Goal: Transaction & Acquisition: Purchase product/service

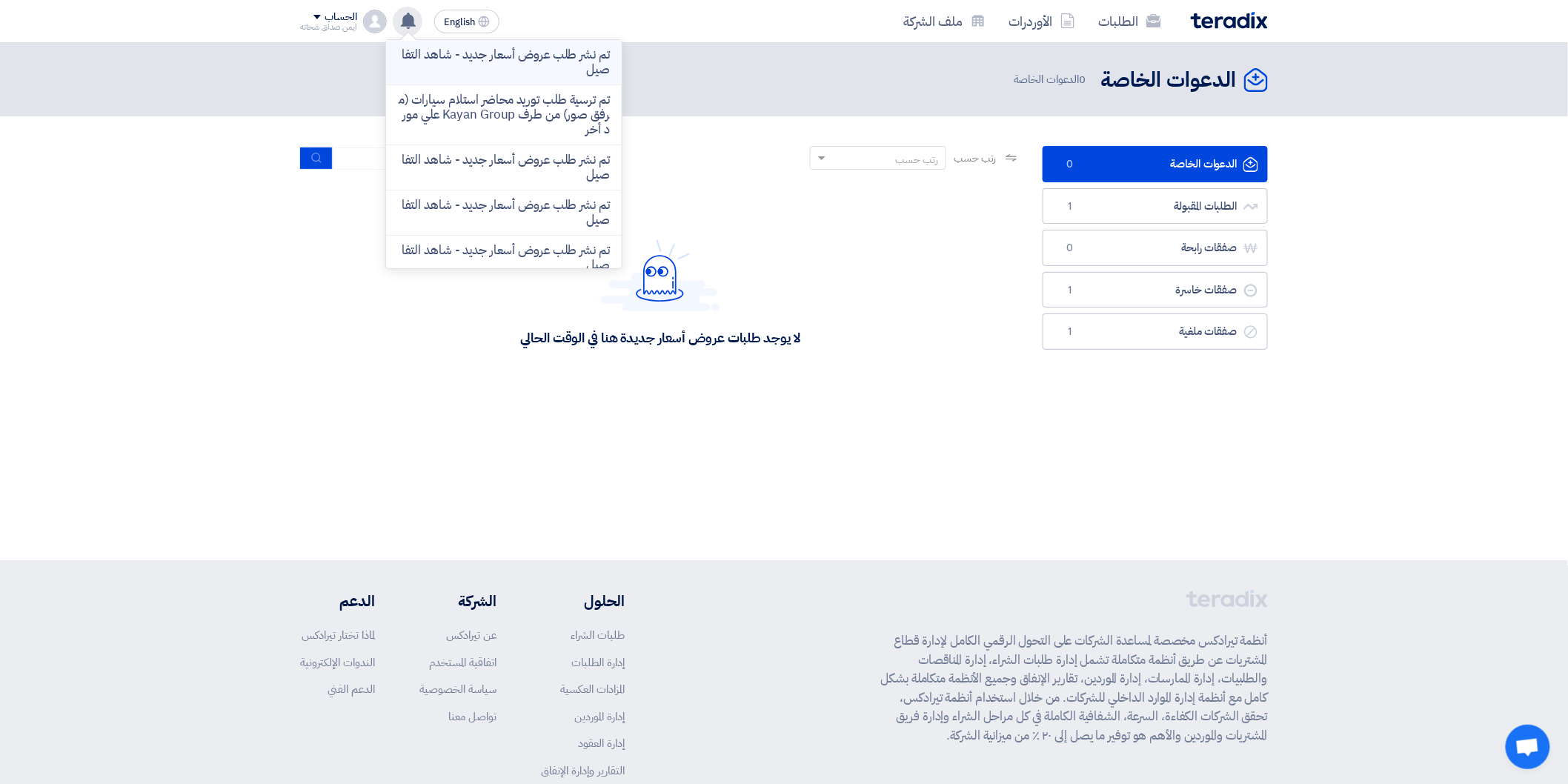
click at [485, 73] on p "تم نشر طلب عروض أسعار جديد - شاهد التفاصيل" at bounding box center [504, 63] width 212 height 30
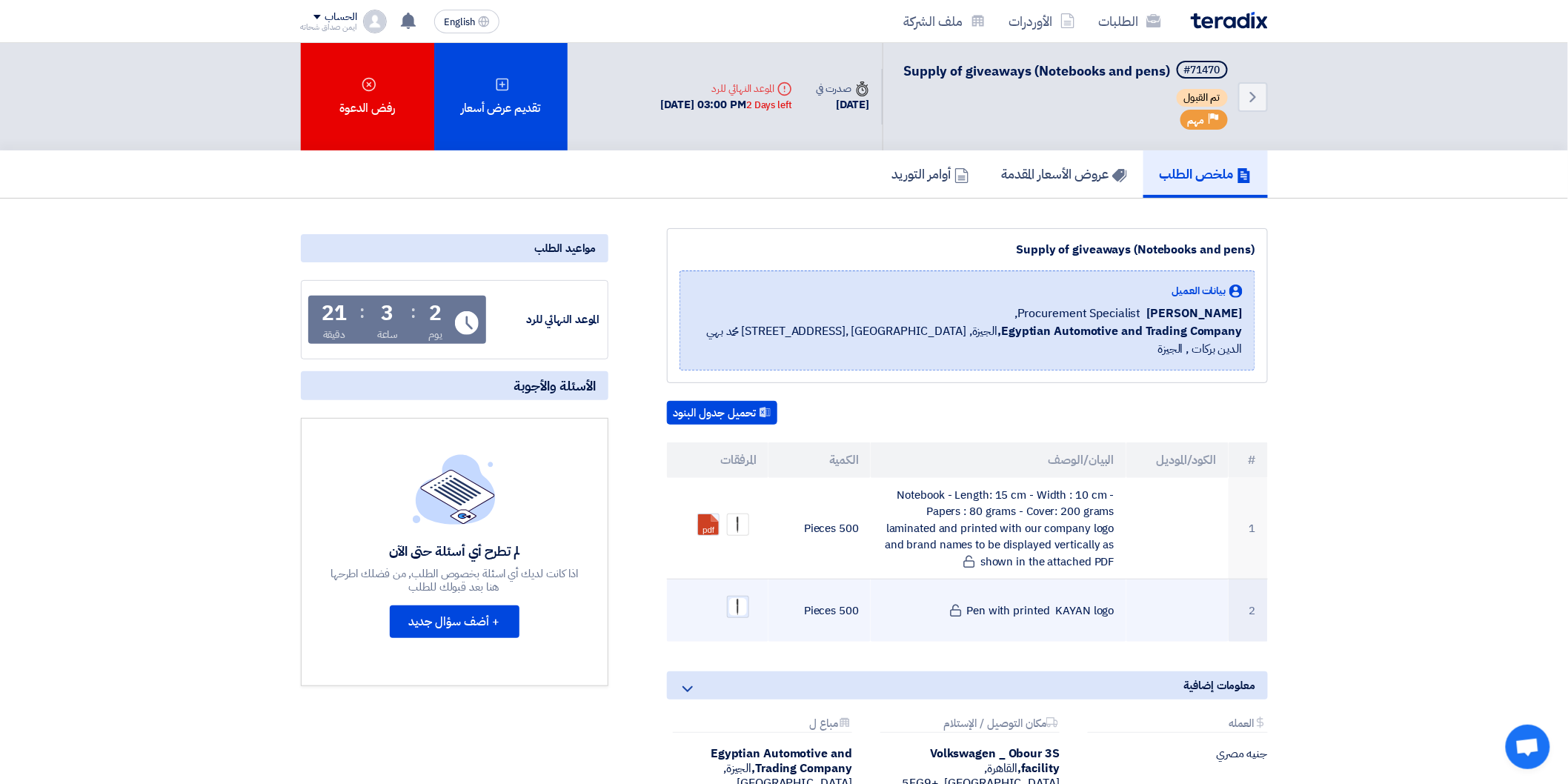
click at [729, 596] on img at bounding box center [738, 606] width 20 height 20
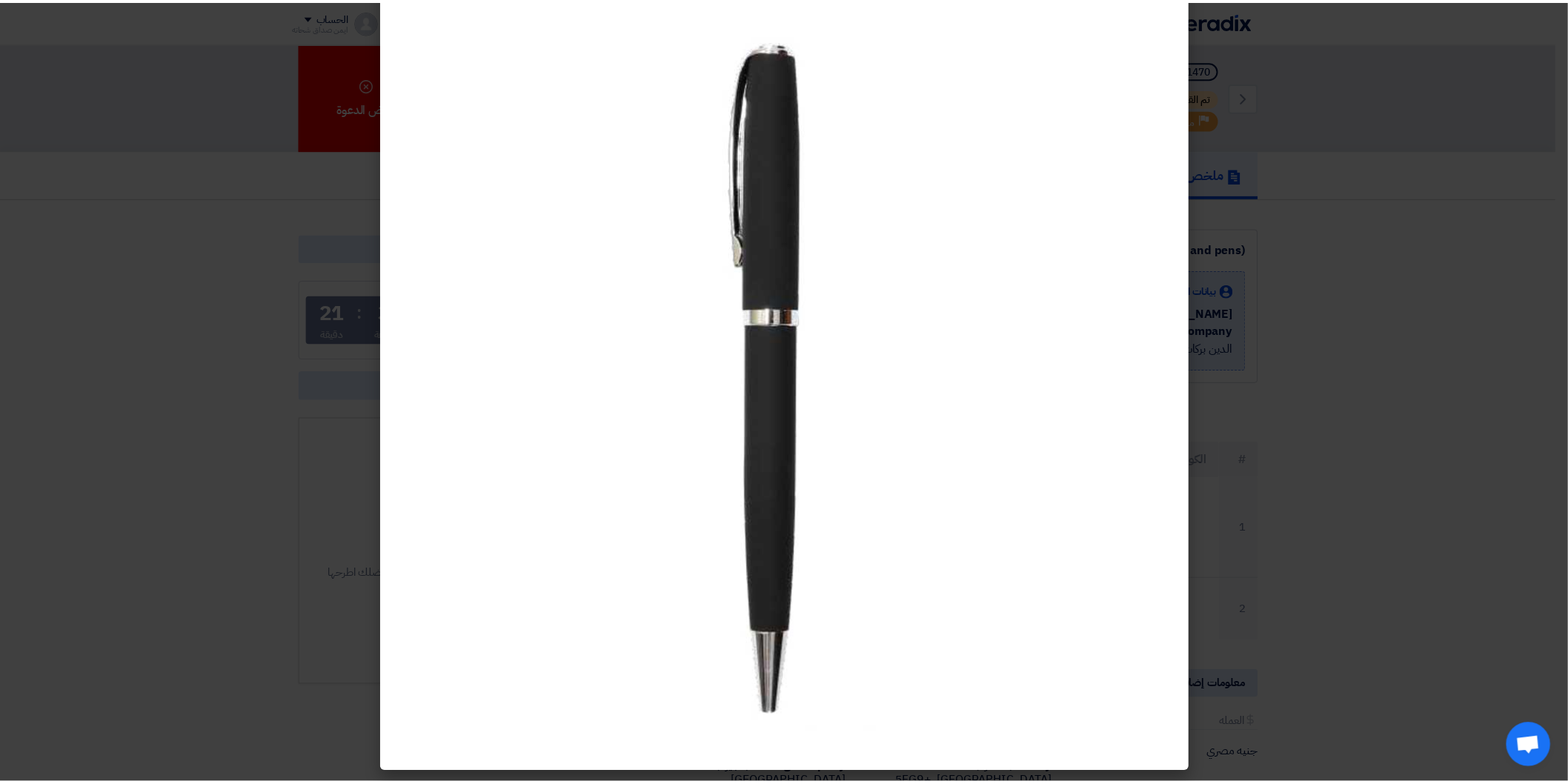
scroll to position [49, 0]
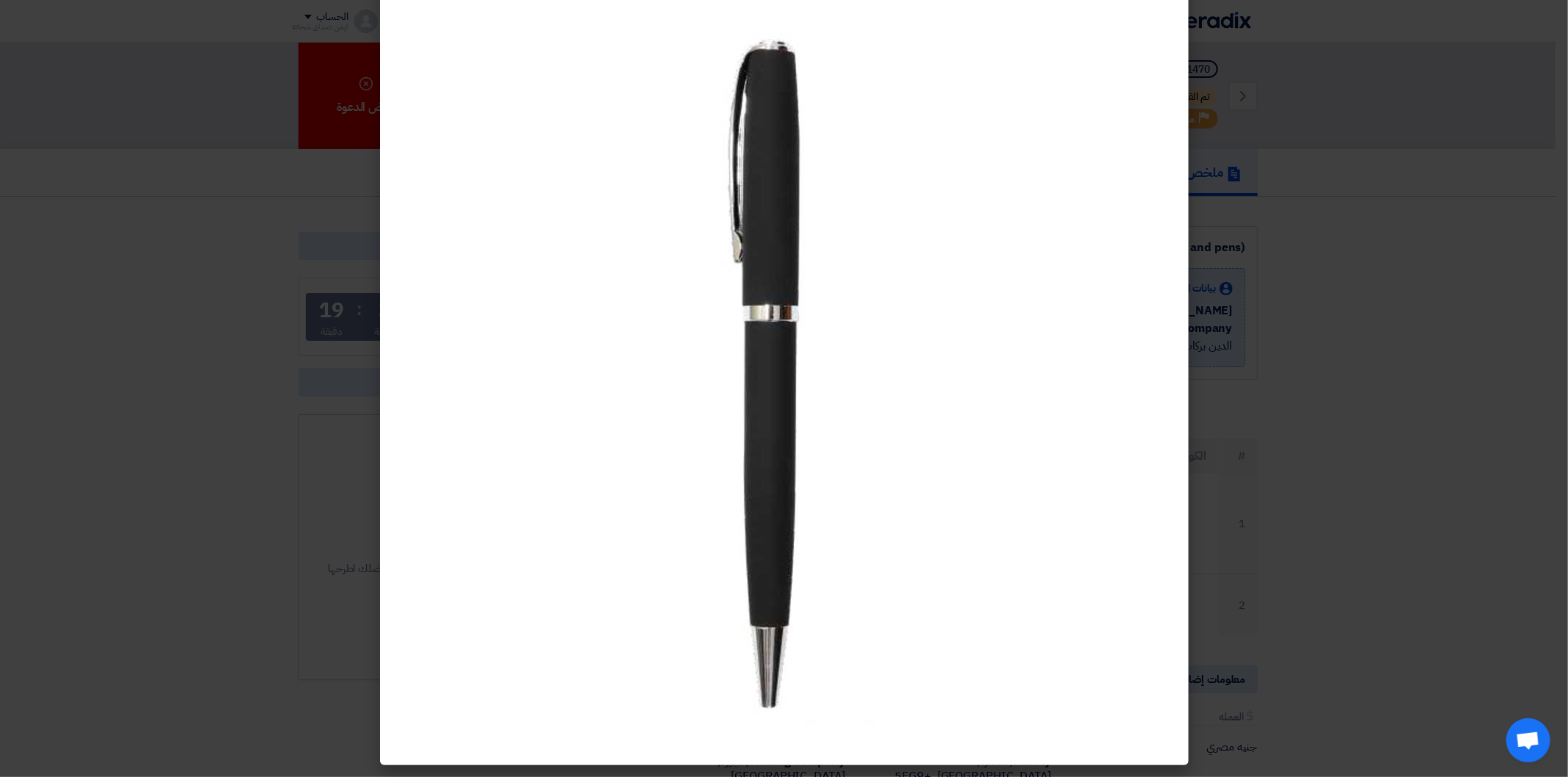
click at [1296, 181] on modal-container at bounding box center [784, 388] width 1568 height 777
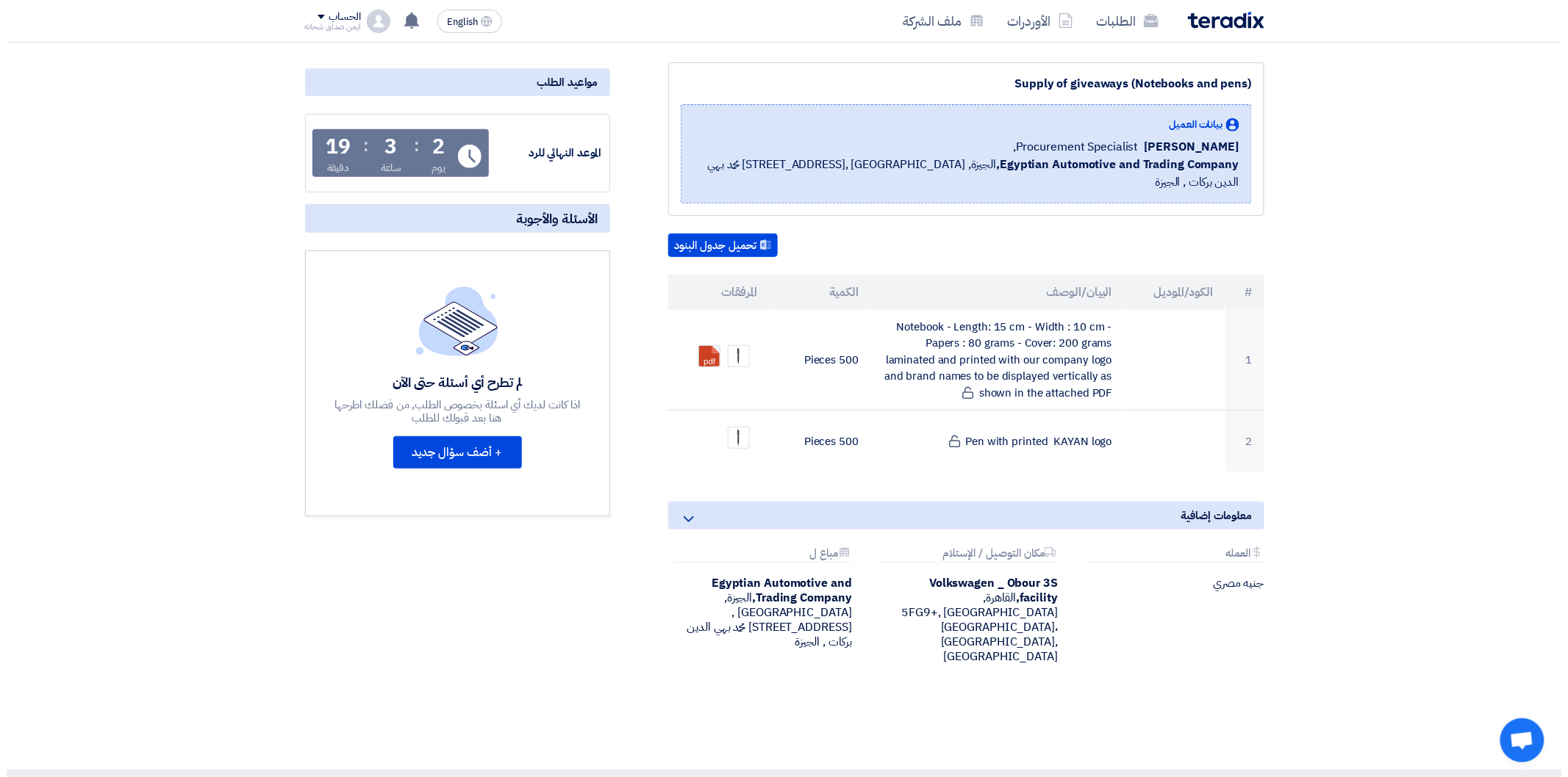
scroll to position [0, 0]
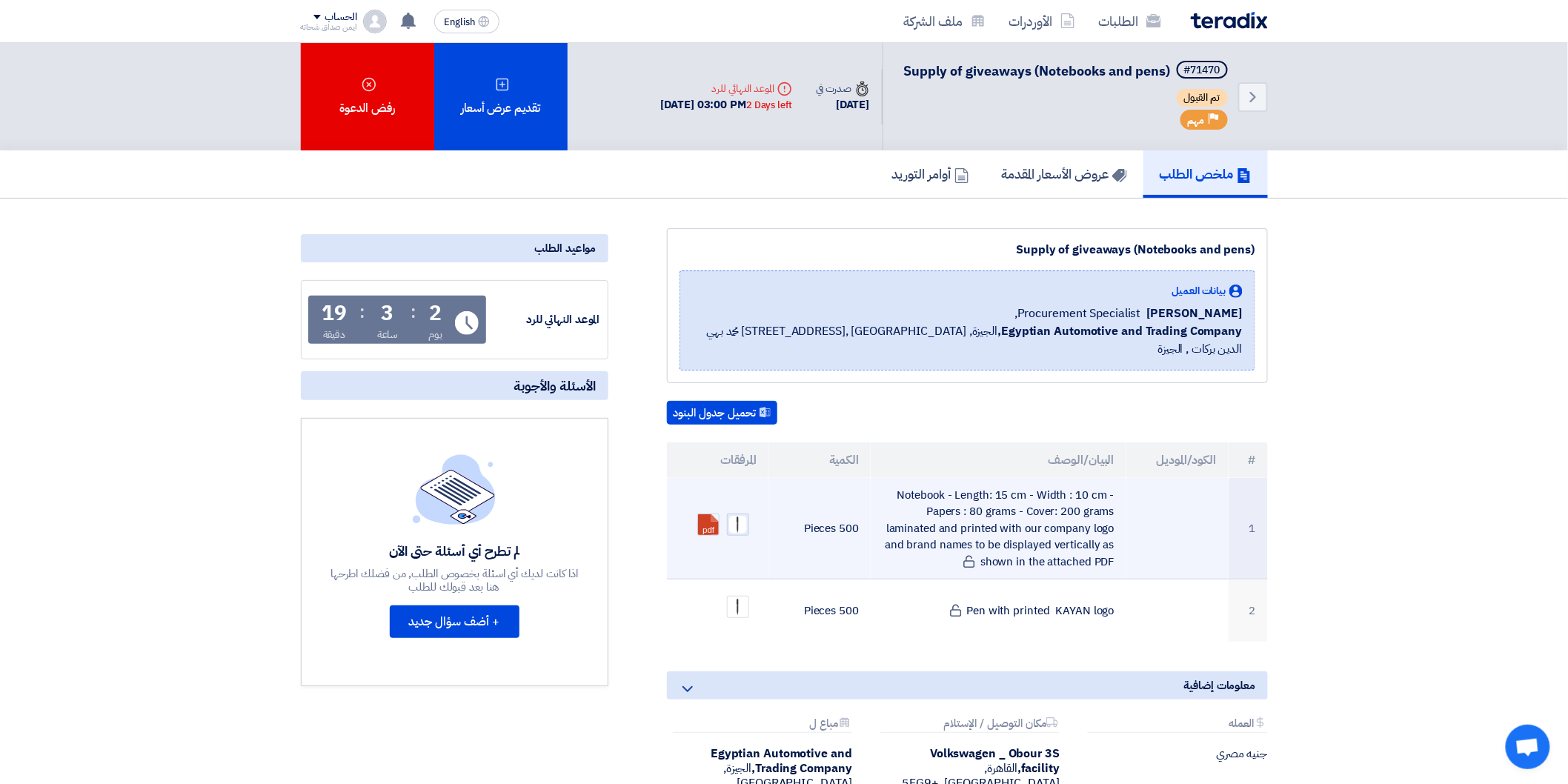
click at [734, 514] on img at bounding box center [738, 524] width 20 height 20
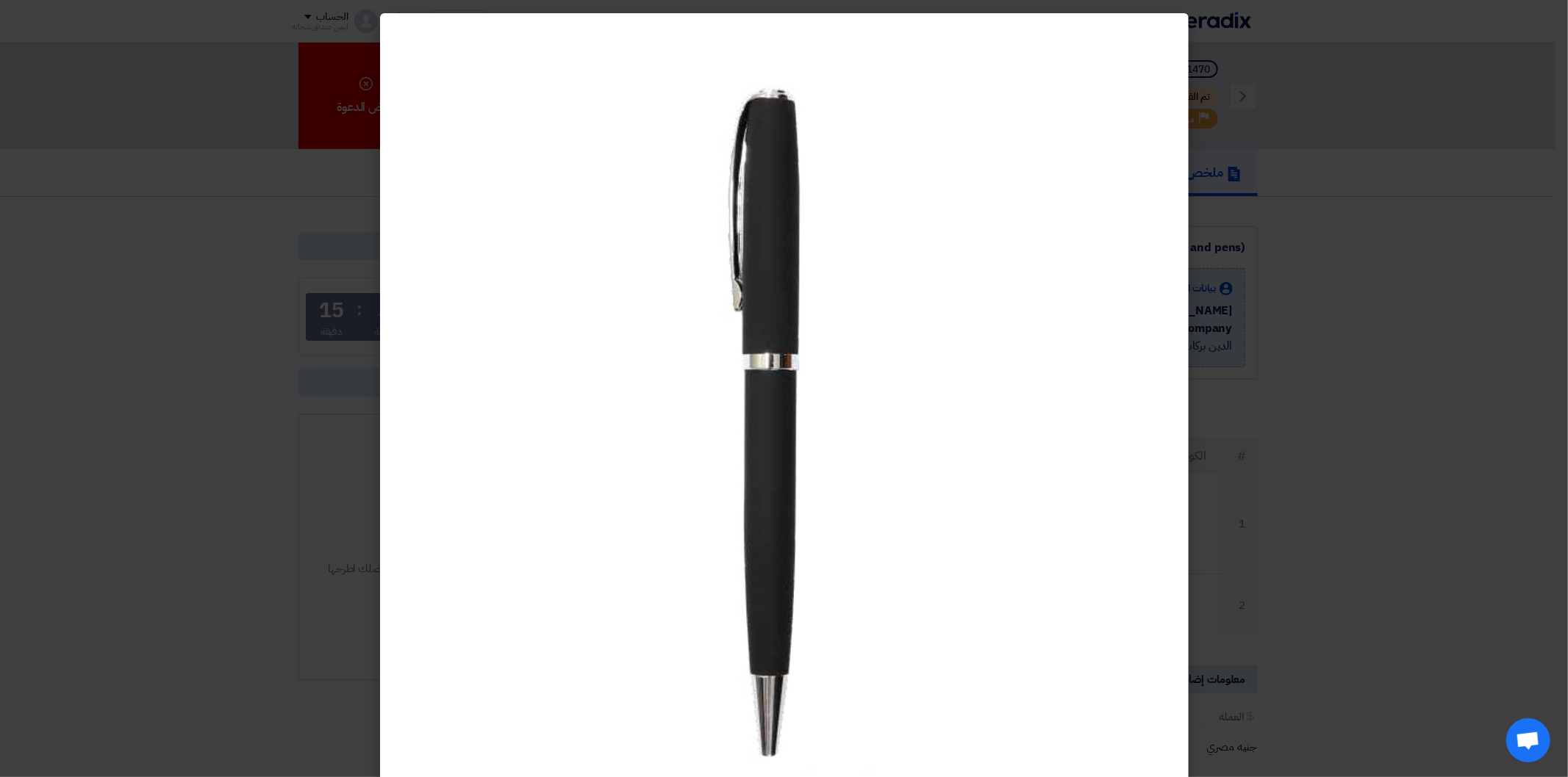
click at [1130, 113] on img at bounding box center [784, 414] width 735 height 735
click at [1326, 118] on modal-container at bounding box center [784, 388] width 1568 height 777
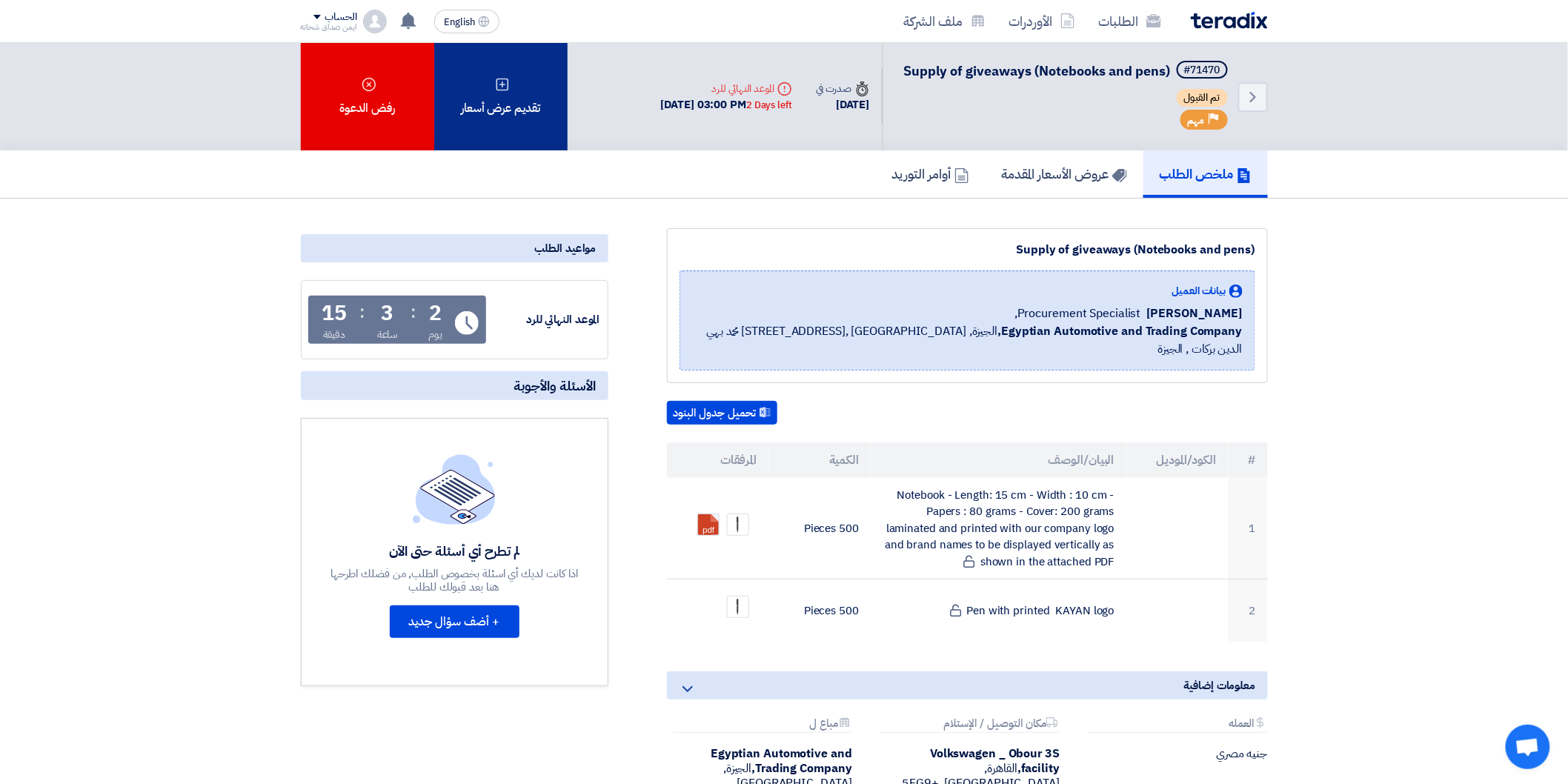
click at [501, 96] on div "تقديم عرض أسعار" at bounding box center [501, 96] width 134 height 107
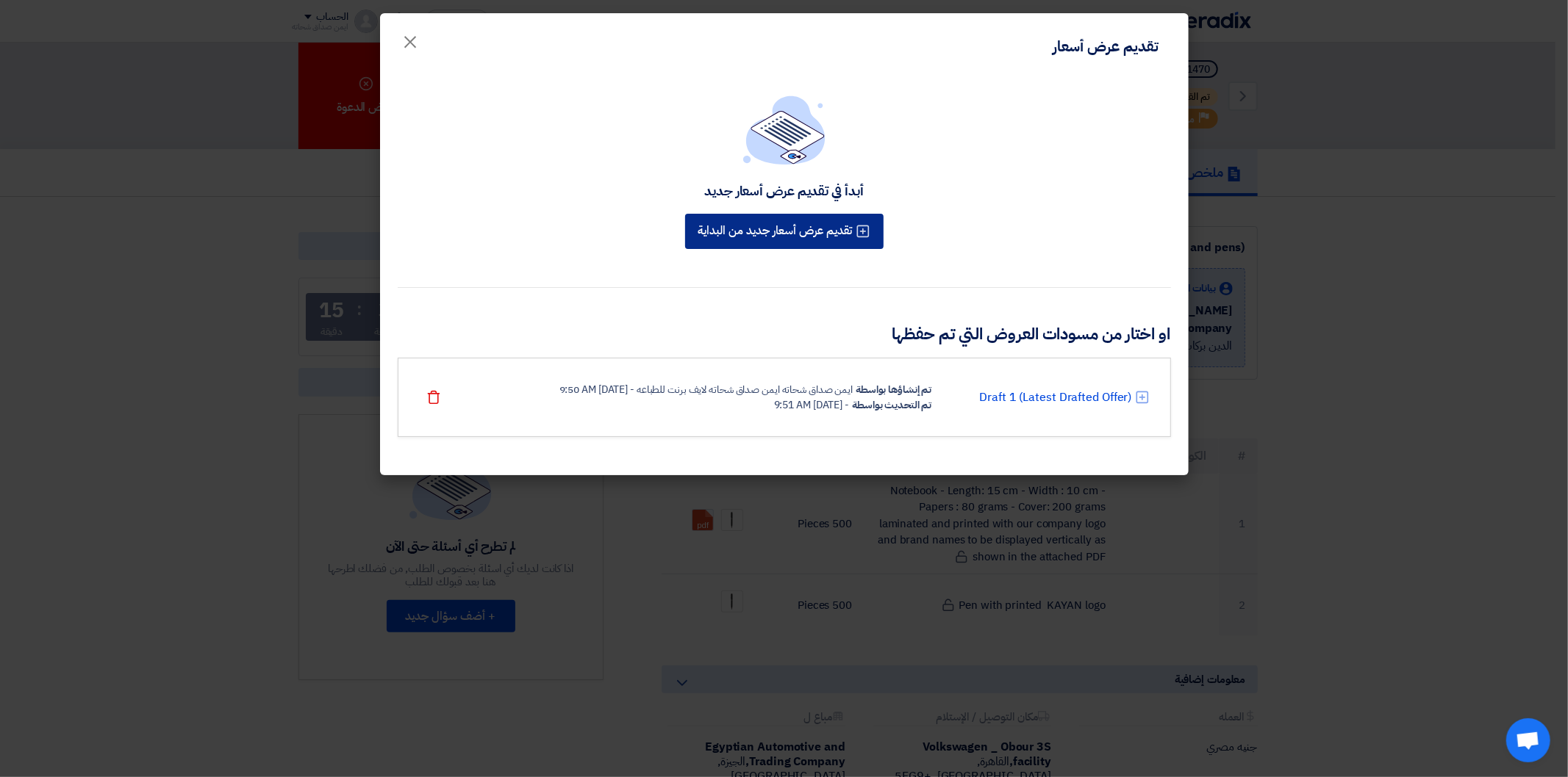
click at [819, 238] on button "تقديم عرض أسعار جديد من البداية" at bounding box center [784, 232] width 198 height 35
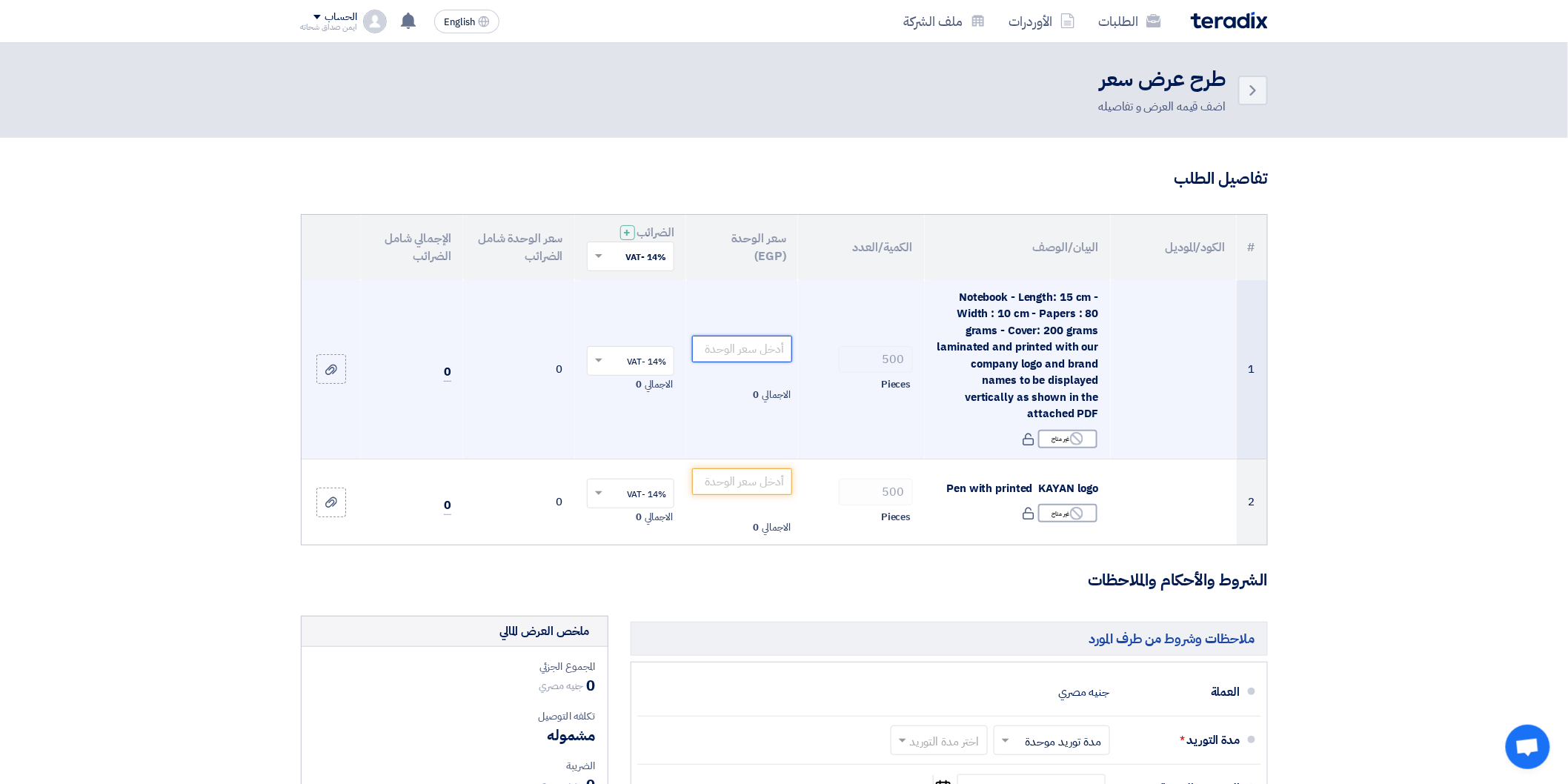
click at [746, 352] on input "number" at bounding box center [742, 350] width 100 height 27
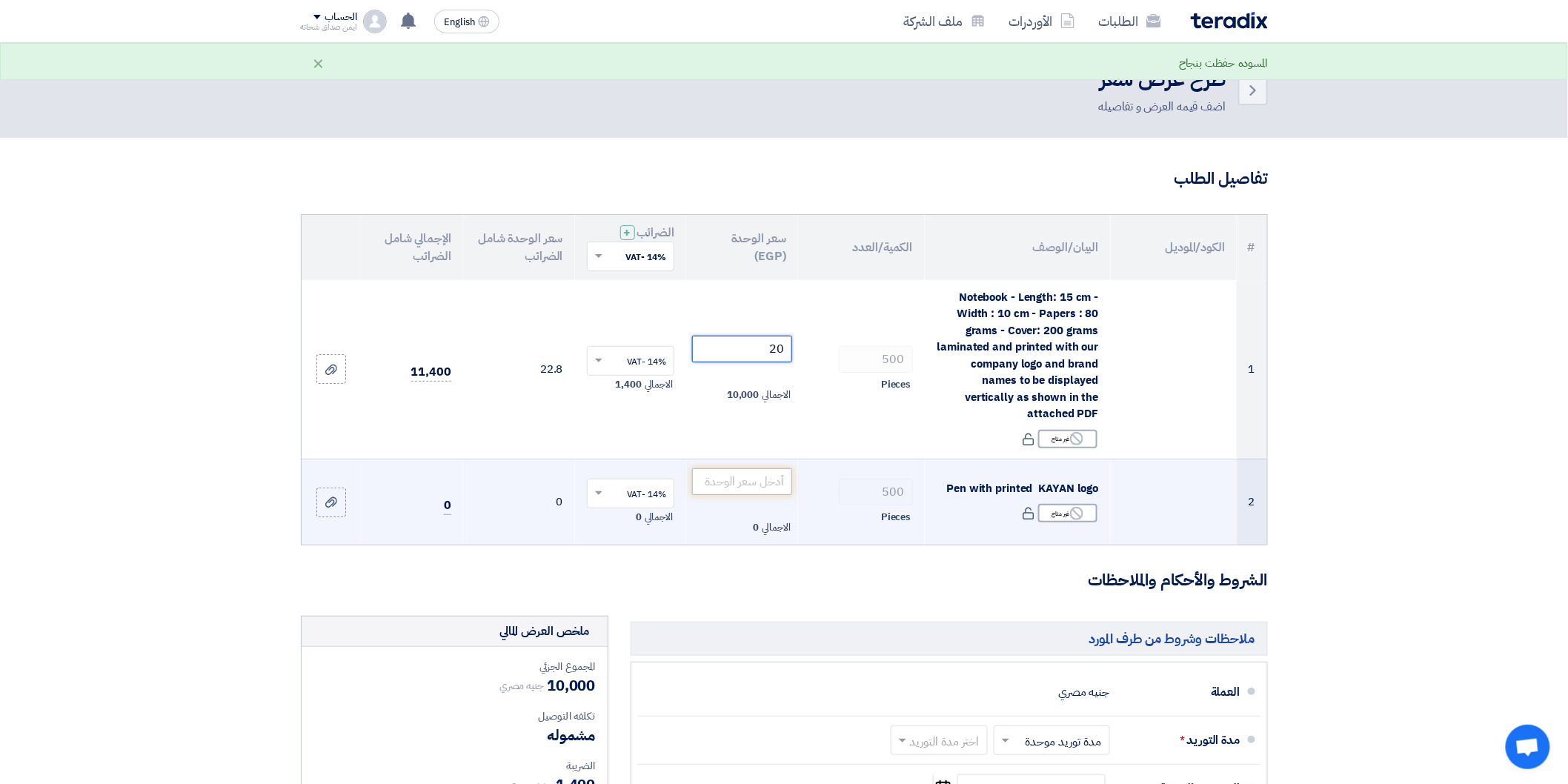
type input "20"
click at [753, 480] on input "number" at bounding box center [742, 482] width 100 height 27
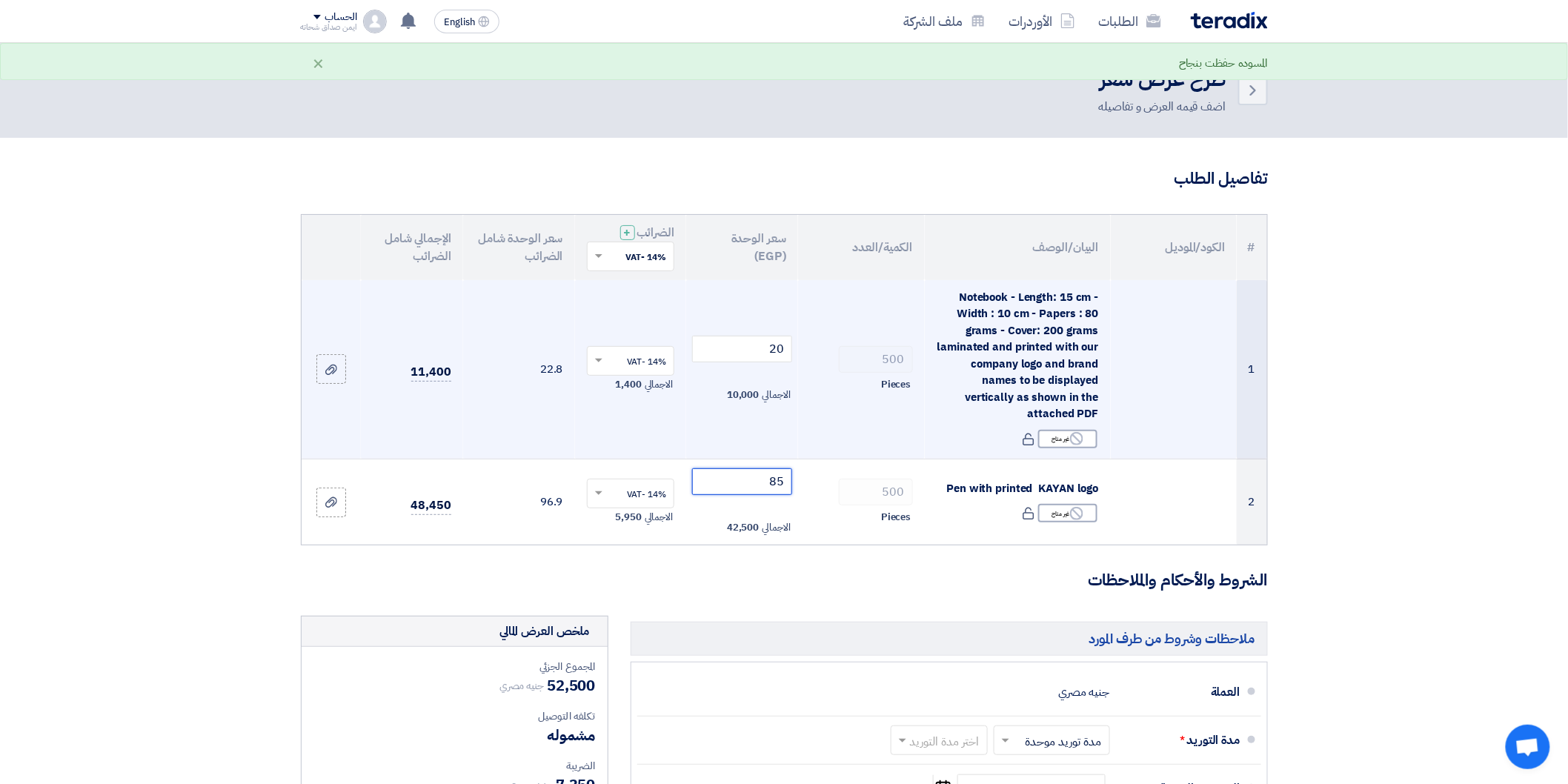
scroll to position [82, 0]
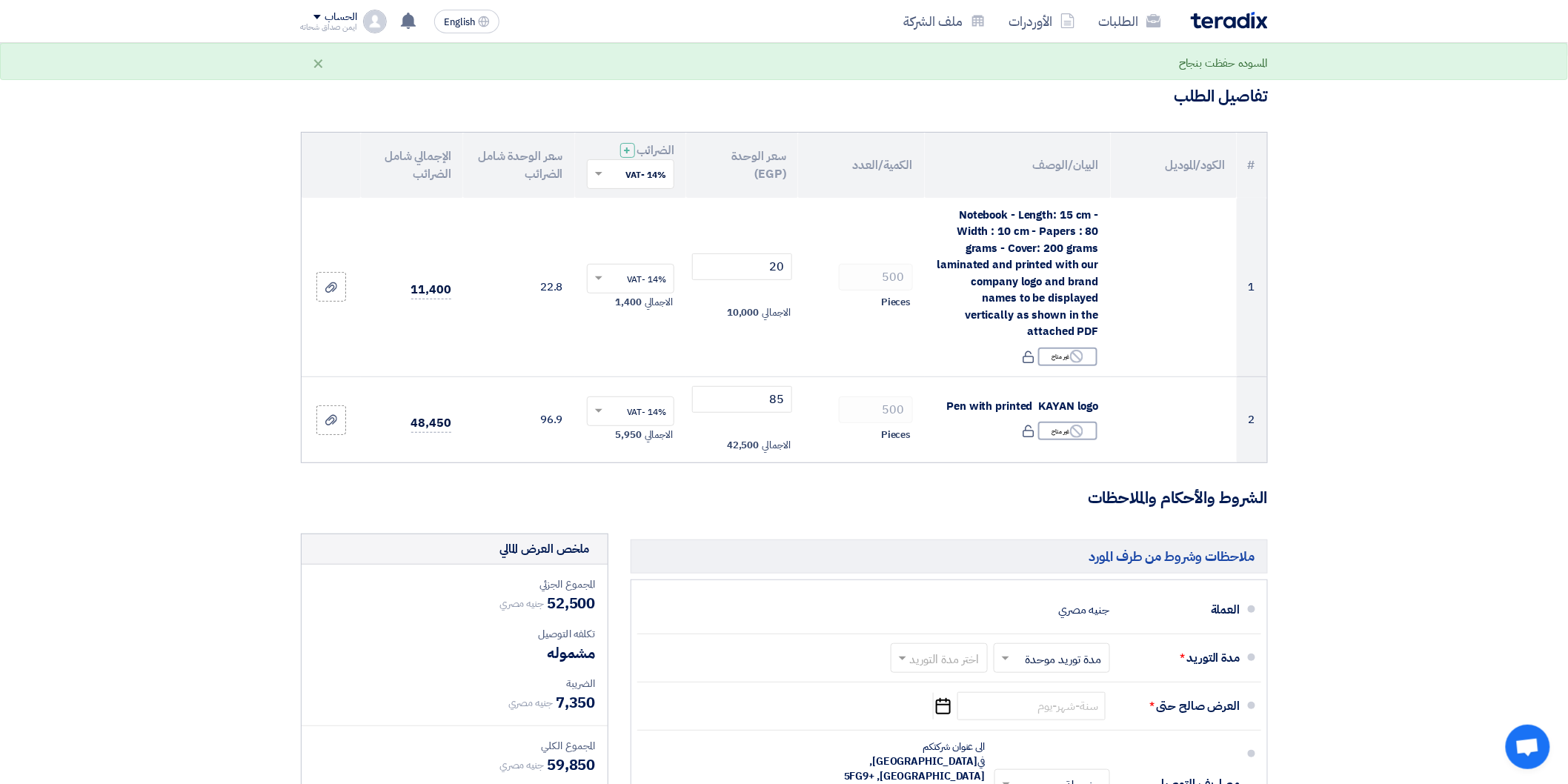
click at [1398, 404] on section "تفاصيل الطلب # الكود/الموديل البيان/الوصف الكمية/العدد سعر الوحدة (EGP) الضرائب…" at bounding box center [784, 589] width 1568 height 1068
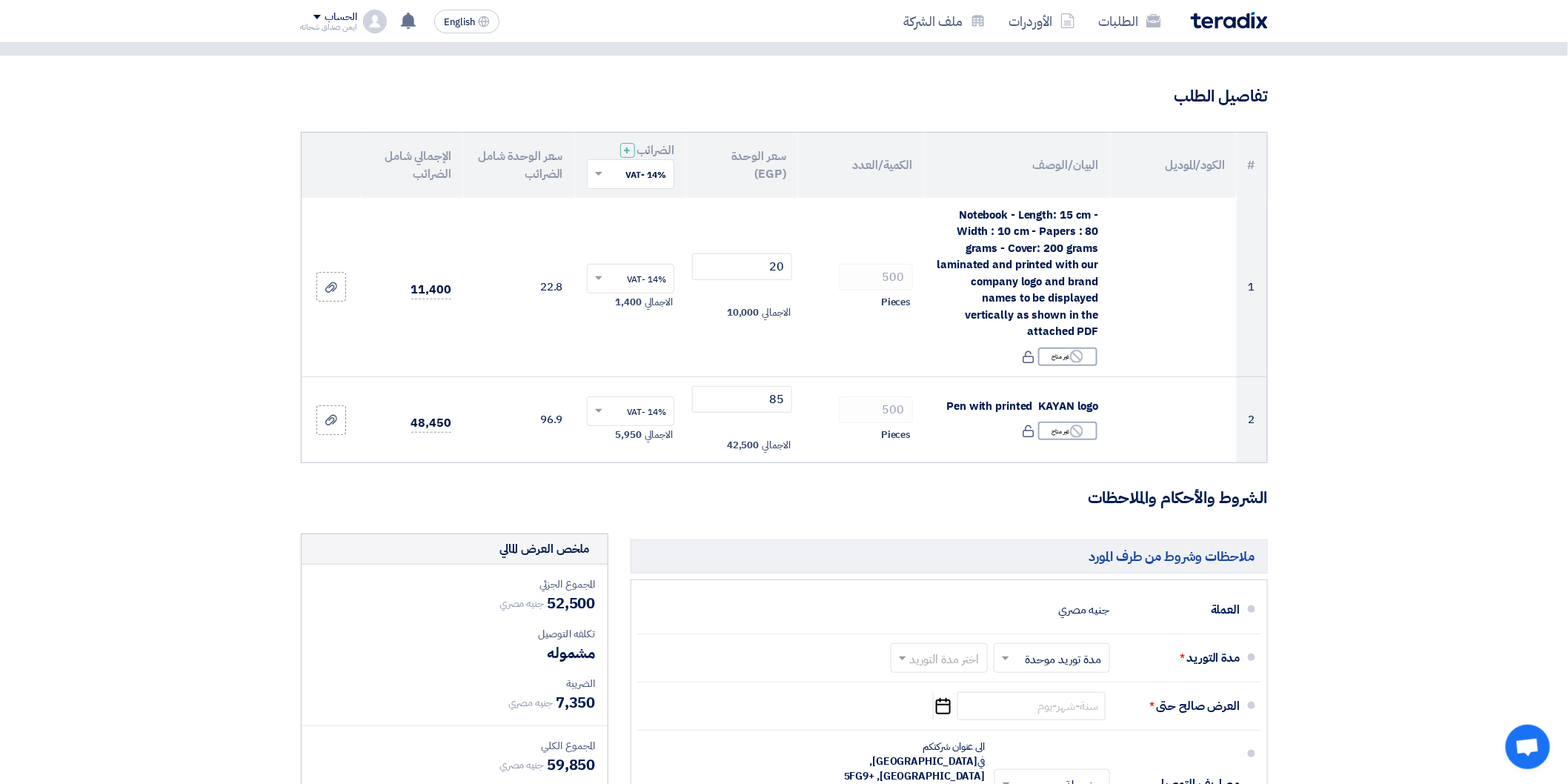
drag, startPoint x: 1498, startPoint y: 210, endPoint x: 1386, endPoint y: 162, distance: 121.9
click at [1498, 210] on section "تفاصيل الطلب # الكود/الموديل البيان/الوصف الكمية/العدد سعر الوحدة (EGP) الضرائب…" at bounding box center [784, 589] width 1568 height 1068
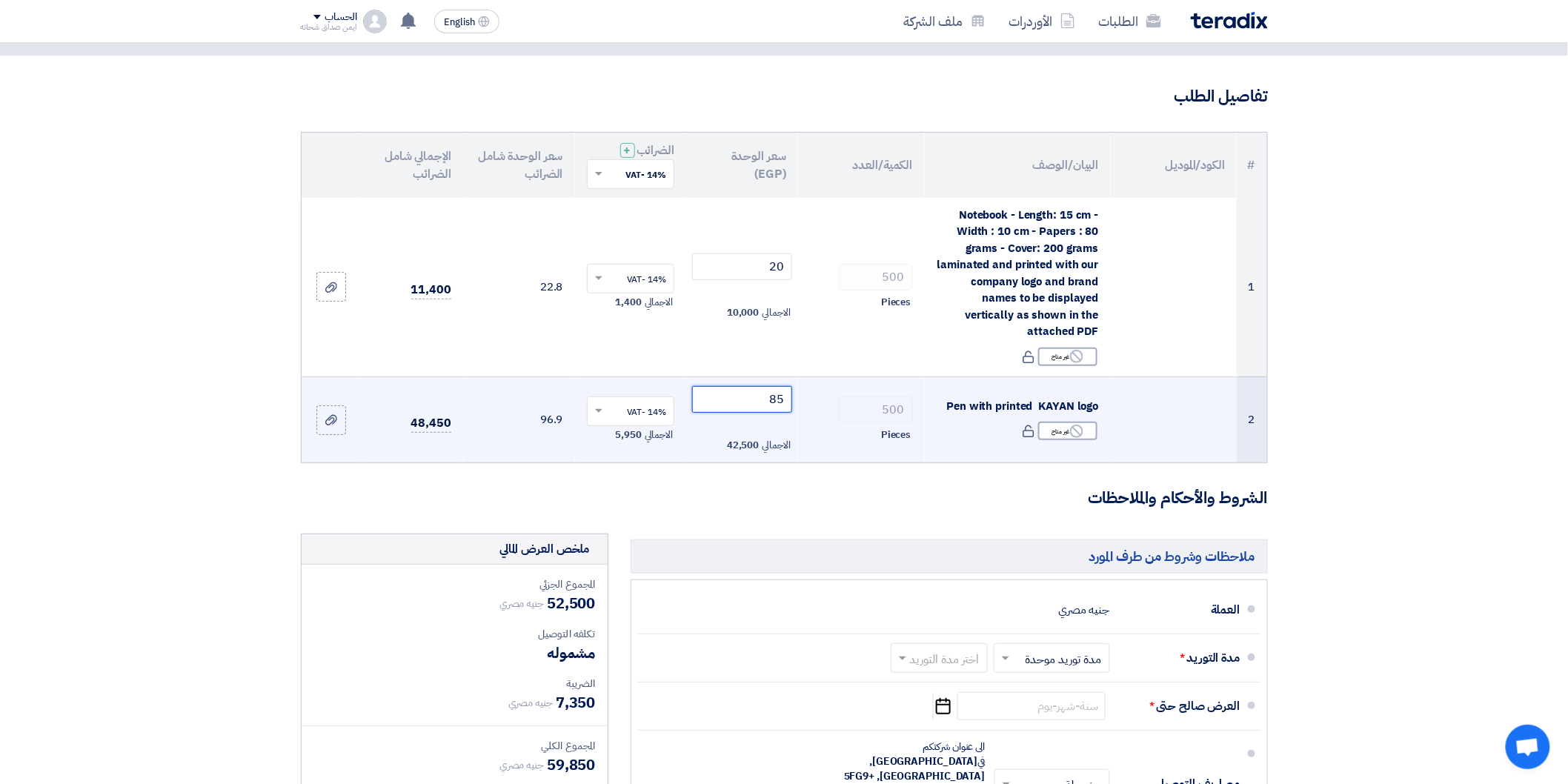
click at [769, 400] on input "85" at bounding box center [742, 400] width 100 height 27
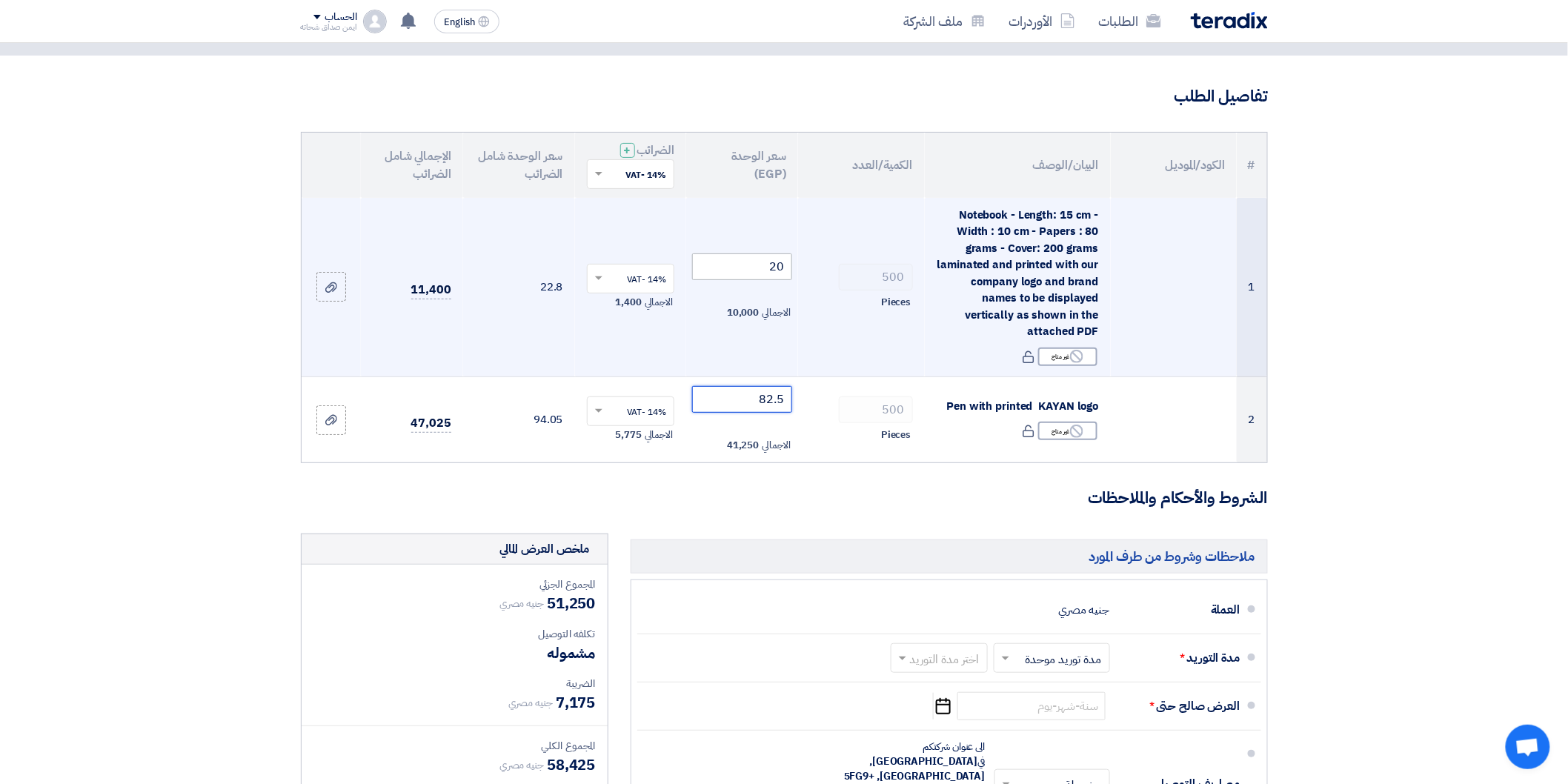
type input "82.5"
click at [778, 269] on input "20" at bounding box center [742, 267] width 100 height 27
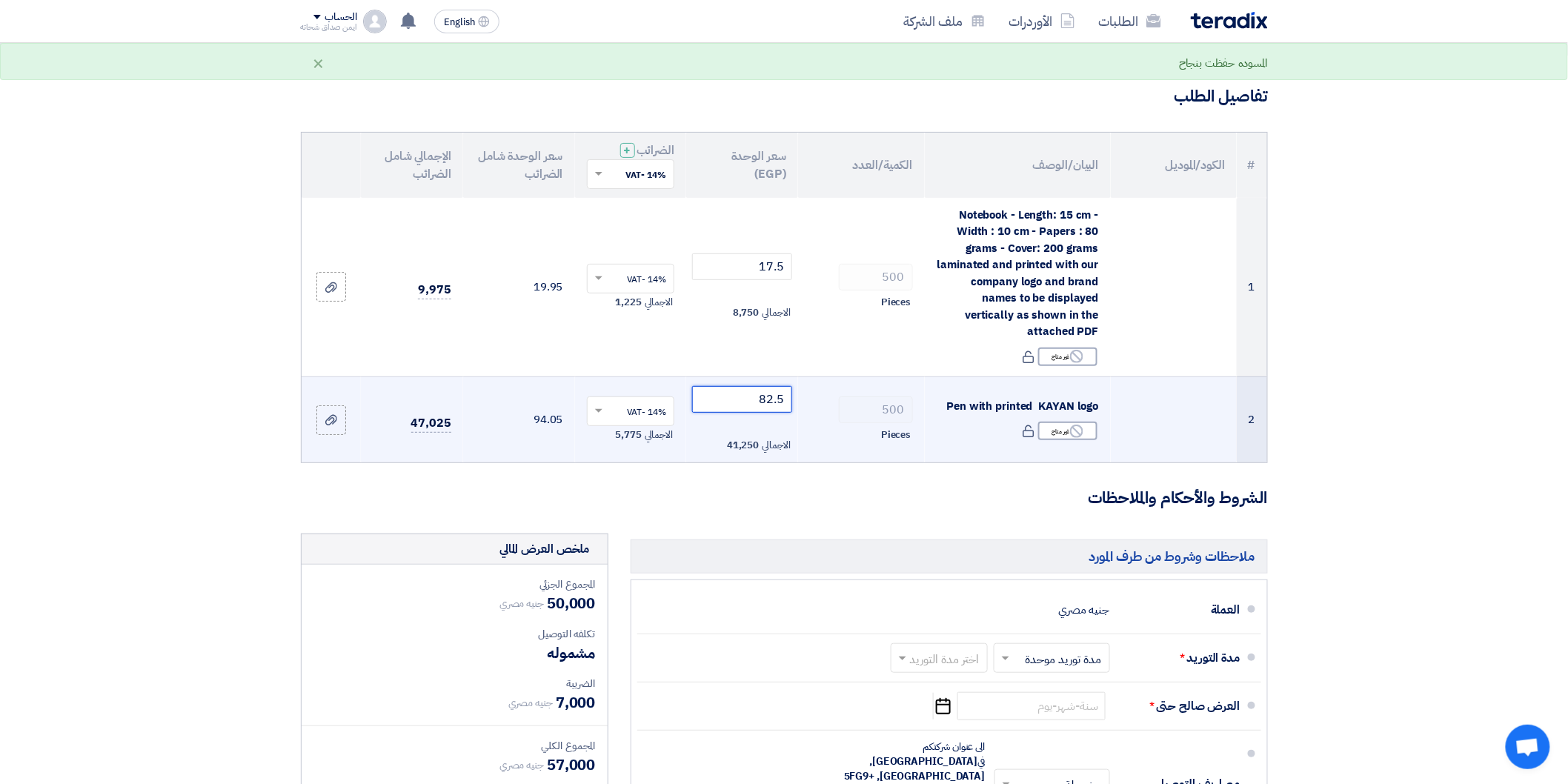
click at [751, 387] on input "82.5" at bounding box center [742, 400] width 100 height 27
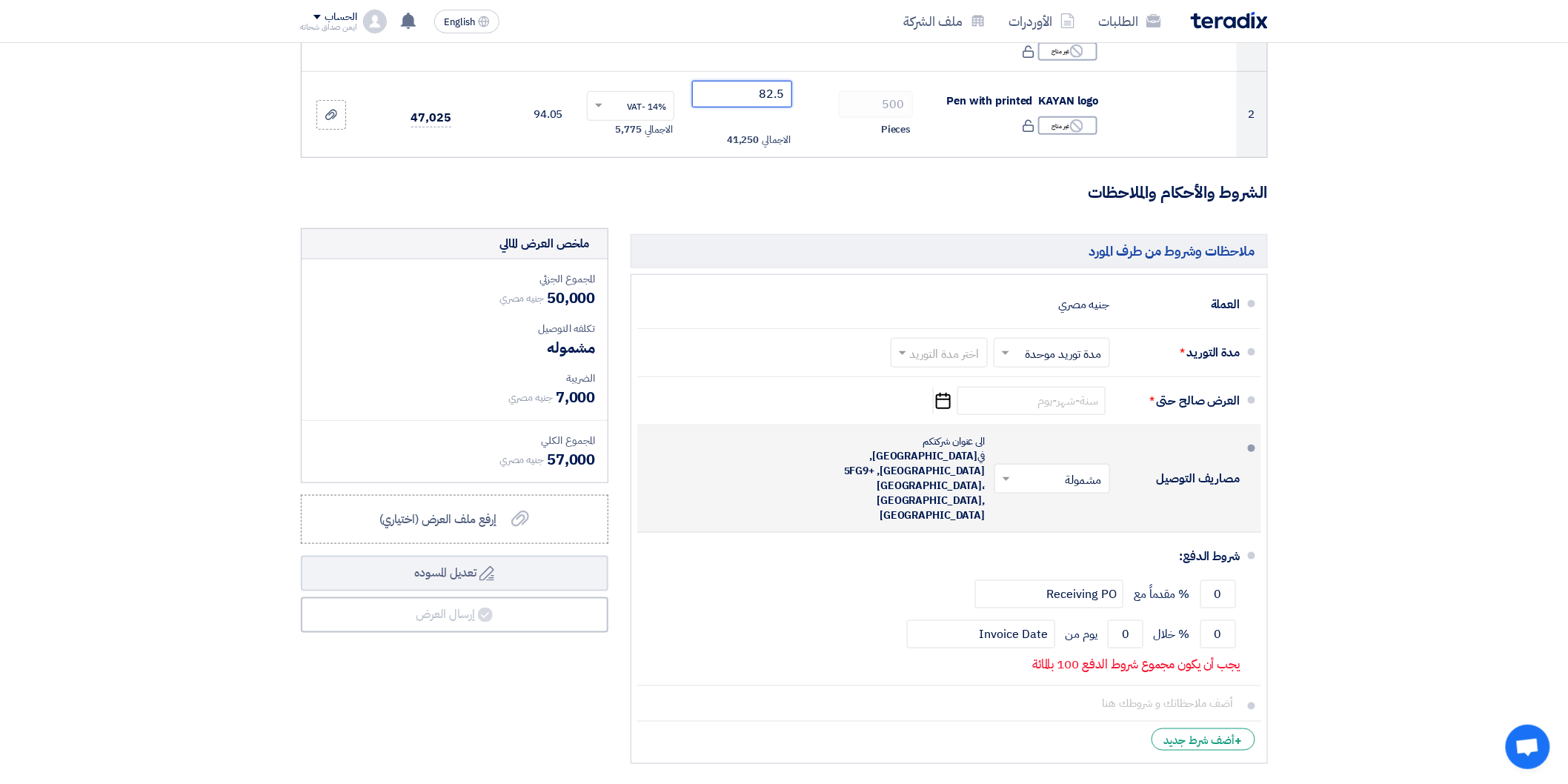
scroll to position [494, 0]
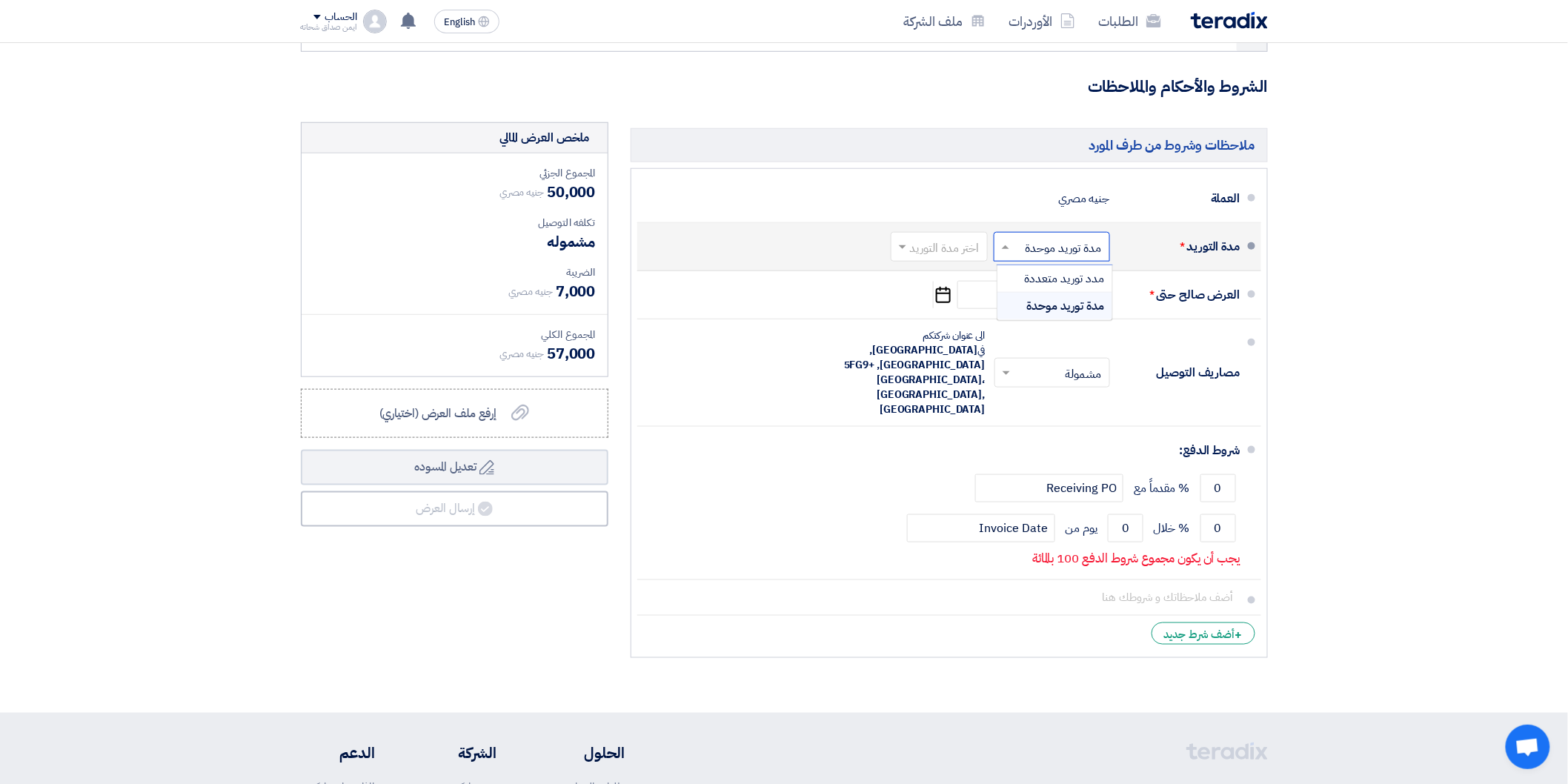
click at [1037, 244] on input "text" at bounding box center [1048, 248] width 109 height 21
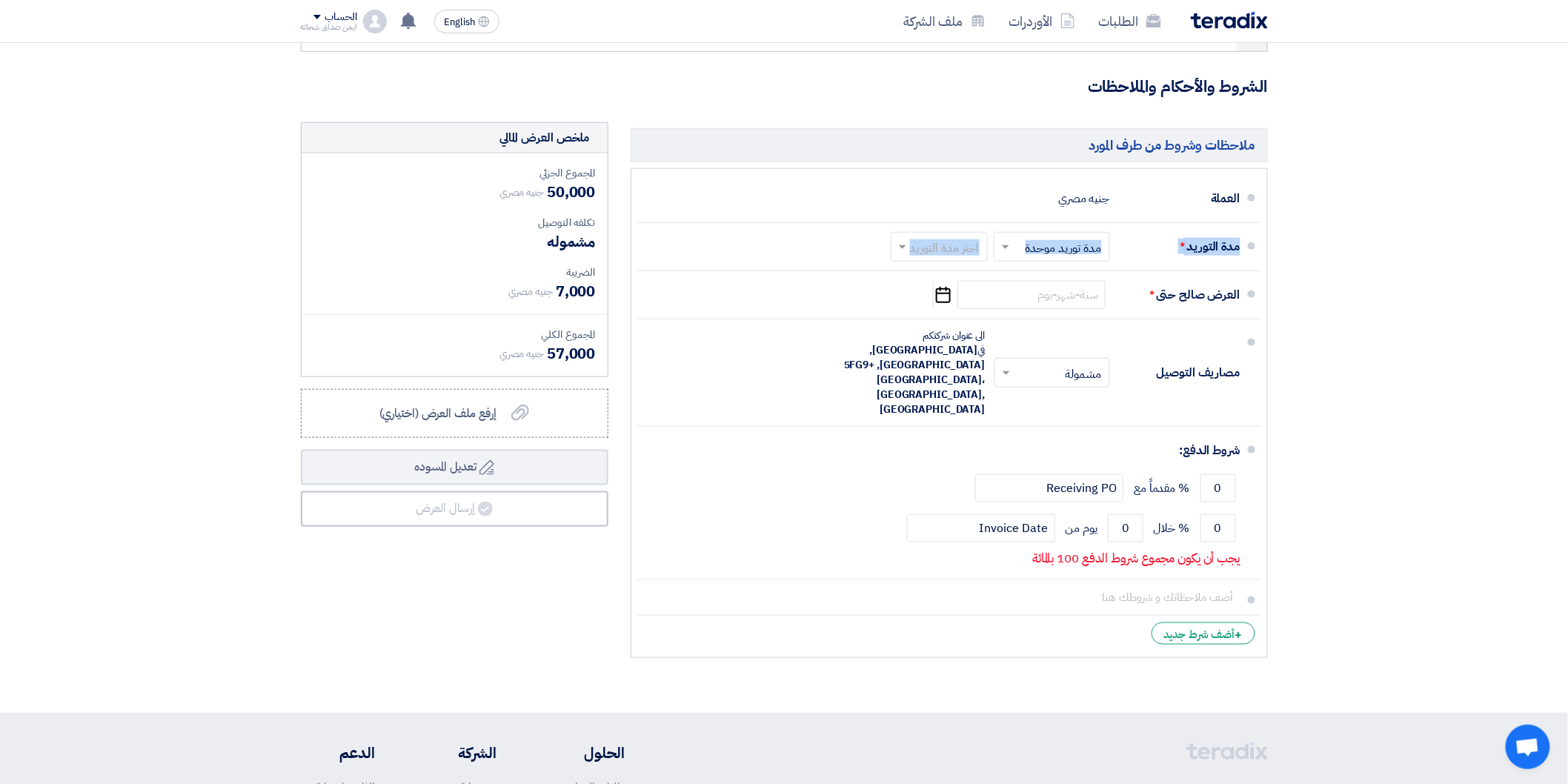
click at [1355, 272] on section "تفاصيل الطلب # الكود/الموديل البيان/الوصف الكمية/العدد سعر الوحدة (EGP) الضرائب…" at bounding box center [784, 178] width 1568 height 1068
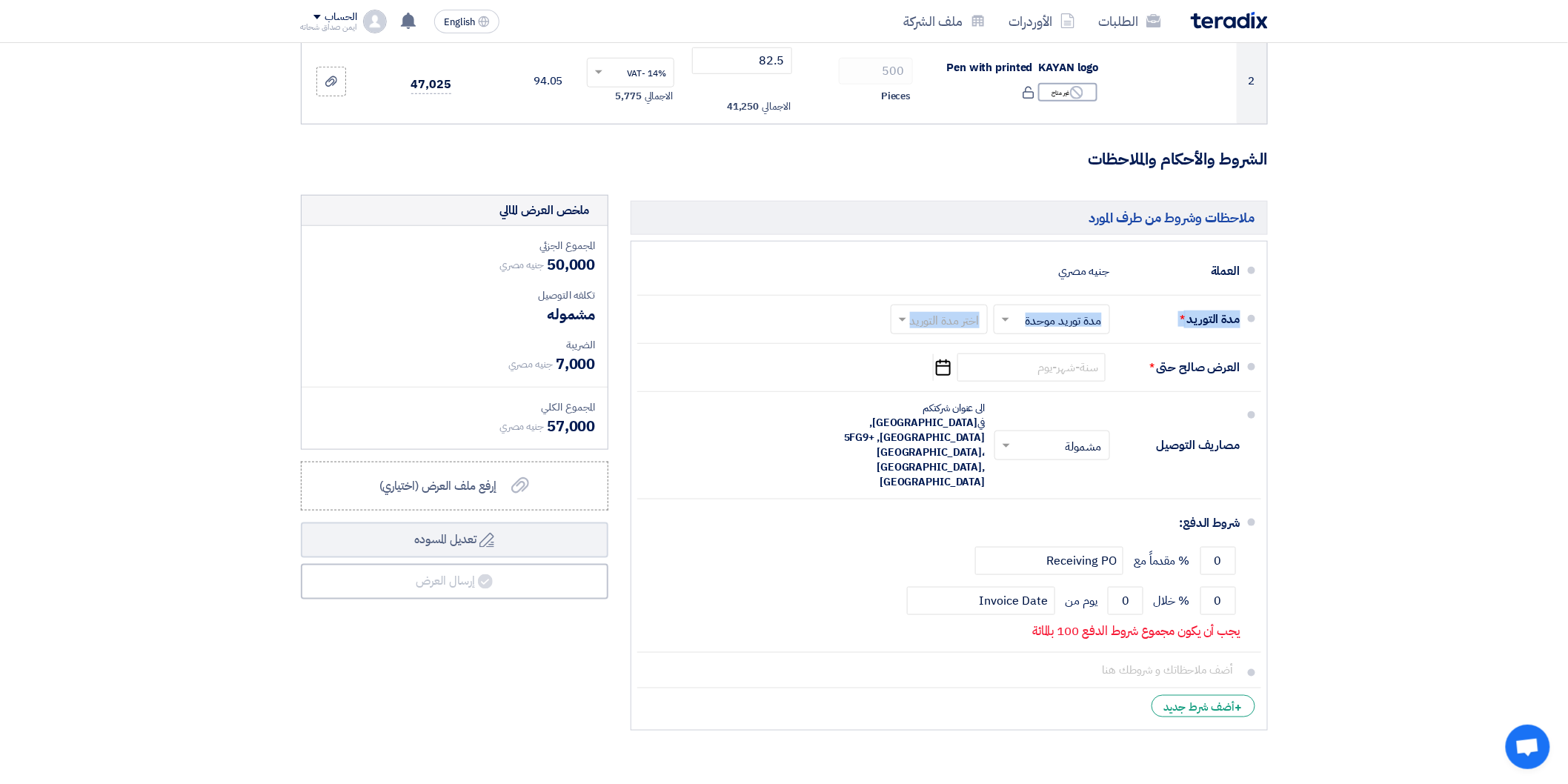
scroll to position [165, 0]
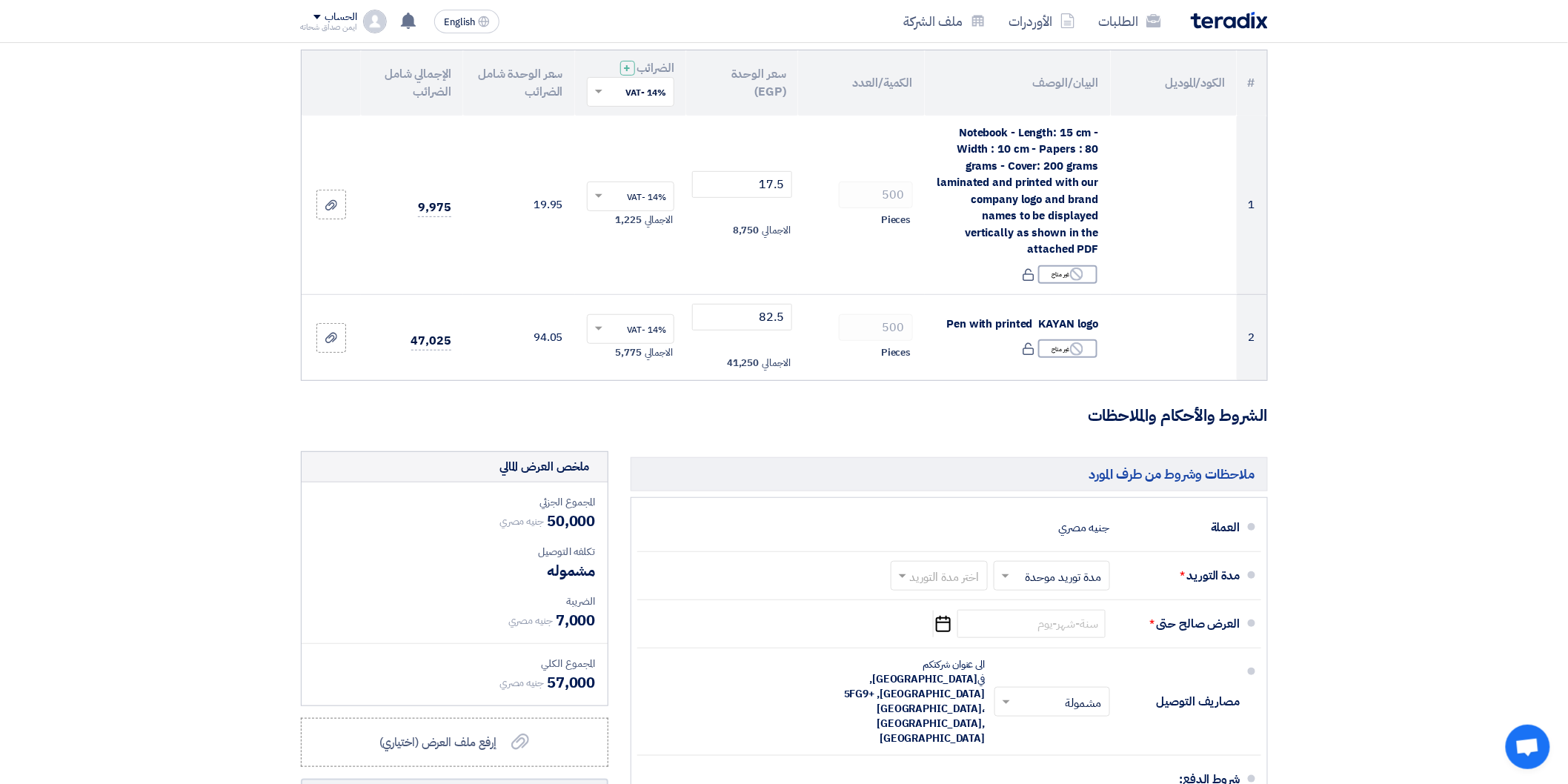
click at [1346, 275] on section "تفاصيل الطلب # الكود/الموديل البيان/الوصف الكمية/العدد سعر الوحدة (EGP) الضرائب…" at bounding box center [784, 507] width 1568 height 1068
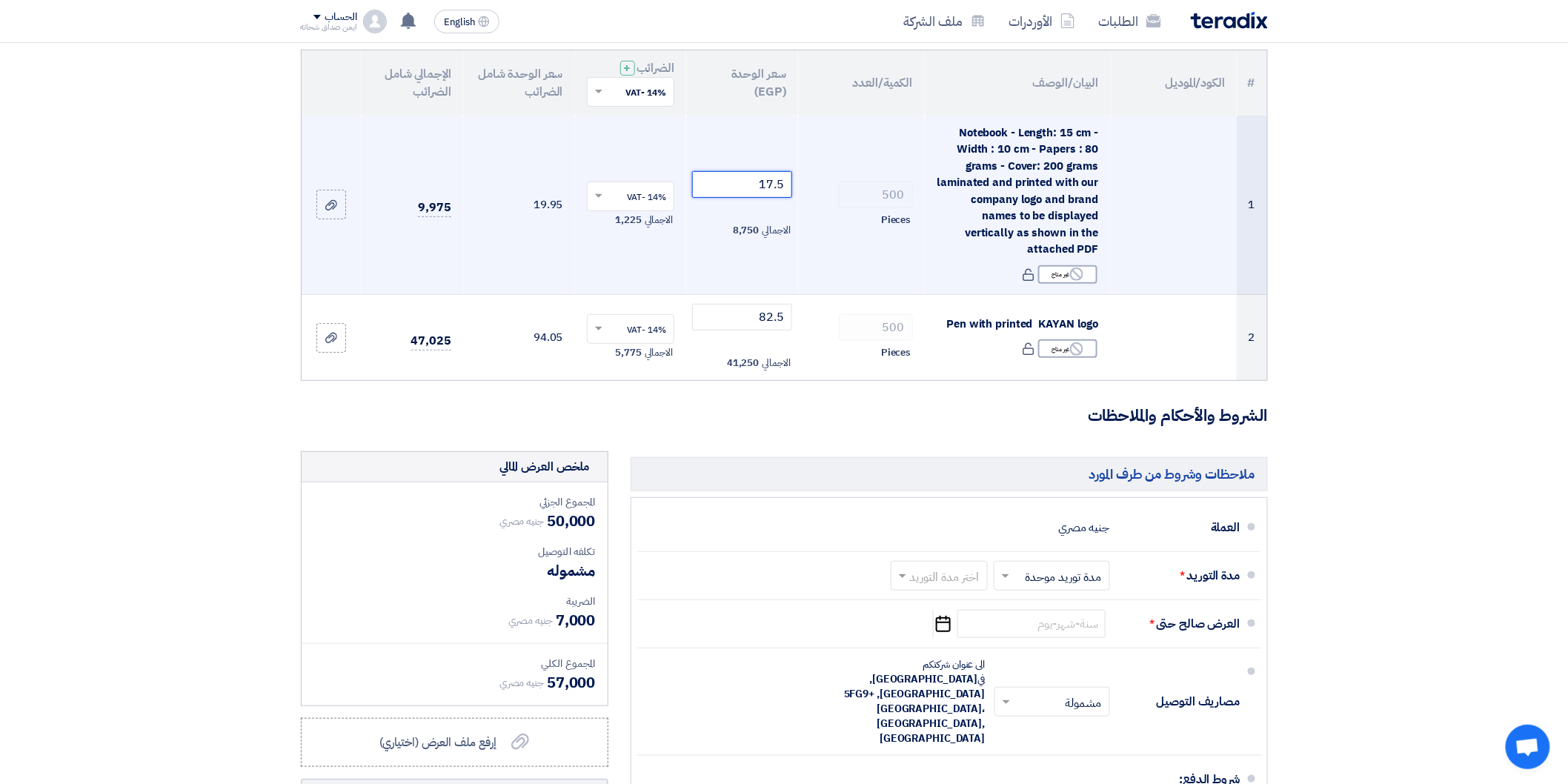
click at [770, 185] on input "17.5" at bounding box center [742, 185] width 100 height 27
click at [301, 780] on button "Draft تعديل المسوده" at bounding box center [455, 797] width 308 height 35
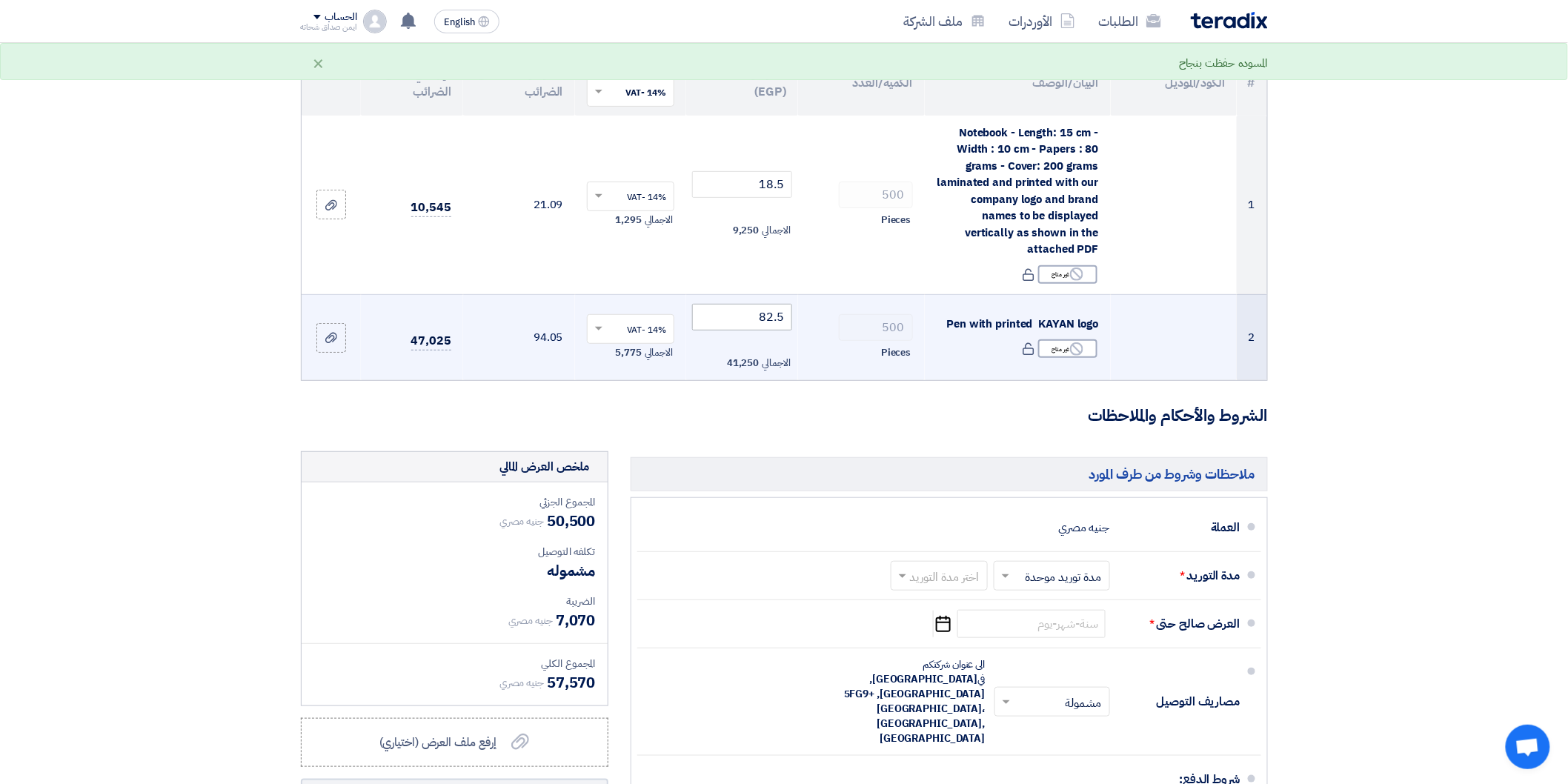
drag, startPoint x: 759, startPoint y: 299, endPoint x: 760, endPoint y: 317, distance: 18.0
click at [759, 300] on td "82.5 الاجمالي 41,250" at bounding box center [742, 337] width 112 height 86
click at [760, 317] on input "82.5" at bounding box center [742, 318] width 100 height 27
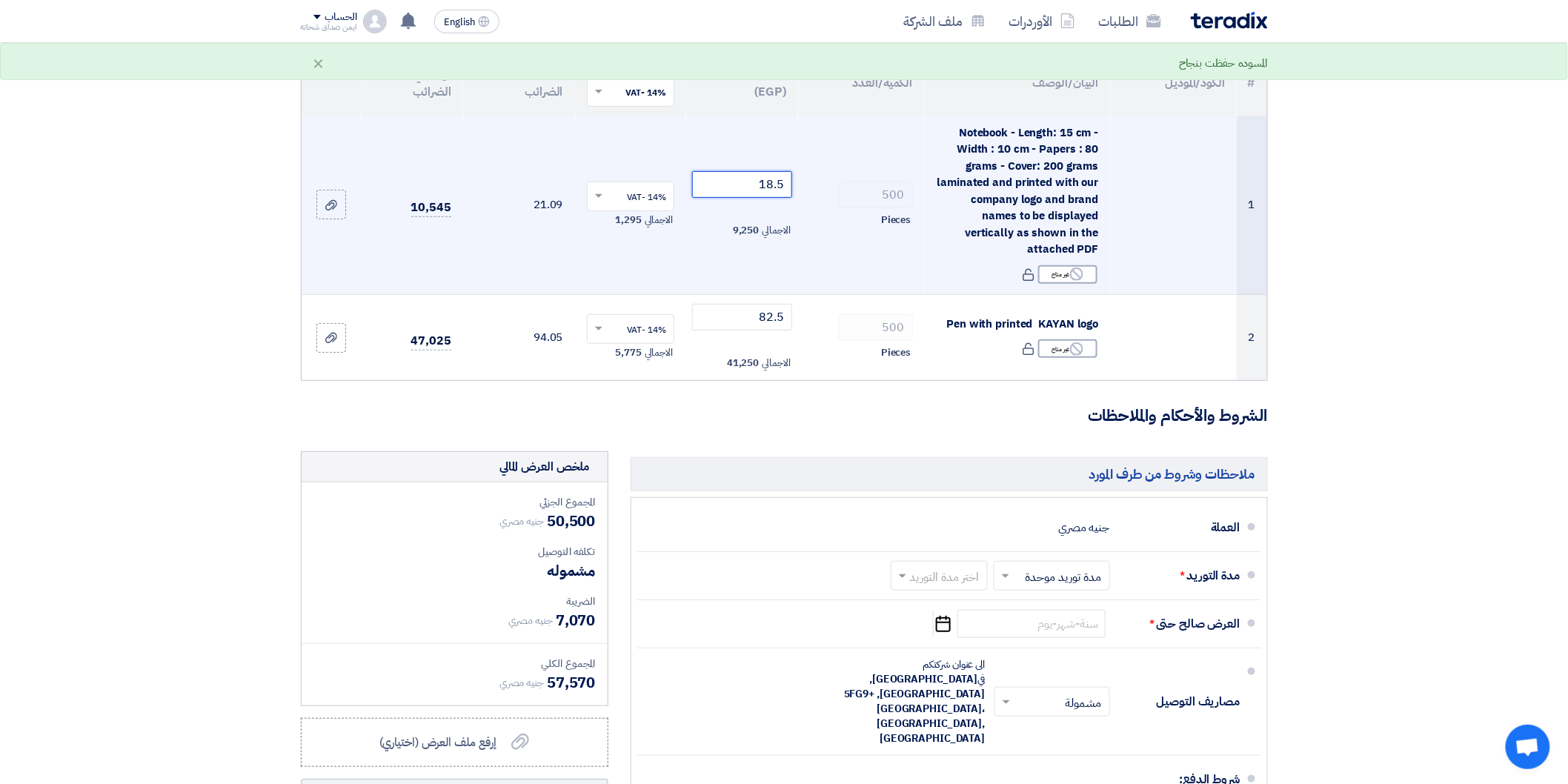
drag, startPoint x: 773, startPoint y: 186, endPoint x: 761, endPoint y: 189, distance: 12.4
click at [761, 189] on input "18.5" at bounding box center [742, 185] width 100 height 27
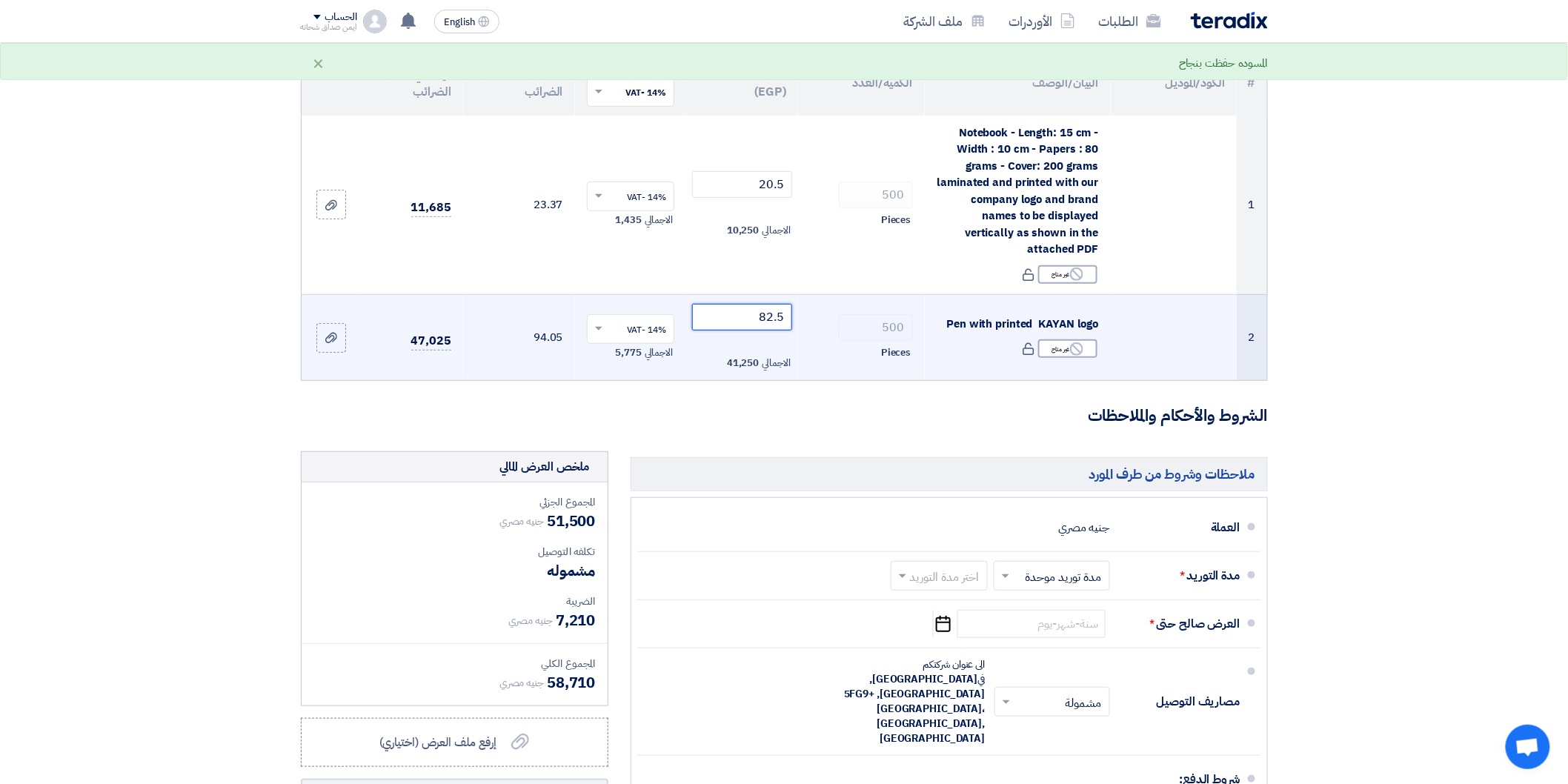
click at [753, 321] on input "82.5" at bounding box center [742, 318] width 100 height 27
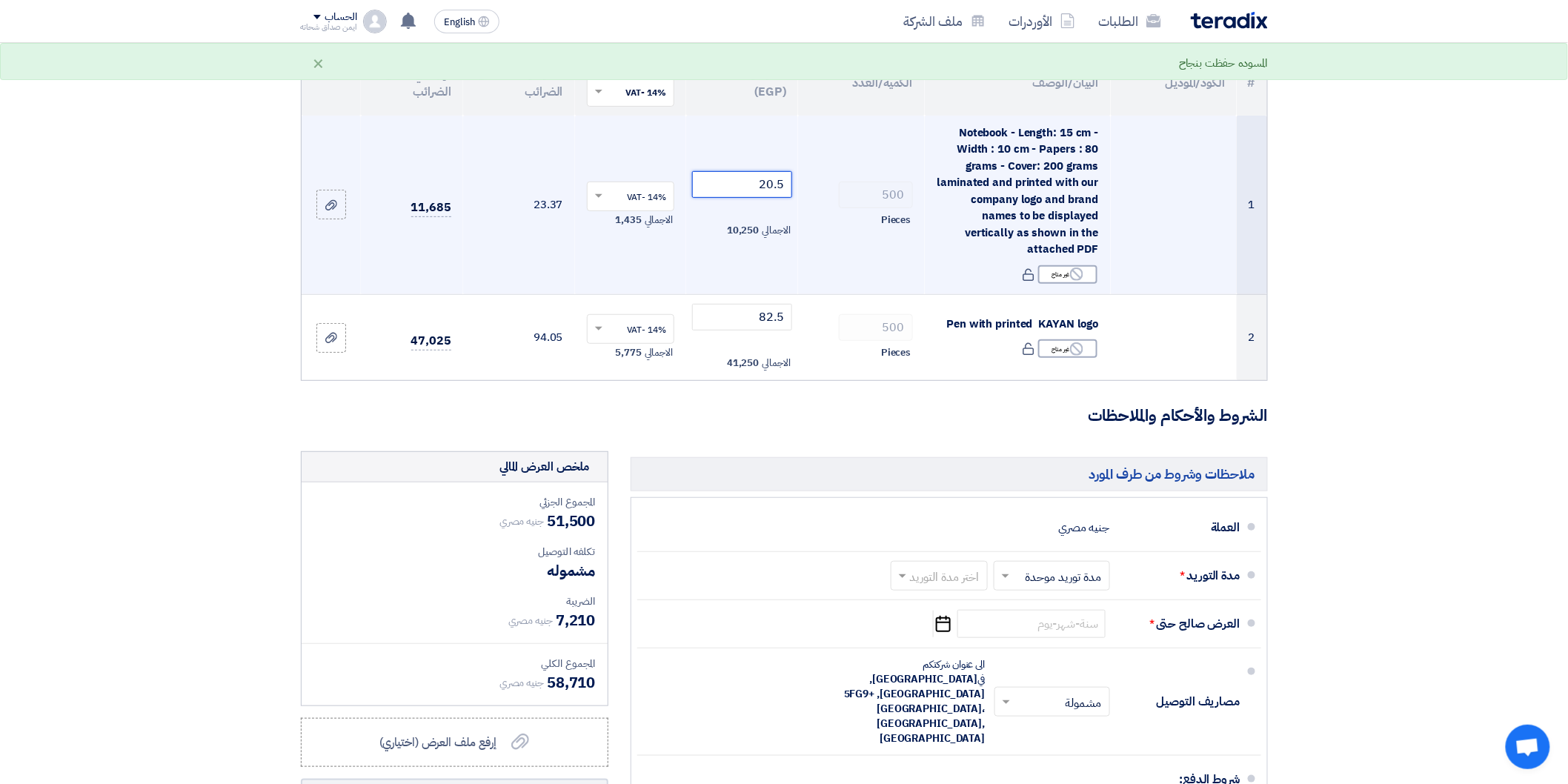
drag, startPoint x: 774, startPoint y: 187, endPoint x: 830, endPoint y: 183, distance: 56.1
click at [830, 183] on tr "1 Notebook - Length: 15 cm - Width : 10 cm - Papers : 80 grams - Cover: 200 gra…" at bounding box center [784, 205] width 966 height 180
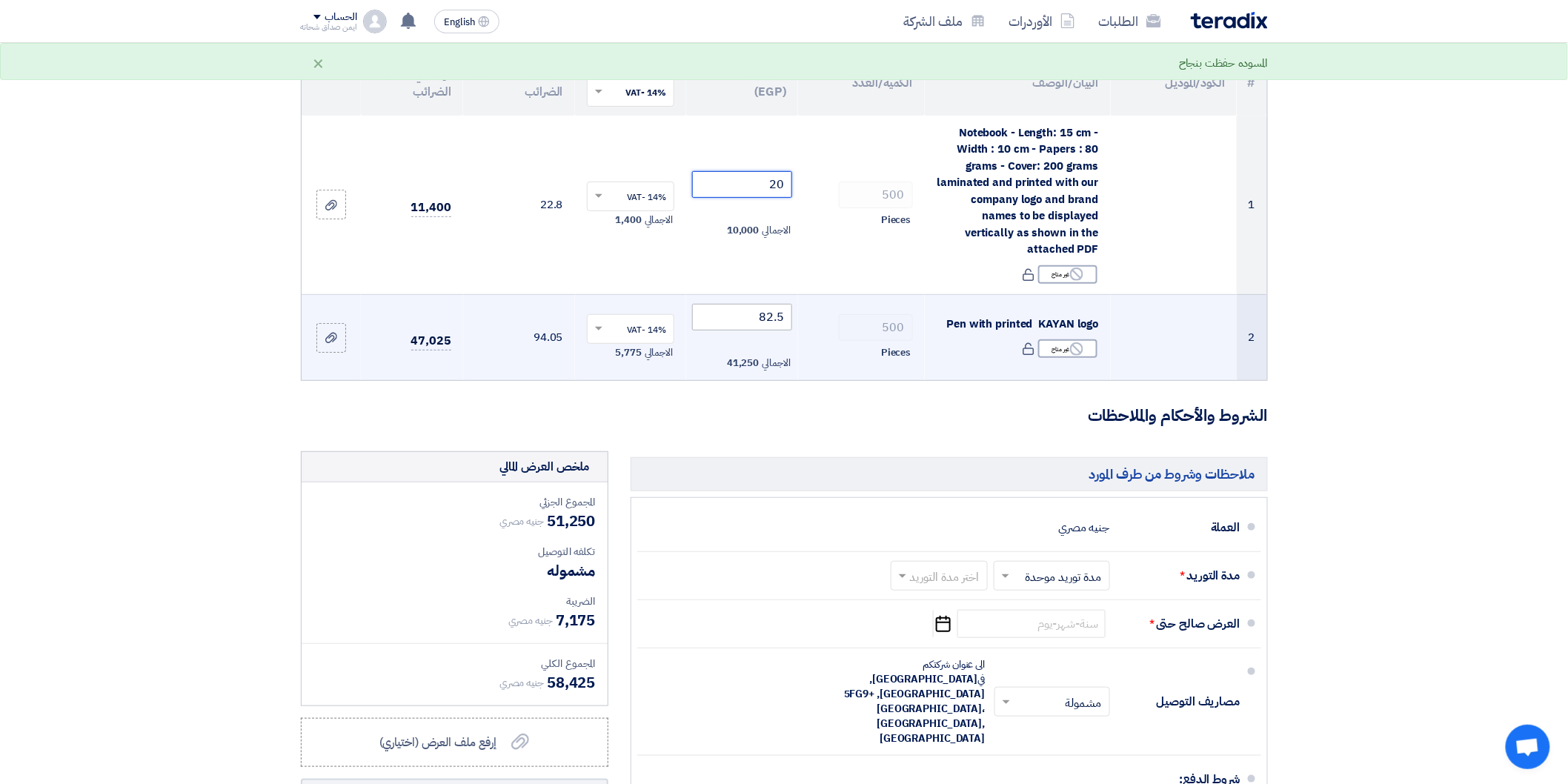
type input "20"
click at [749, 313] on input "82.5" at bounding box center [742, 318] width 100 height 27
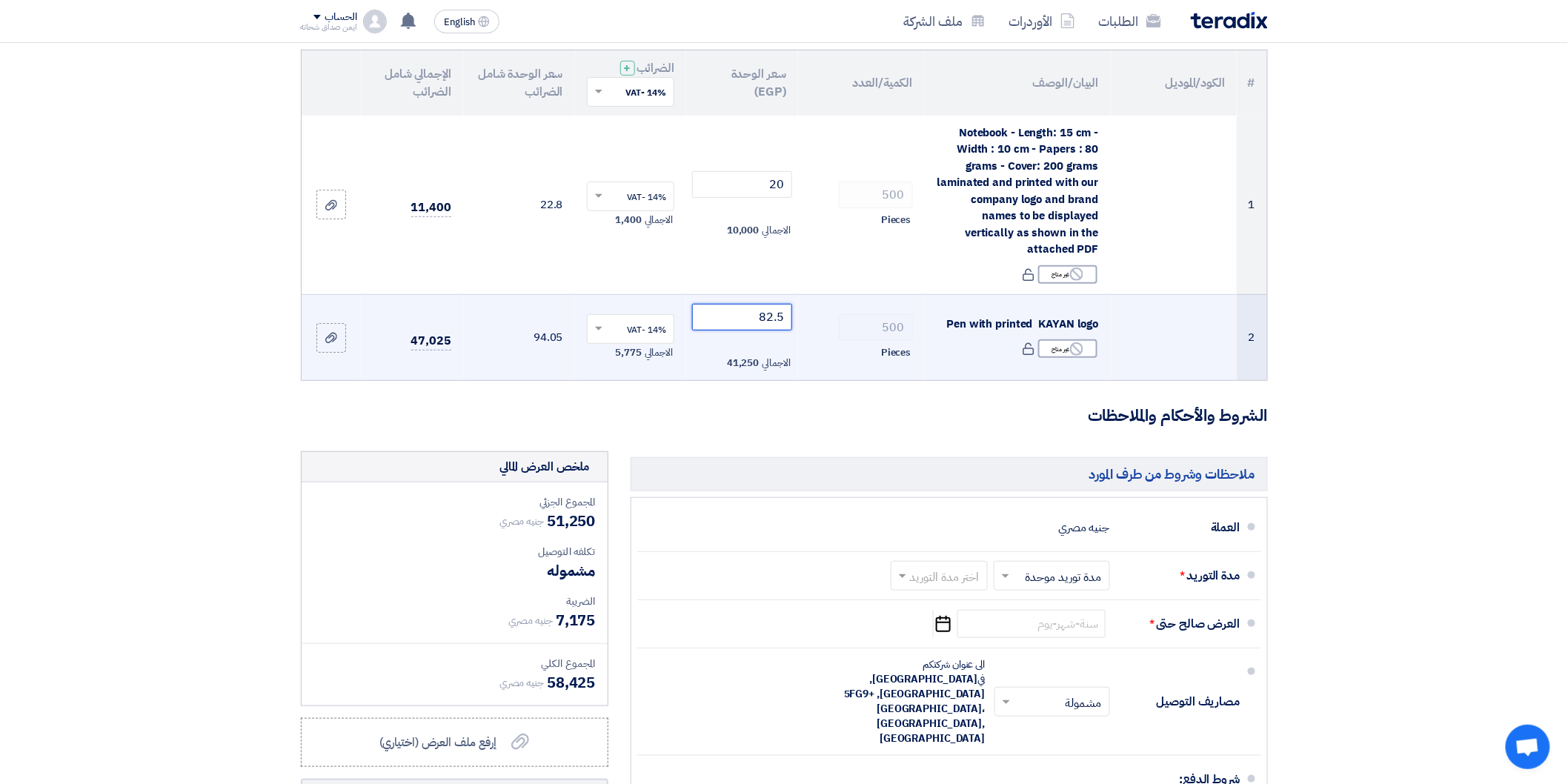
drag, startPoint x: 766, startPoint y: 316, endPoint x: 807, endPoint y: 318, distance: 41.0
click at [807, 318] on tr "2 Pen with printed KAYAN logo Reject غير متاح 500 82.5 ×" at bounding box center [784, 337] width 966 height 86
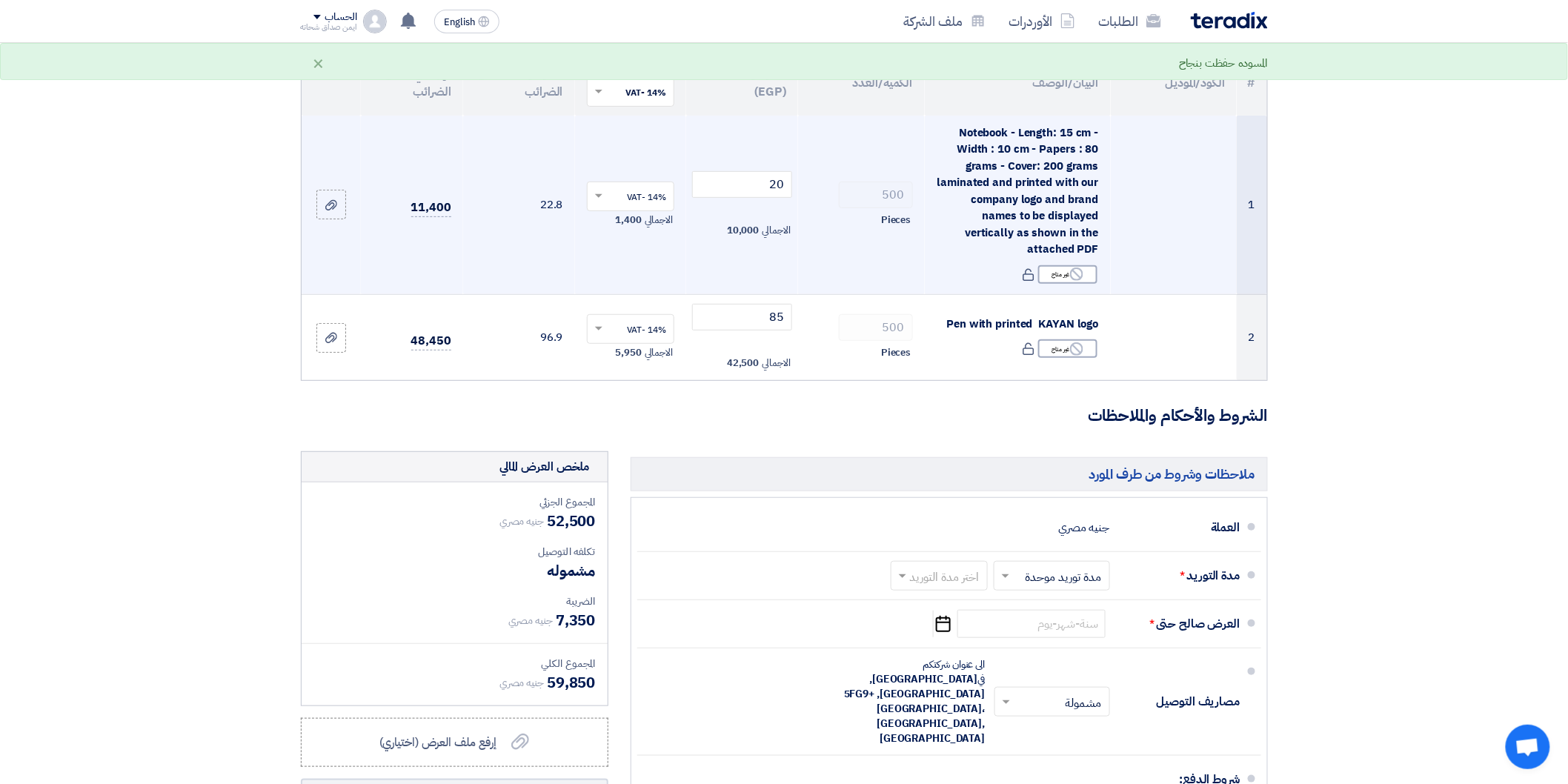
click at [753, 165] on td "20 الاجمالي 10,000" at bounding box center [742, 205] width 112 height 180
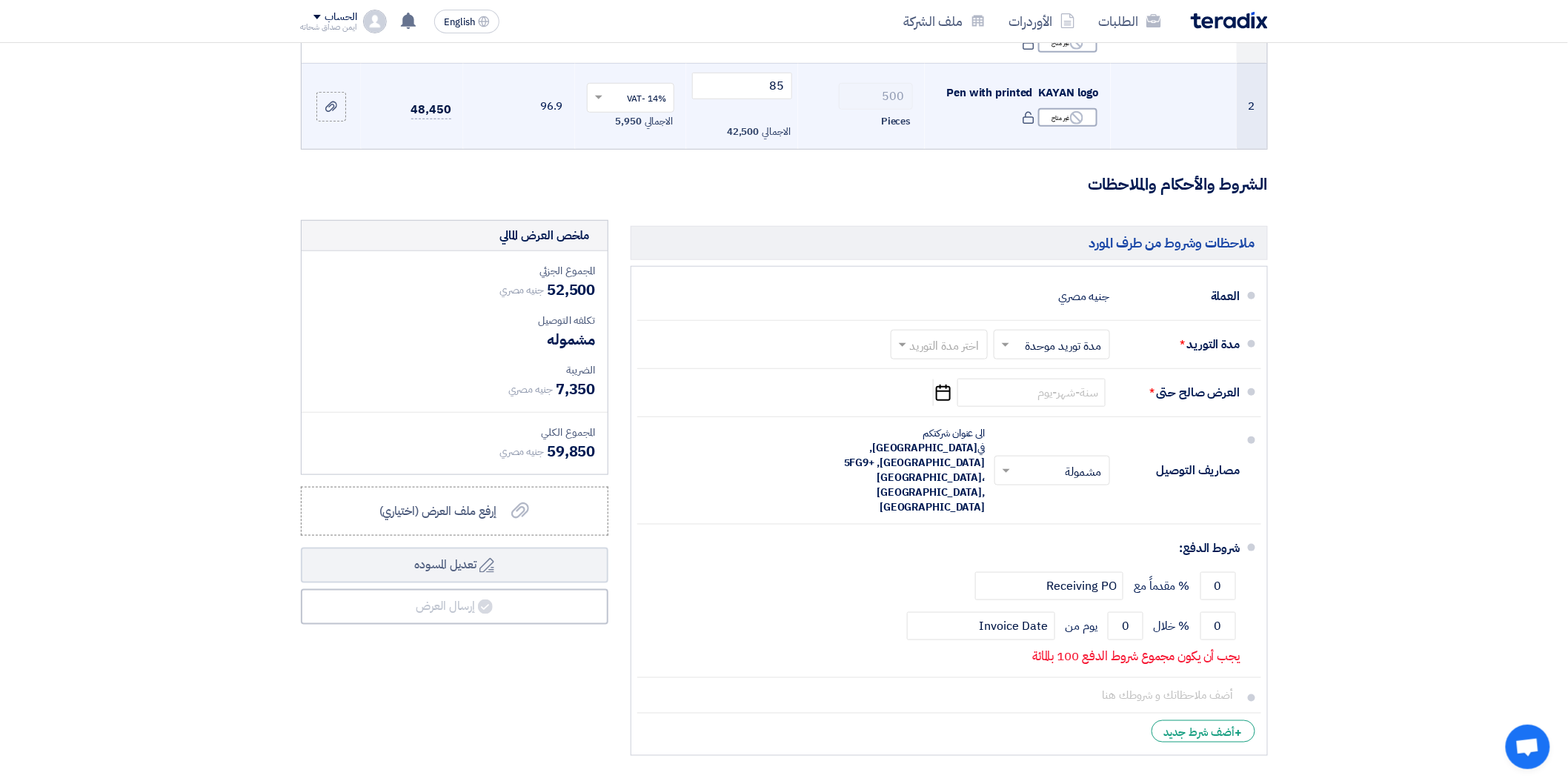
scroll to position [411, 0]
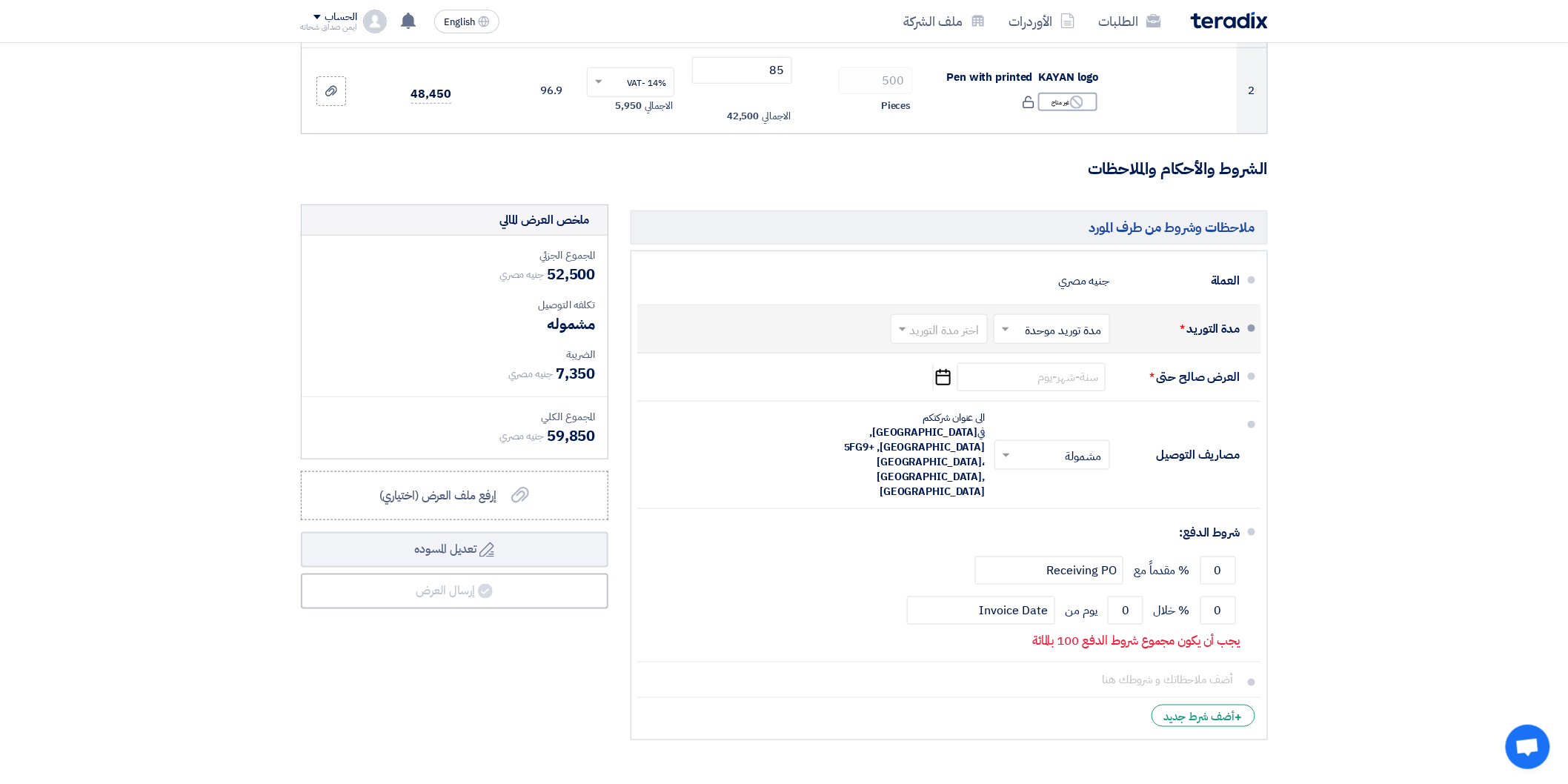
click at [1060, 324] on input "text" at bounding box center [1048, 330] width 109 height 21
click at [1322, 280] on section "تفاصيل الطلب # الكود/الموديل البيان/الوصف الكمية/العدد سعر الوحدة (EGP) الضرائب…" at bounding box center [784, 260] width 1568 height 1068
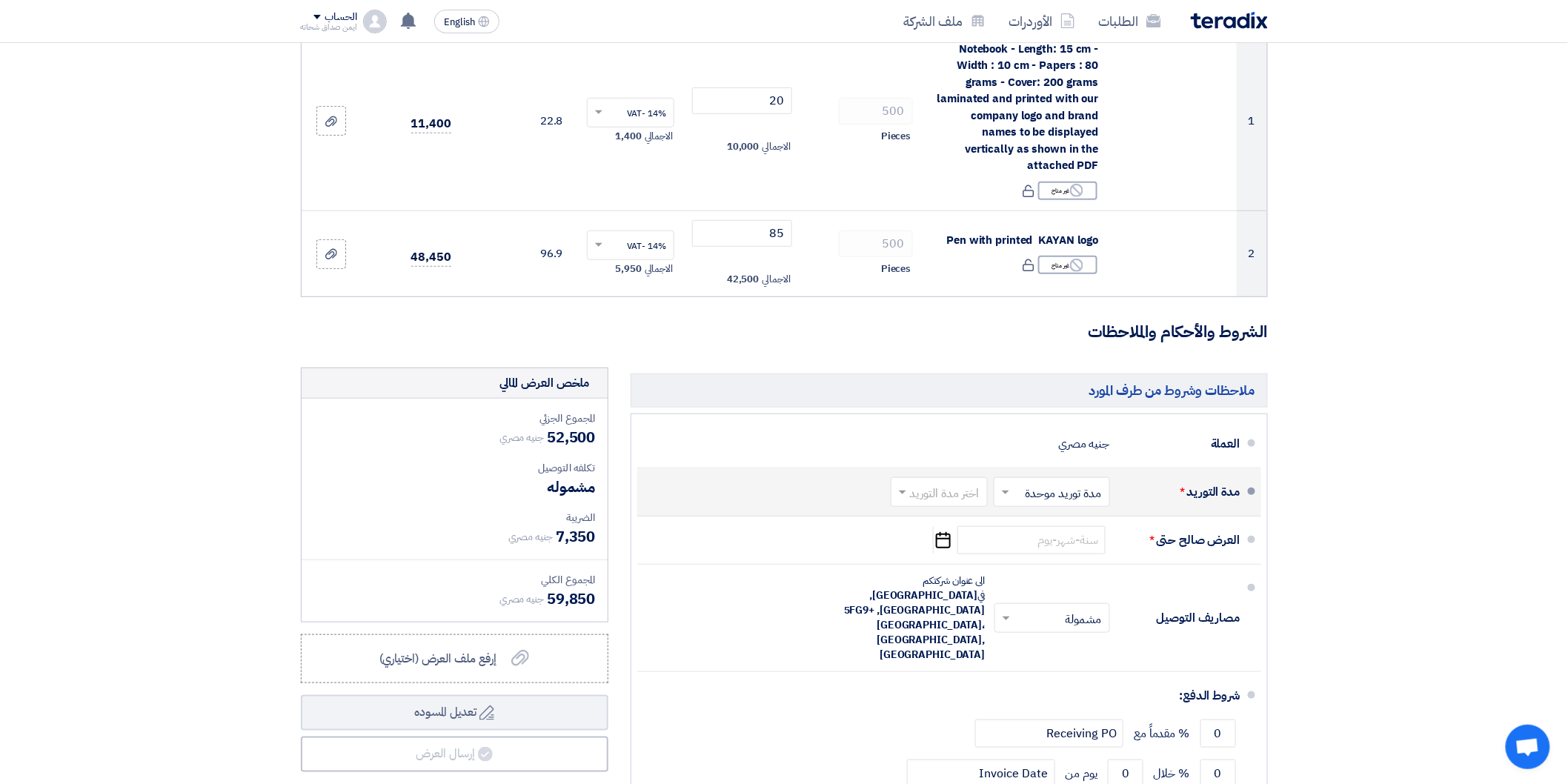
scroll to position [247, 0]
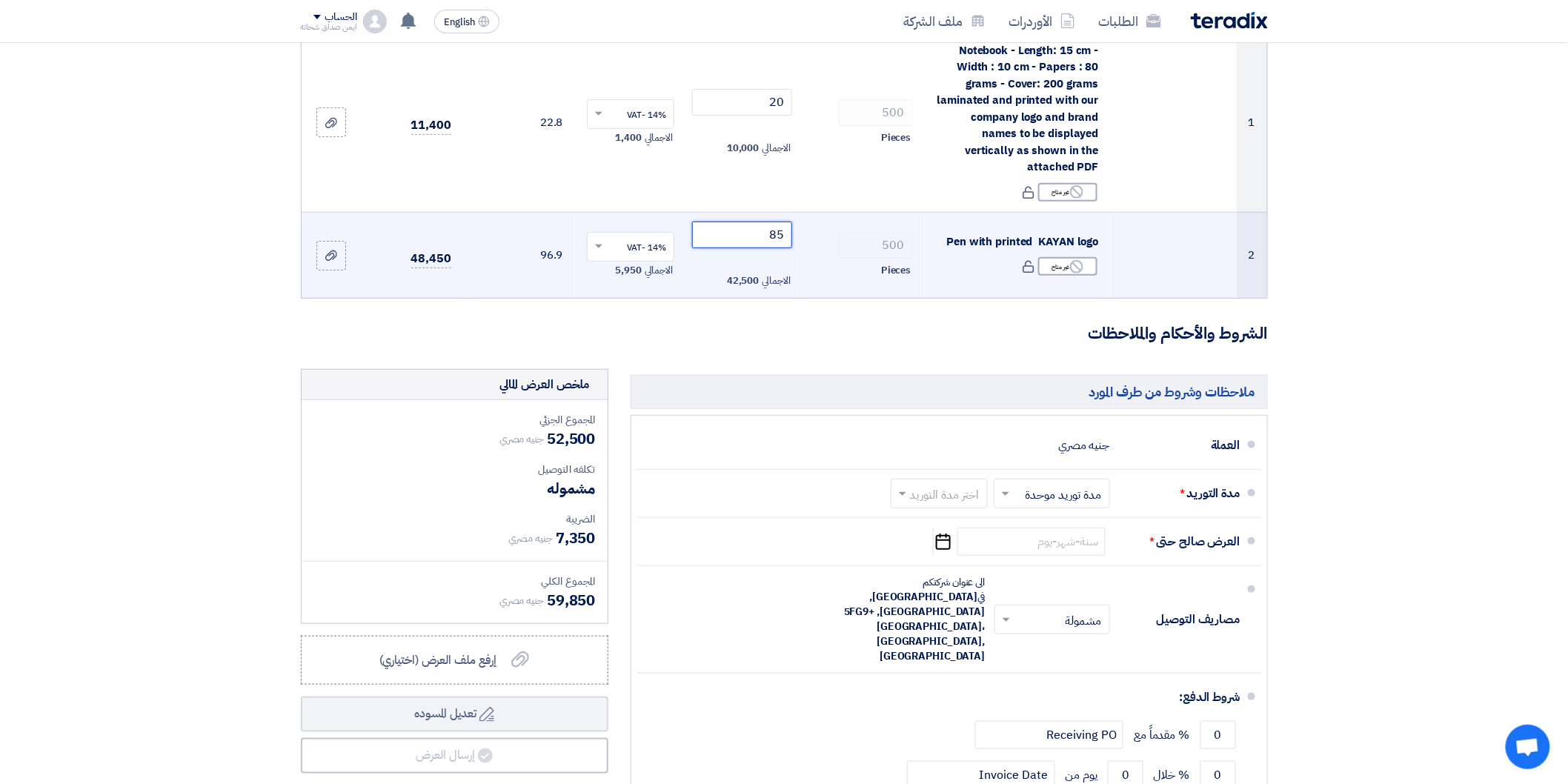
drag, startPoint x: 774, startPoint y: 240, endPoint x: 788, endPoint y: 234, distance: 15.2
click at [788, 234] on input "85" at bounding box center [742, 235] width 100 height 27
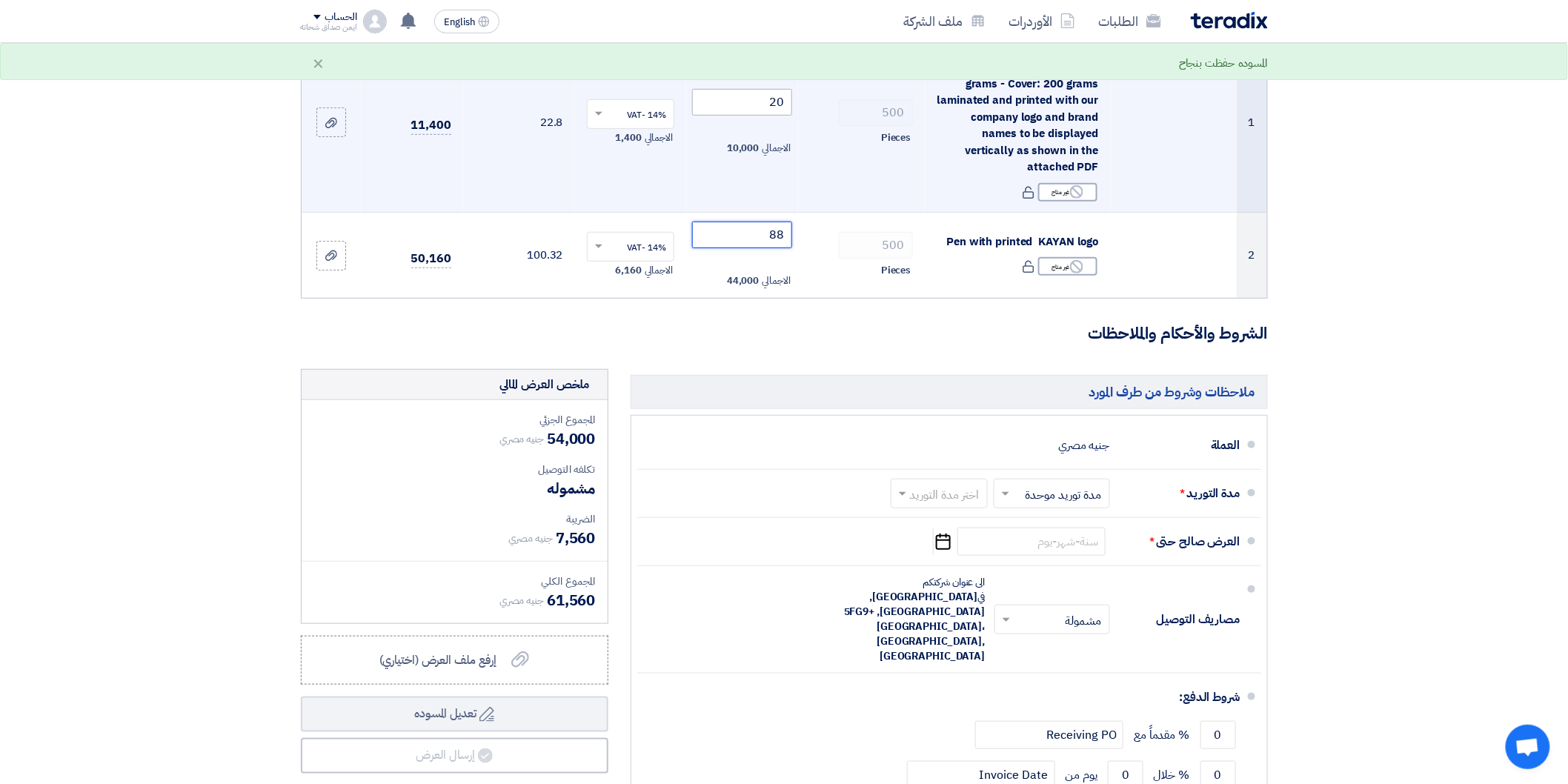
type input "88"
click at [748, 97] on input "20" at bounding box center [742, 103] width 100 height 27
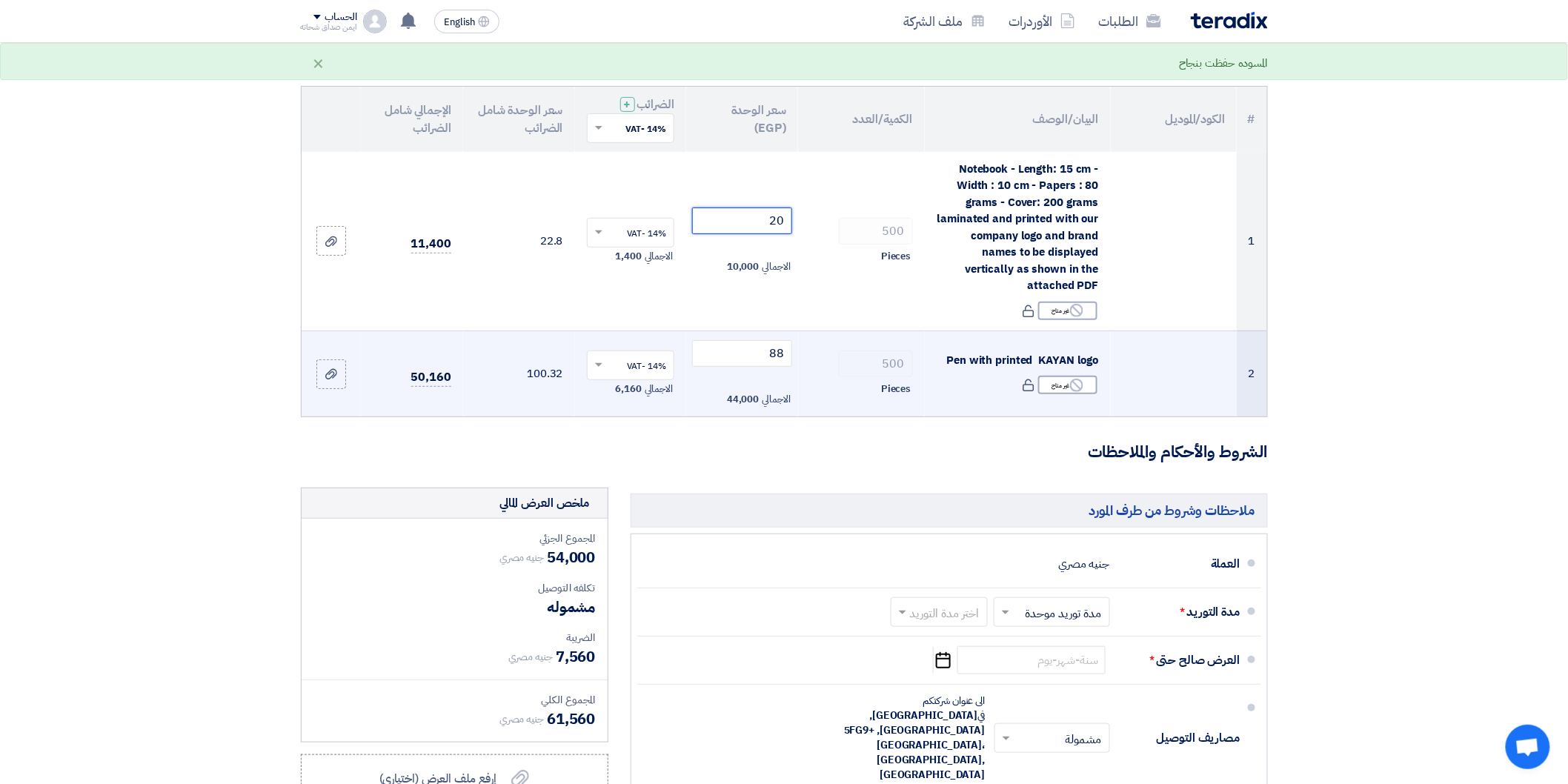
scroll to position [165, 0]
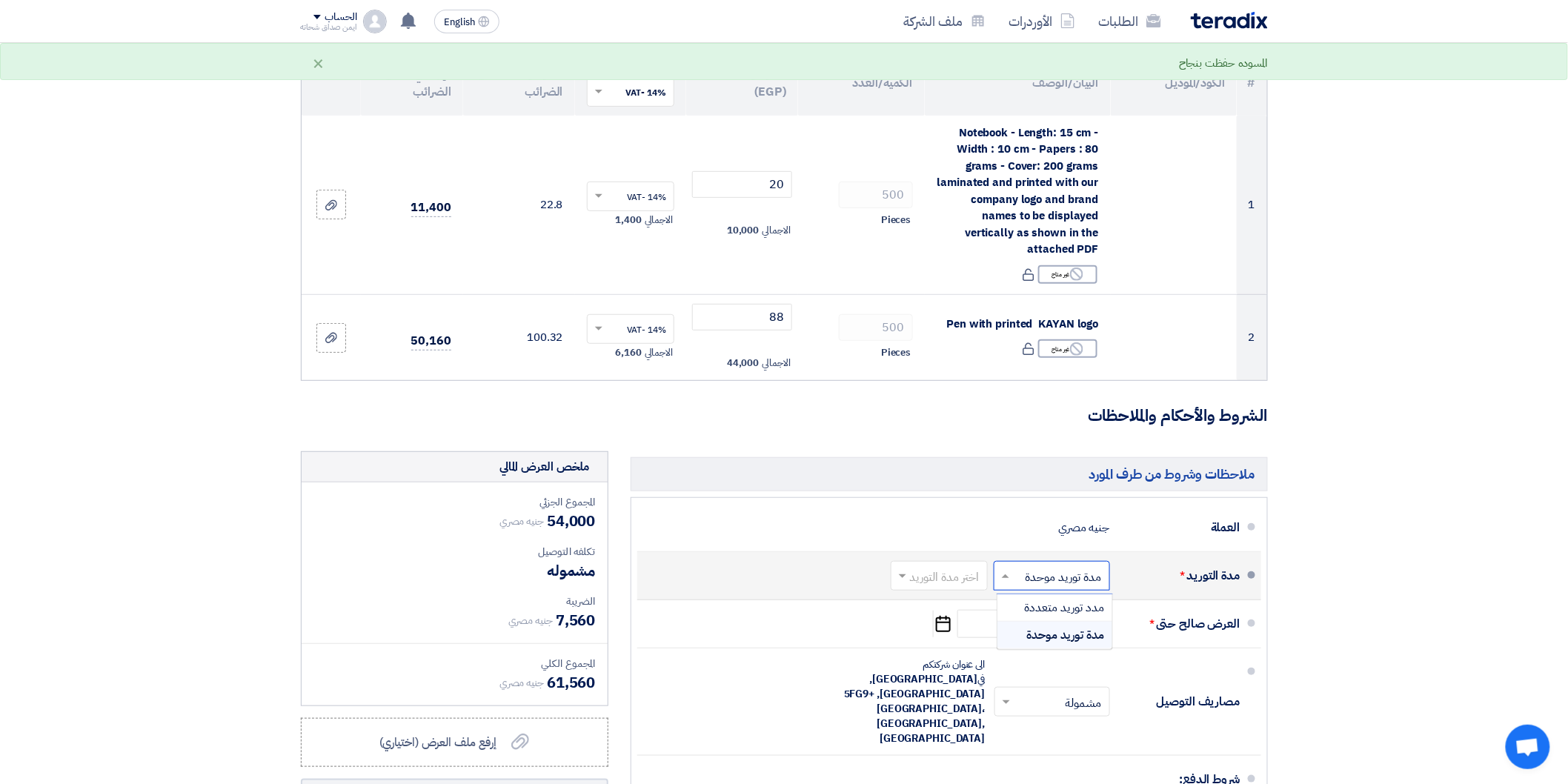
click at [1057, 577] on input "text" at bounding box center [1048, 577] width 109 height 21
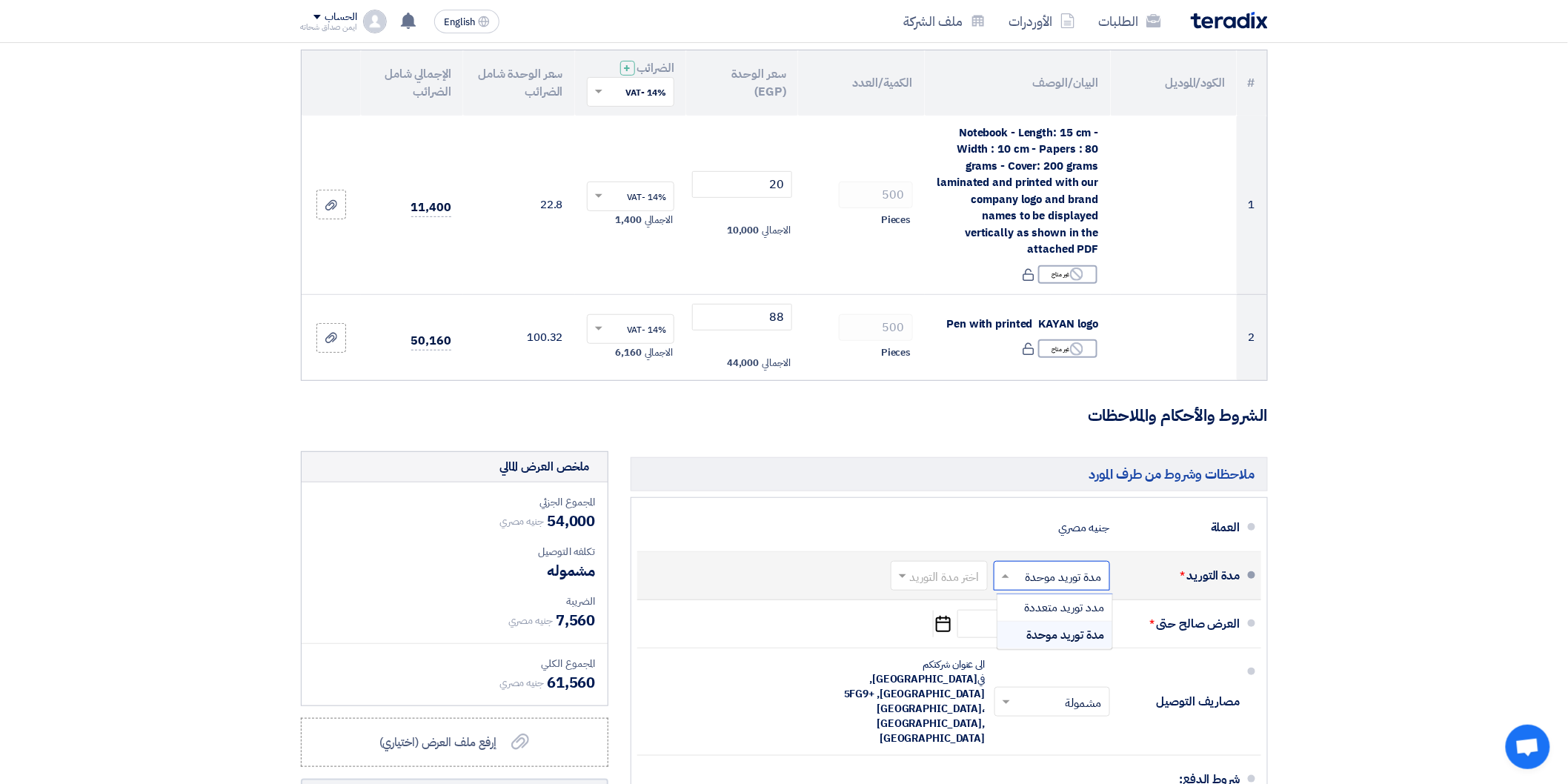
click at [1037, 636] on span "مدة توريد موحدة" at bounding box center [1066, 635] width 78 height 18
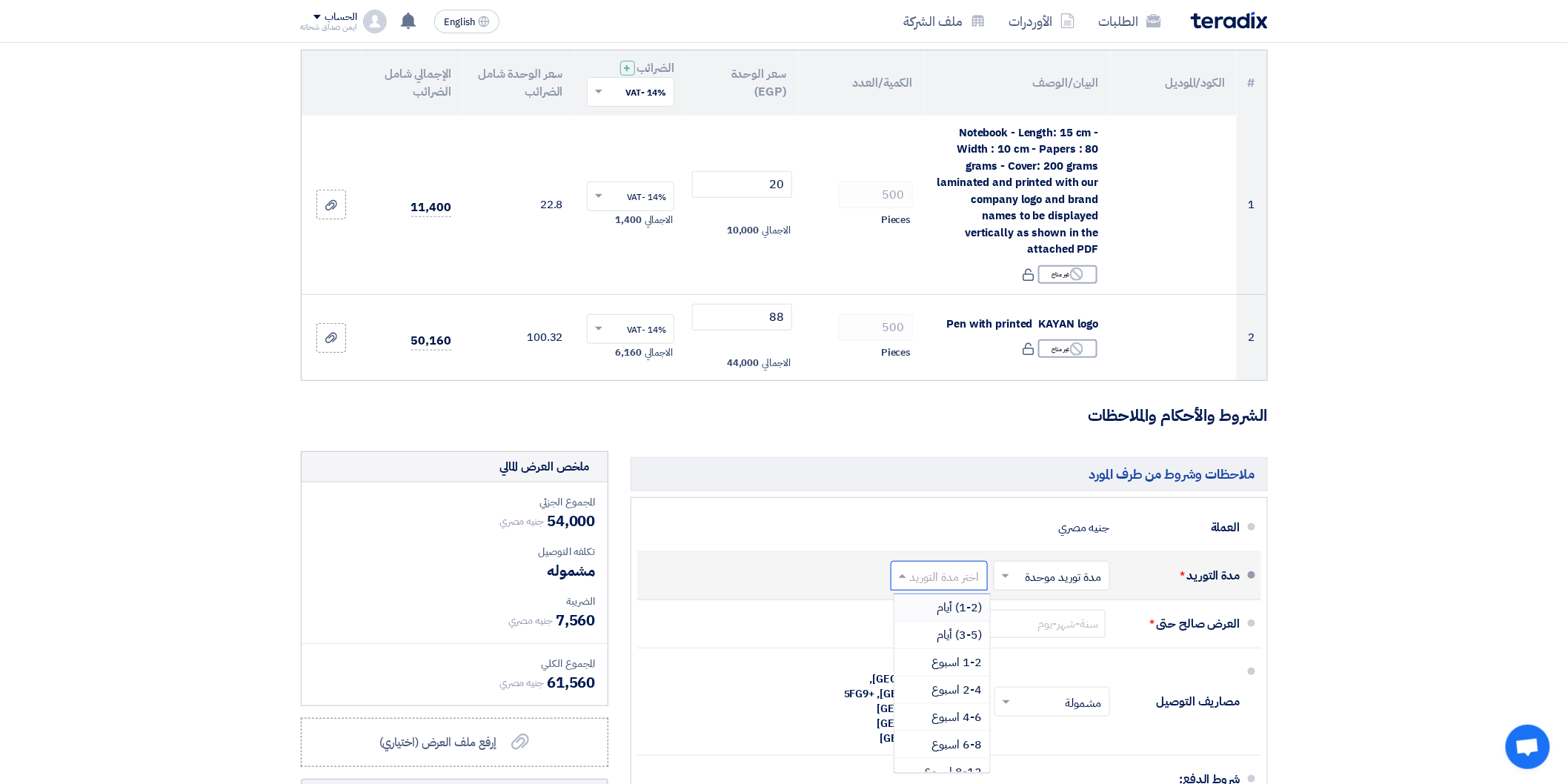
click at [951, 581] on input "text" at bounding box center [936, 577] width 89 height 21
click at [943, 669] on span "1-2 اسبوع" at bounding box center [957, 663] width 50 height 18
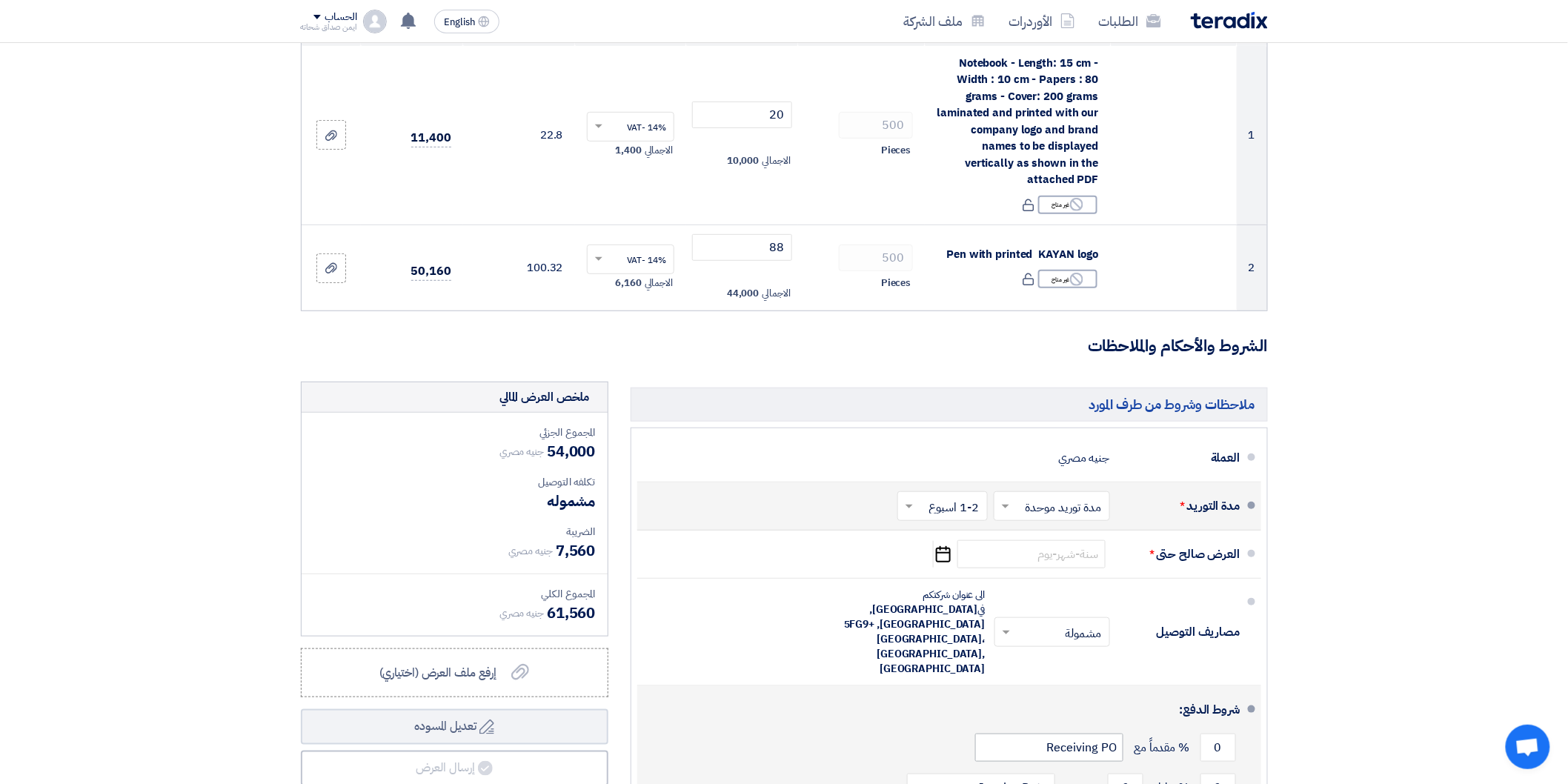
scroll to position [329, 0]
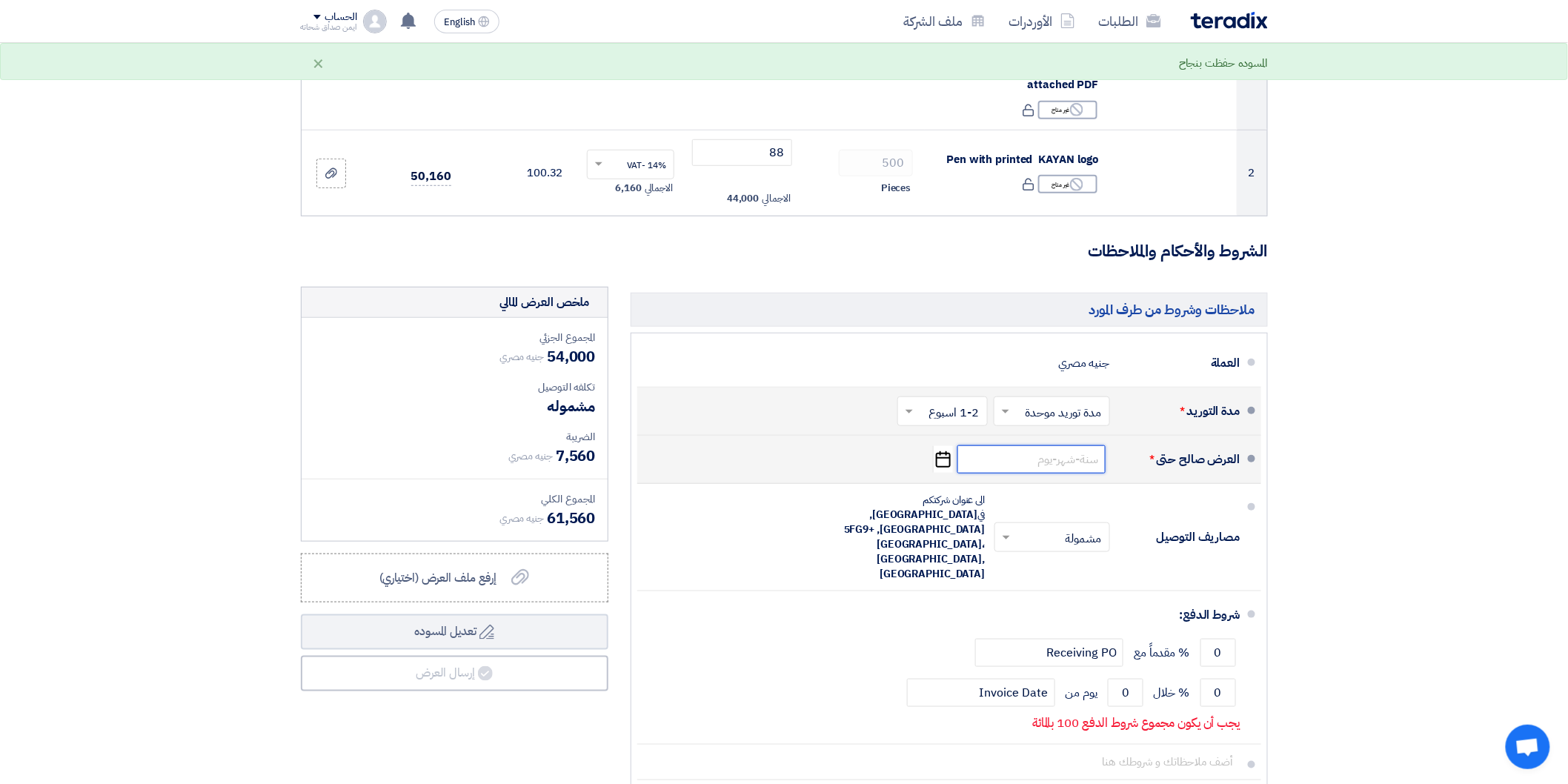
click at [1036, 465] on input at bounding box center [1032, 460] width 149 height 28
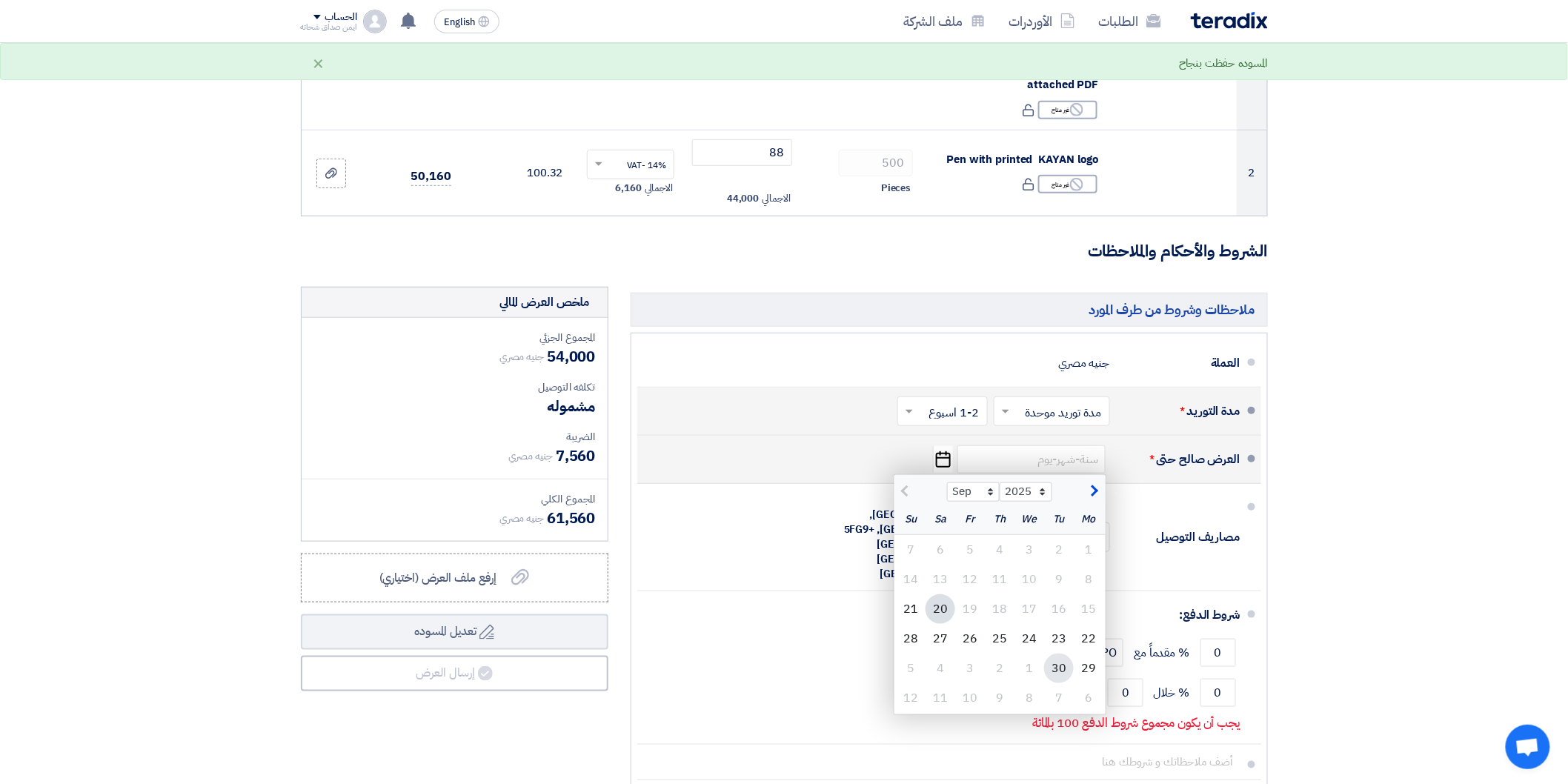
click at [1056, 665] on div "30" at bounding box center [1059, 669] width 30 height 30
type input "9/30/2025"
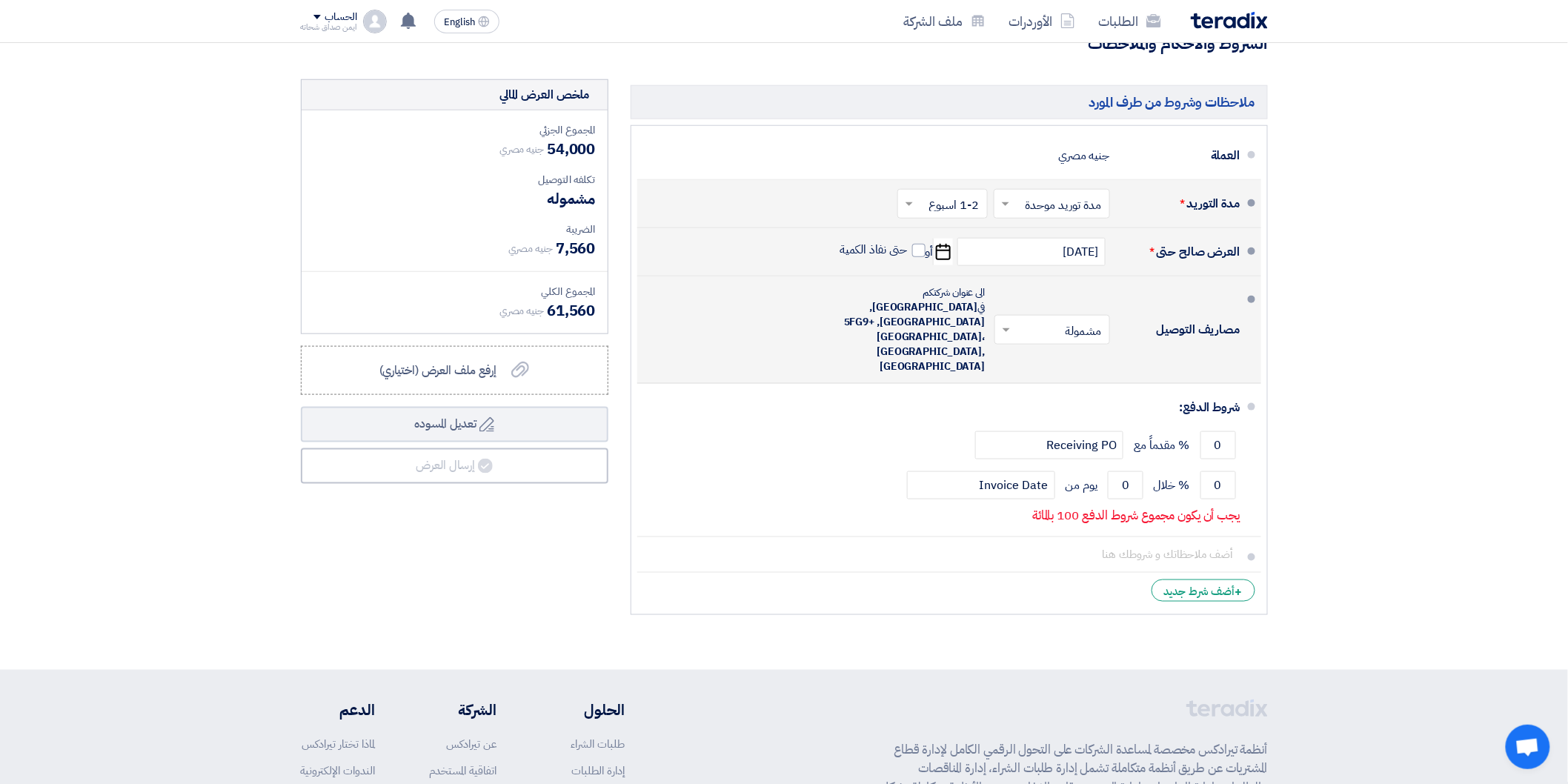
scroll to position [494, 0]
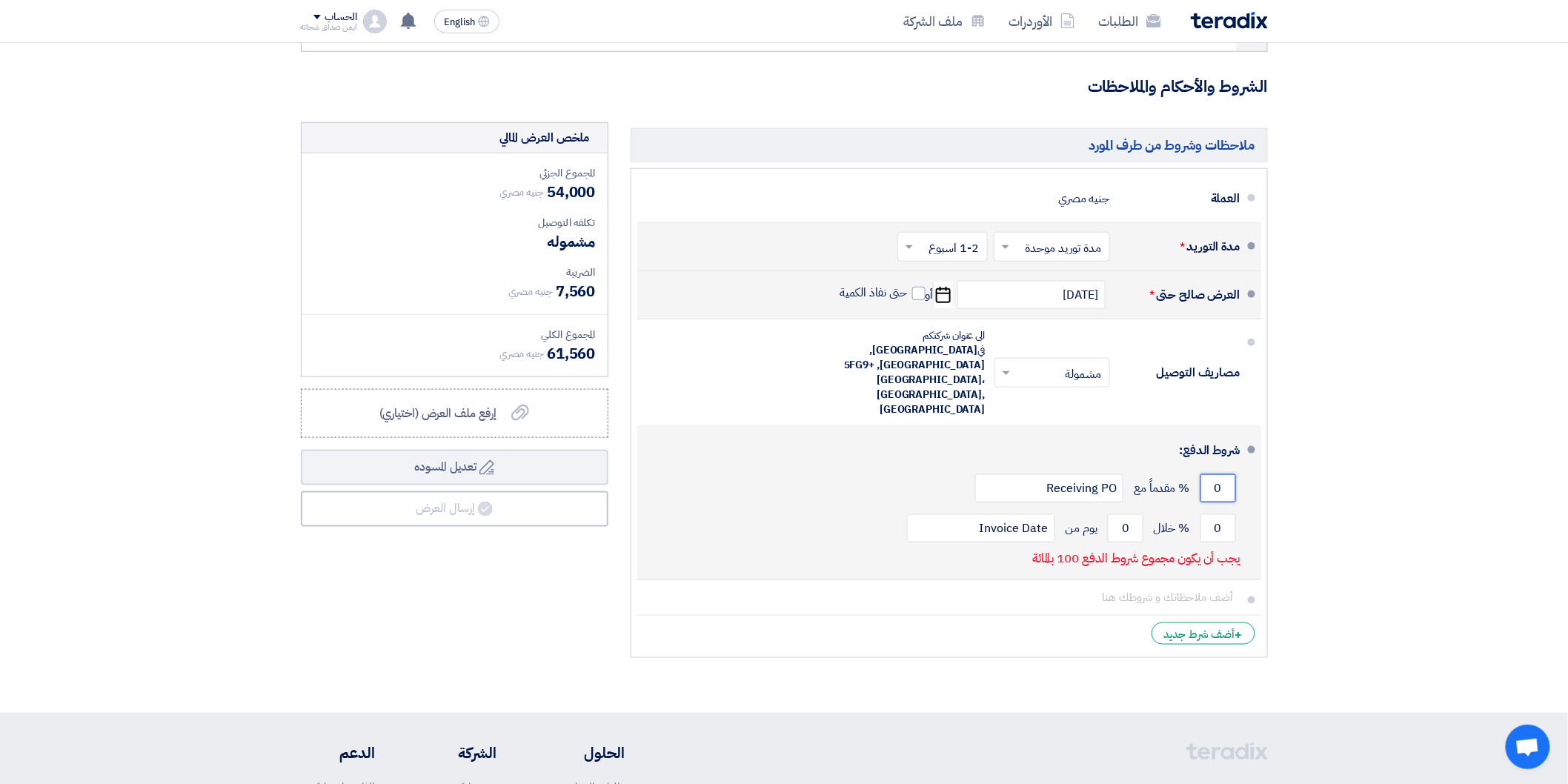
drag, startPoint x: 1221, startPoint y: 460, endPoint x: 1212, endPoint y: 463, distance: 9.5
click at [1212, 474] on input "0" at bounding box center [1218, 488] width 35 height 28
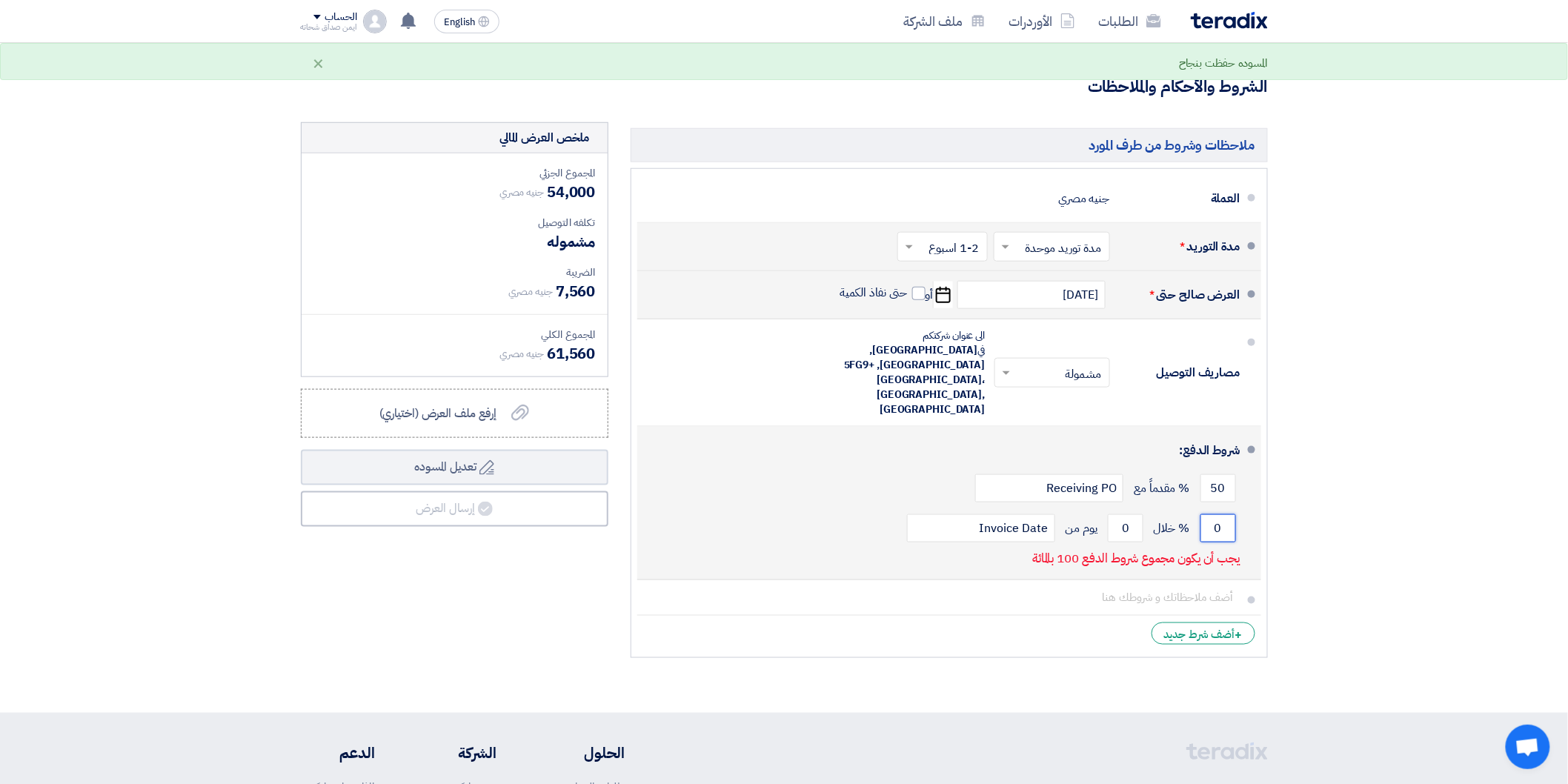
click at [1213, 514] on input "0" at bounding box center [1218, 528] width 35 height 28
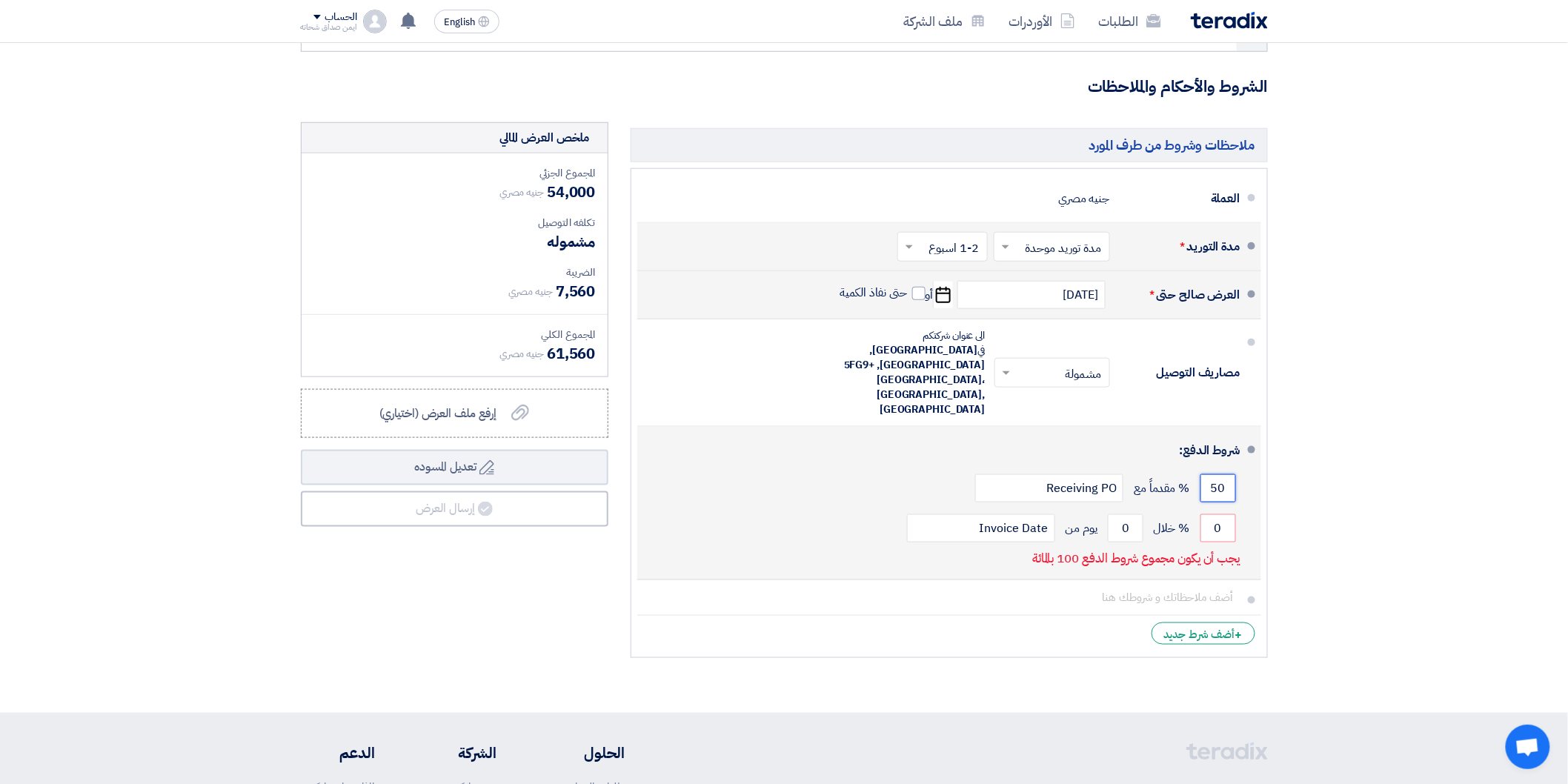
drag, startPoint x: 1213, startPoint y: 457, endPoint x: 1226, endPoint y: 453, distance: 13.6
click at [1226, 474] on input "50" at bounding box center [1218, 488] width 35 height 28
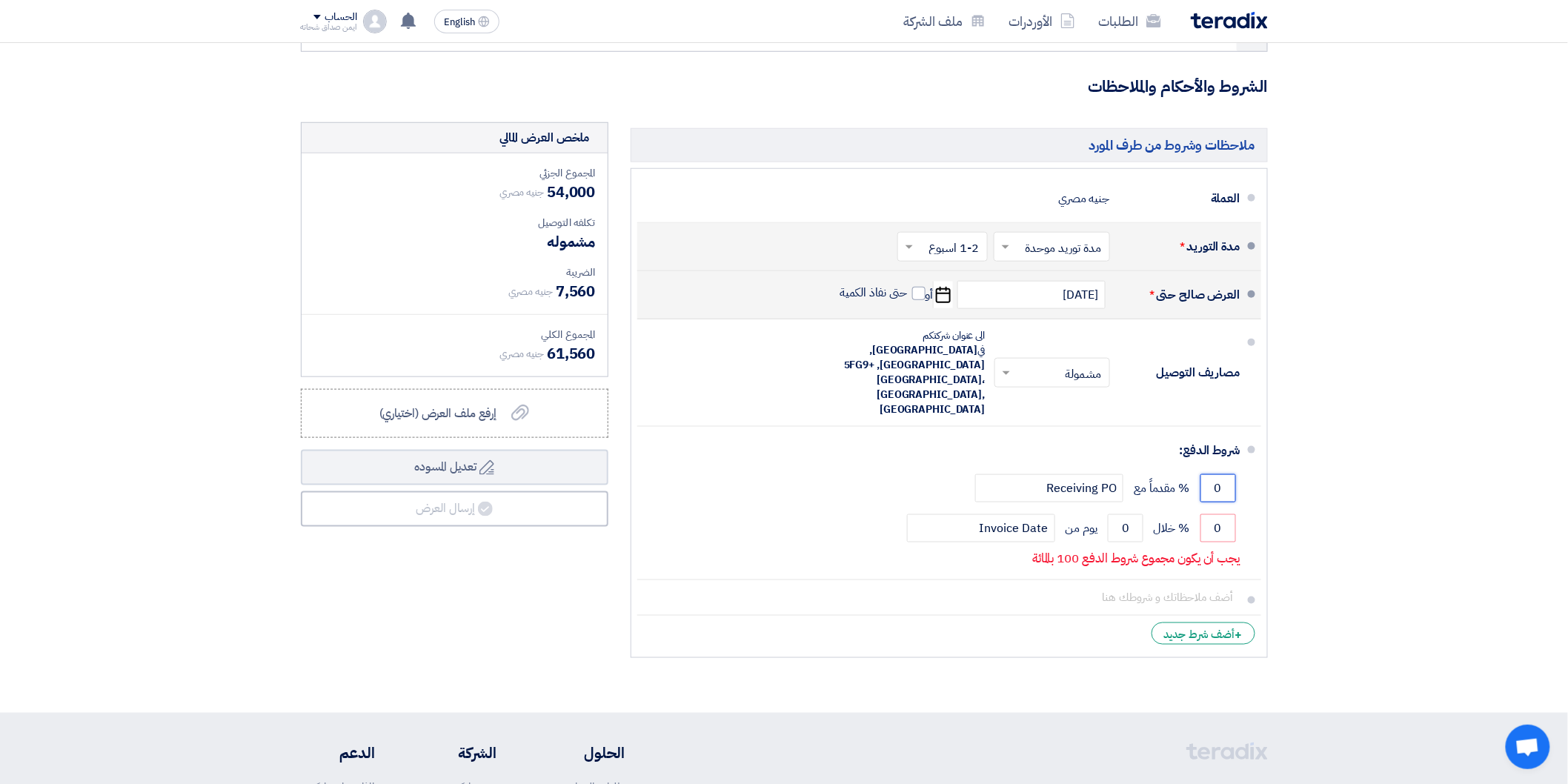
type input "0"
click at [1319, 453] on section "تفاصيل الطلب # الكود/الموديل البيان/الوصف الكمية/العدد سعر الوحدة (EGP) الضرائب…" at bounding box center [784, 178] width 1568 height 1068
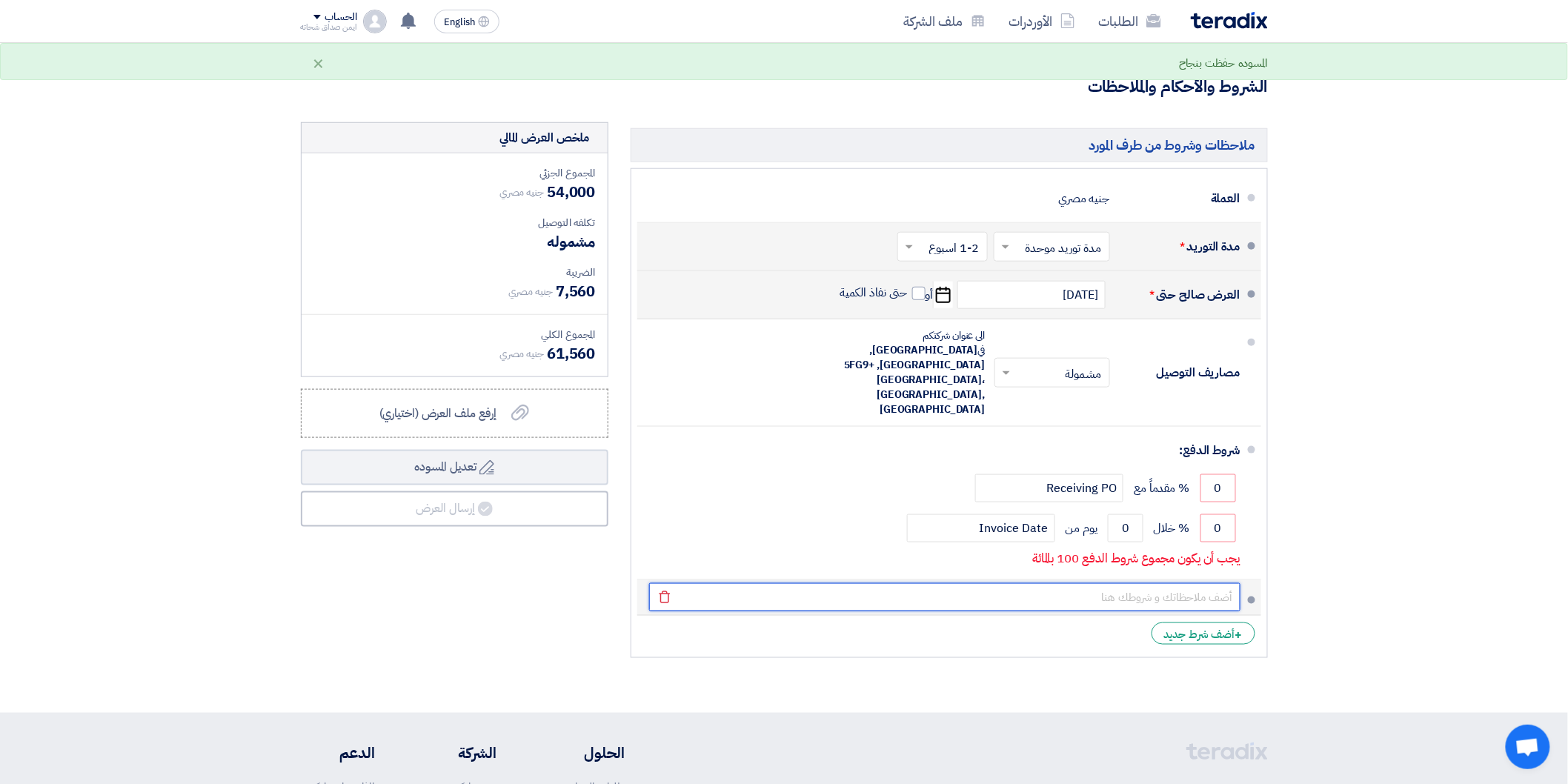
click at [1153, 583] on input "text" at bounding box center [945, 597] width 592 height 28
type input "f"
type input "ف"
type input "غ"
click at [1228, 583] on input "بعد الفحص او الاستلام" at bounding box center [945, 597] width 592 height 28
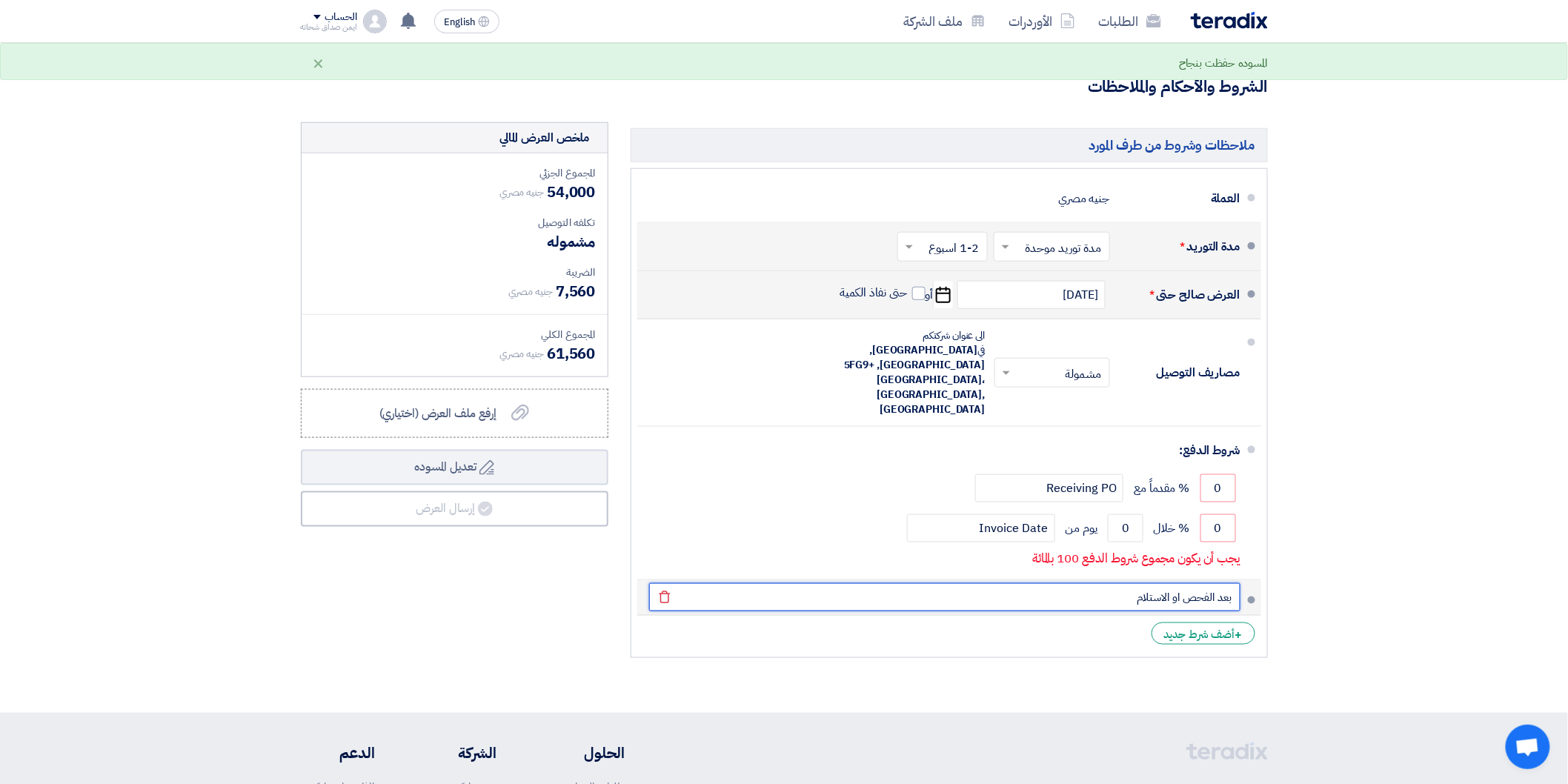
click at [1233, 583] on input "بعد الفحص او الاستلام" at bounding box center [945, 597] width 592 height 28
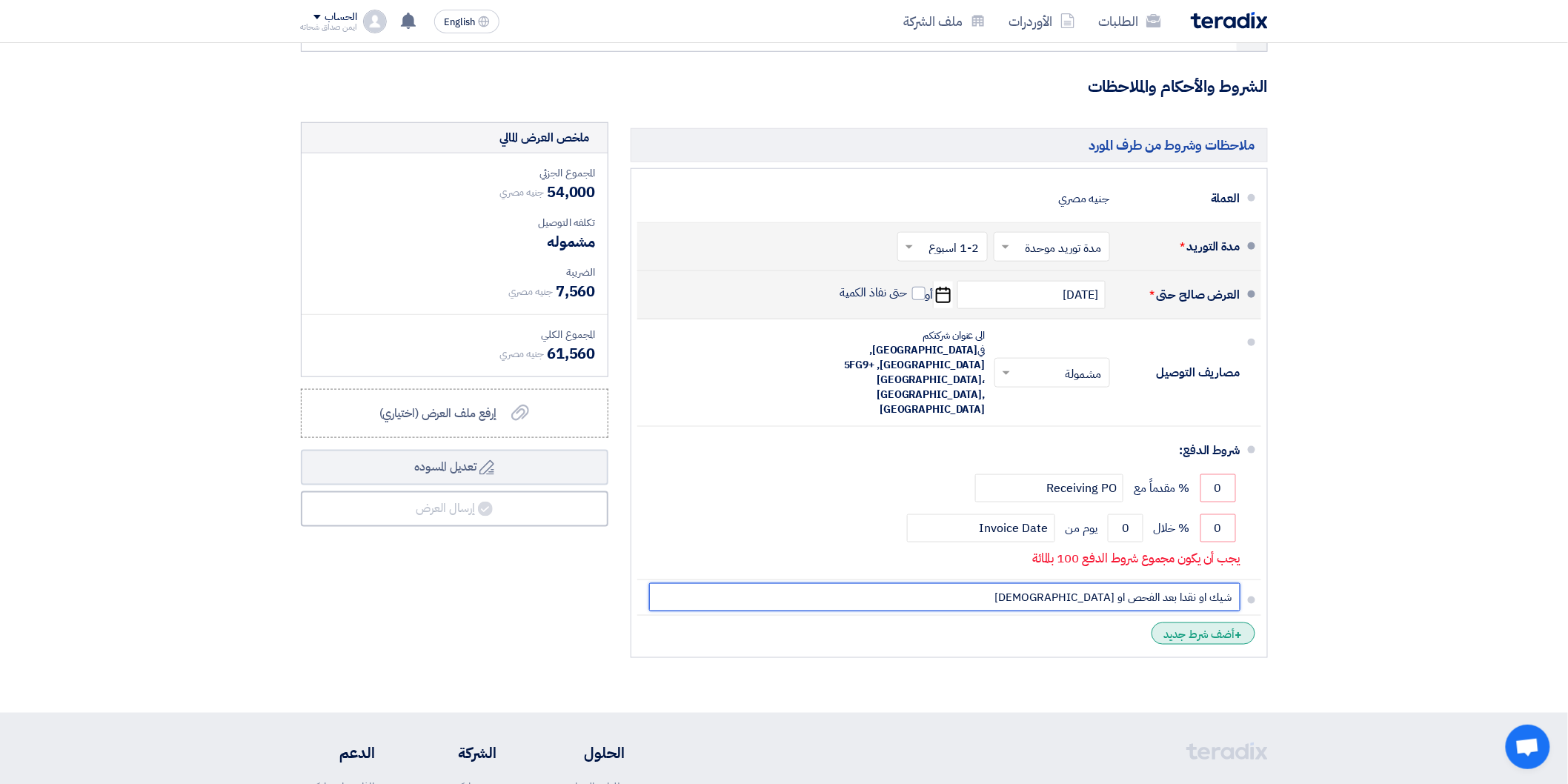
type input "شيك او نقدا بعد الفحص او الاستلام"
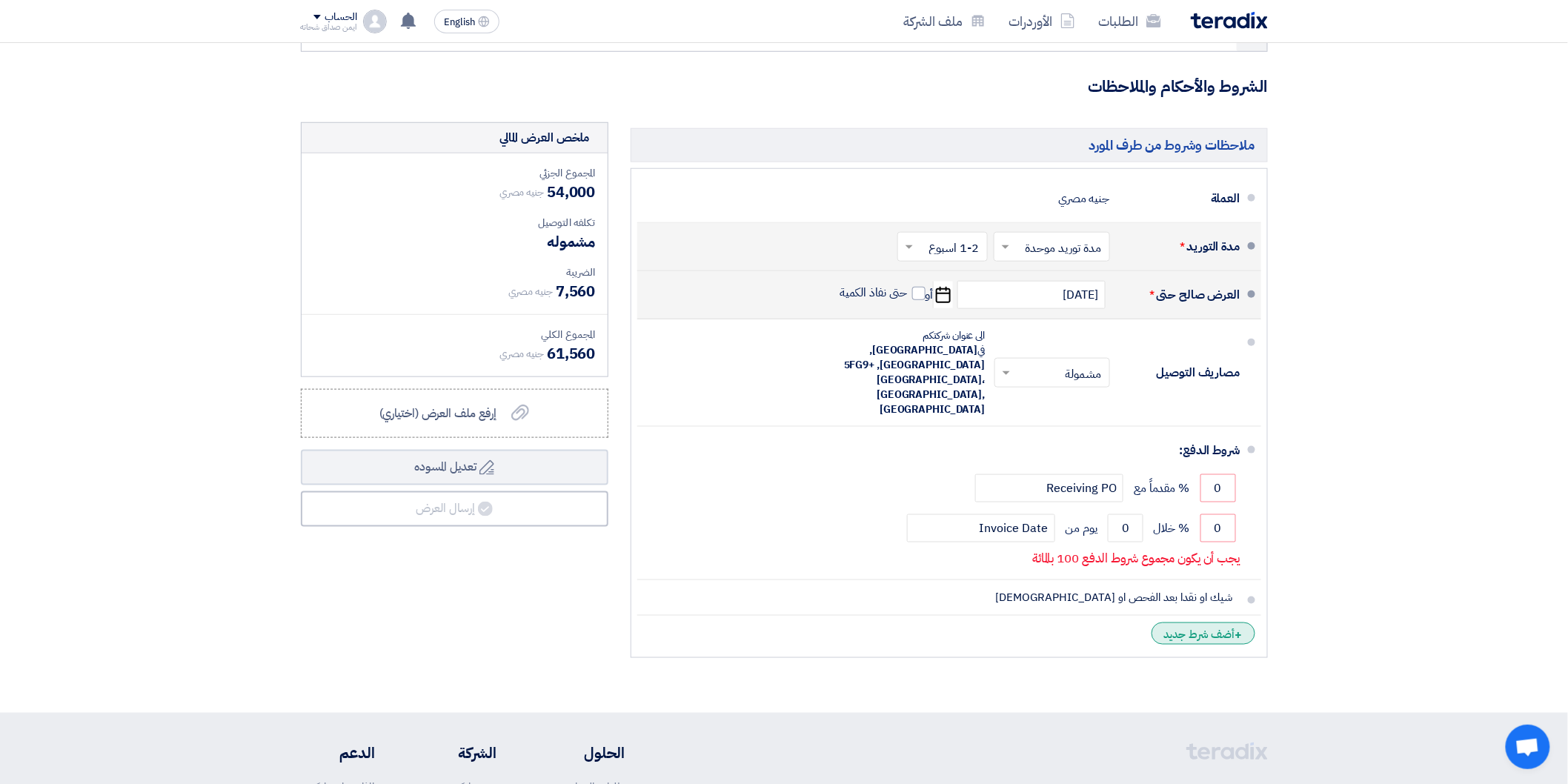
click at [1222, 623] on div "+ أضف شرط جديد" at bounding box center [1203, 634] width 103 height 22
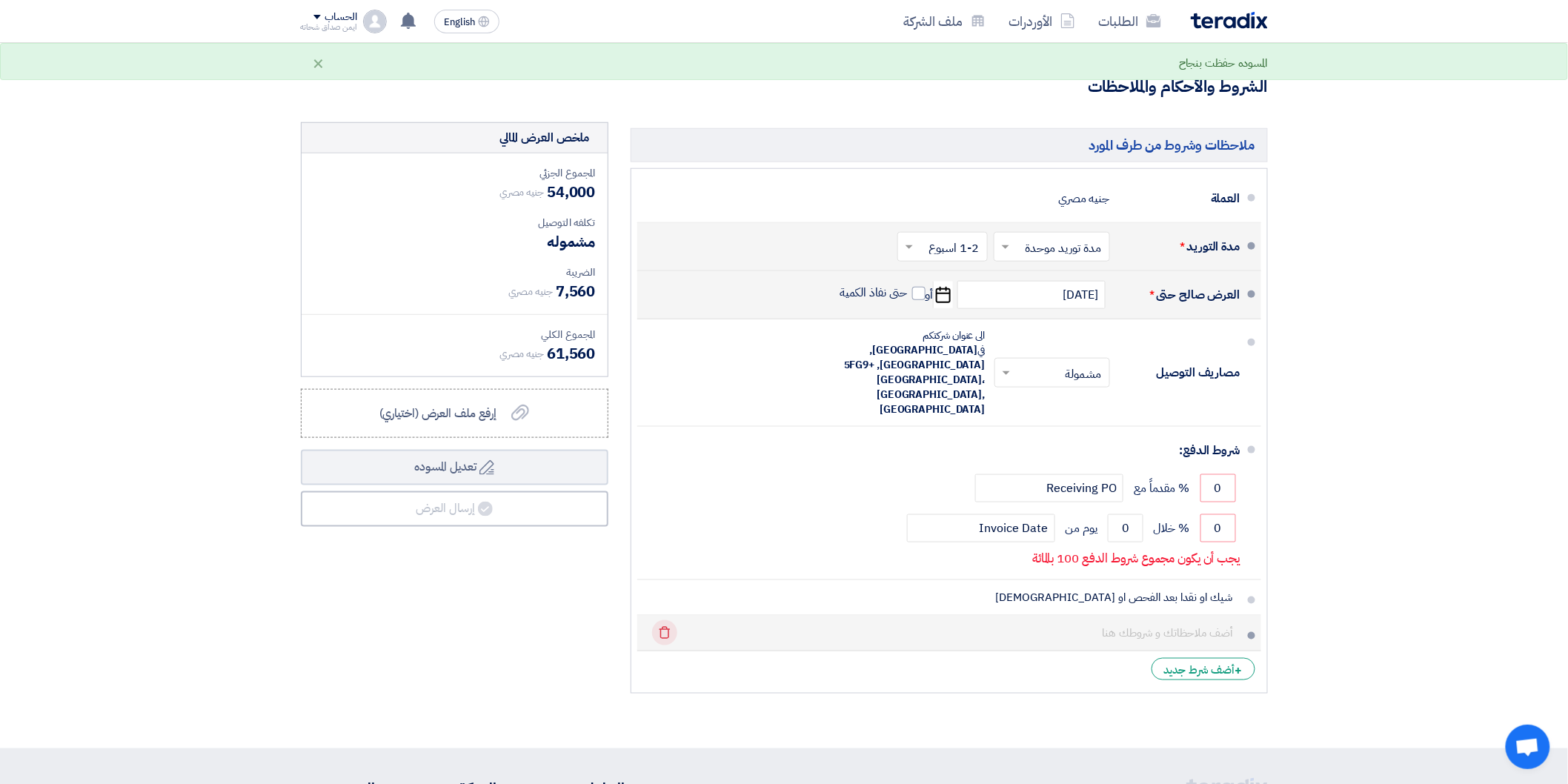
click at [667, 620] on icon "Delete" at bounding box center [664, 633] width 25 height 25
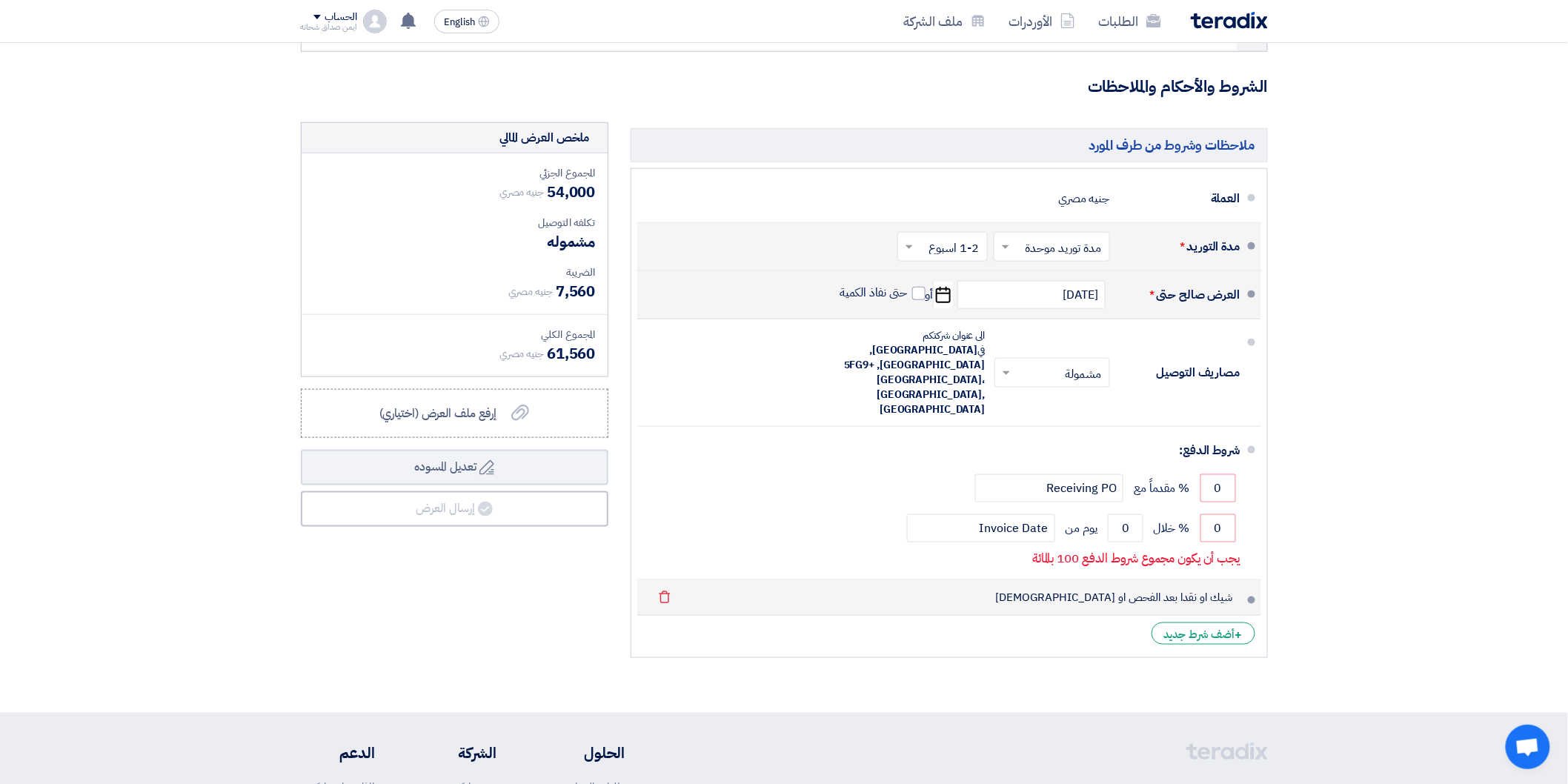
click at [1254, 596] on span at bounding box center [1251, 600] width 7 height 7
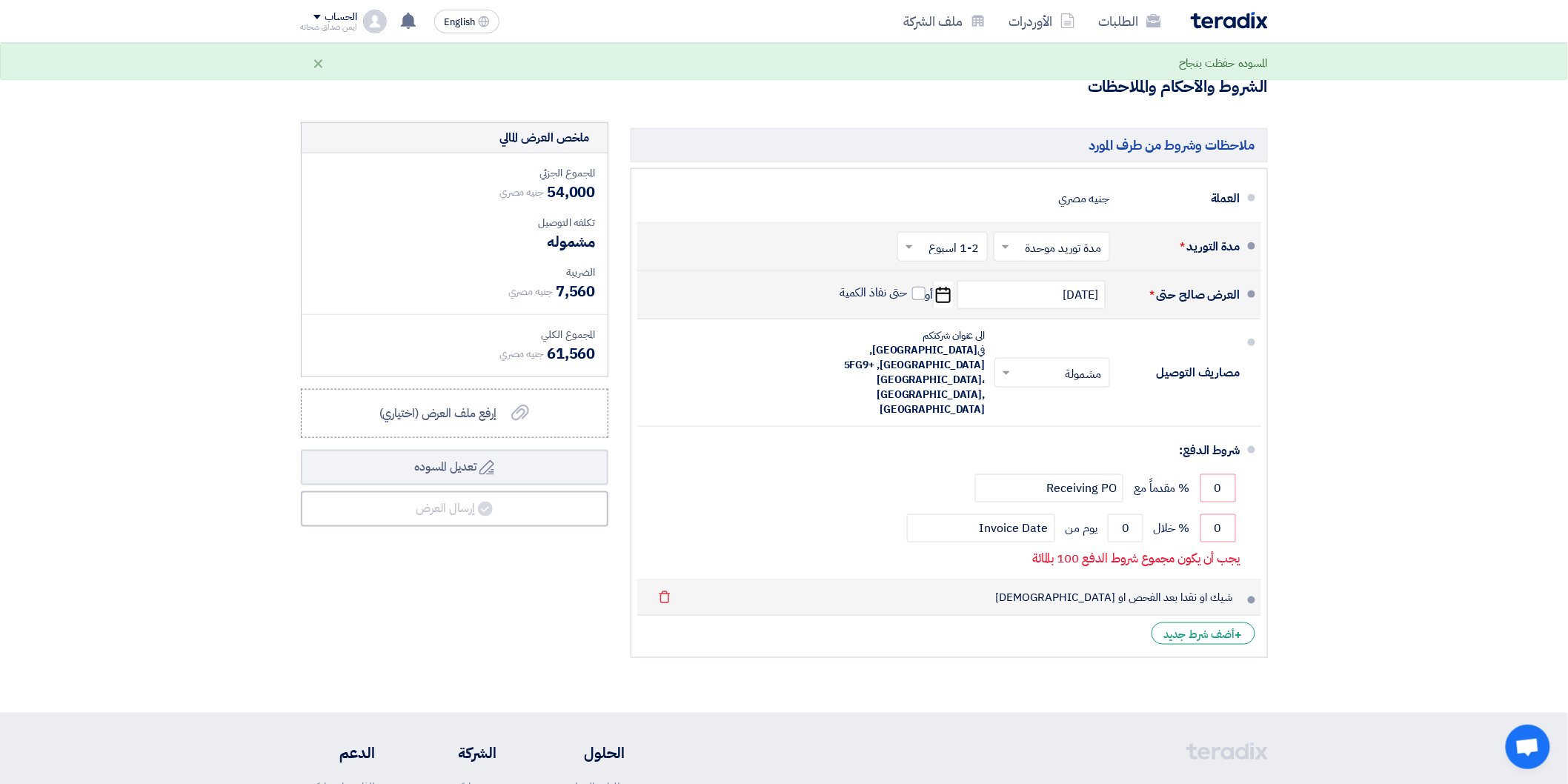
click at [1250, 596] on span at bounding box center [1251, 600] width 7 height 7
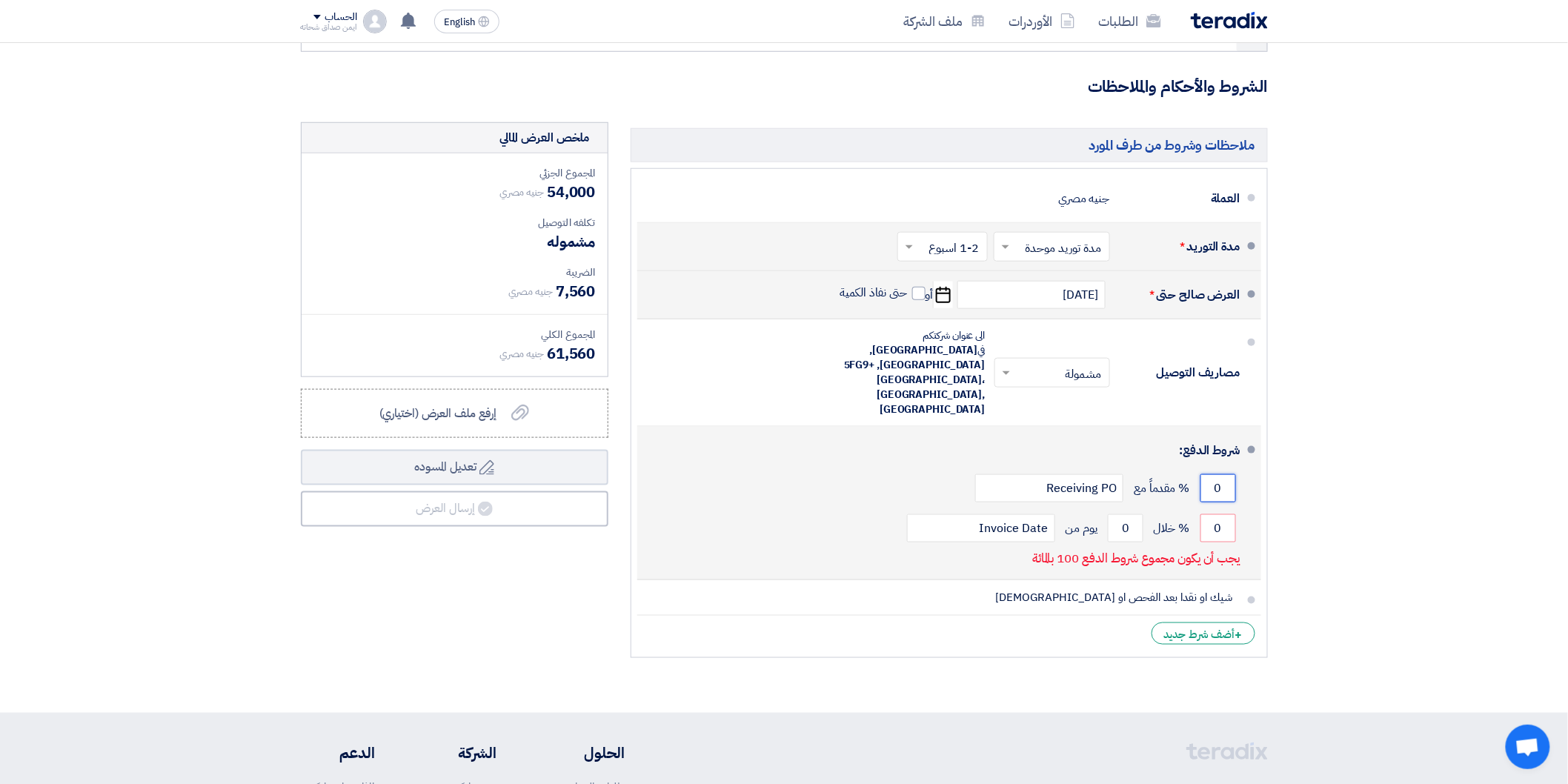
click at [1216, 474] on input "0" at bounding box center [1218, 488] width 35 height 28
type input "50"
click at [1223, 514] on input "0" at bounding box center [1218, 528] width 35 height 28
click at [1223, 514] on input "500" at bounding box center [1218, 528] width 35 height 28
drag, startPoint x: 1223, startPoint y: 498, endPoint x: 1233, endPoint y: 496, distance: 10.2
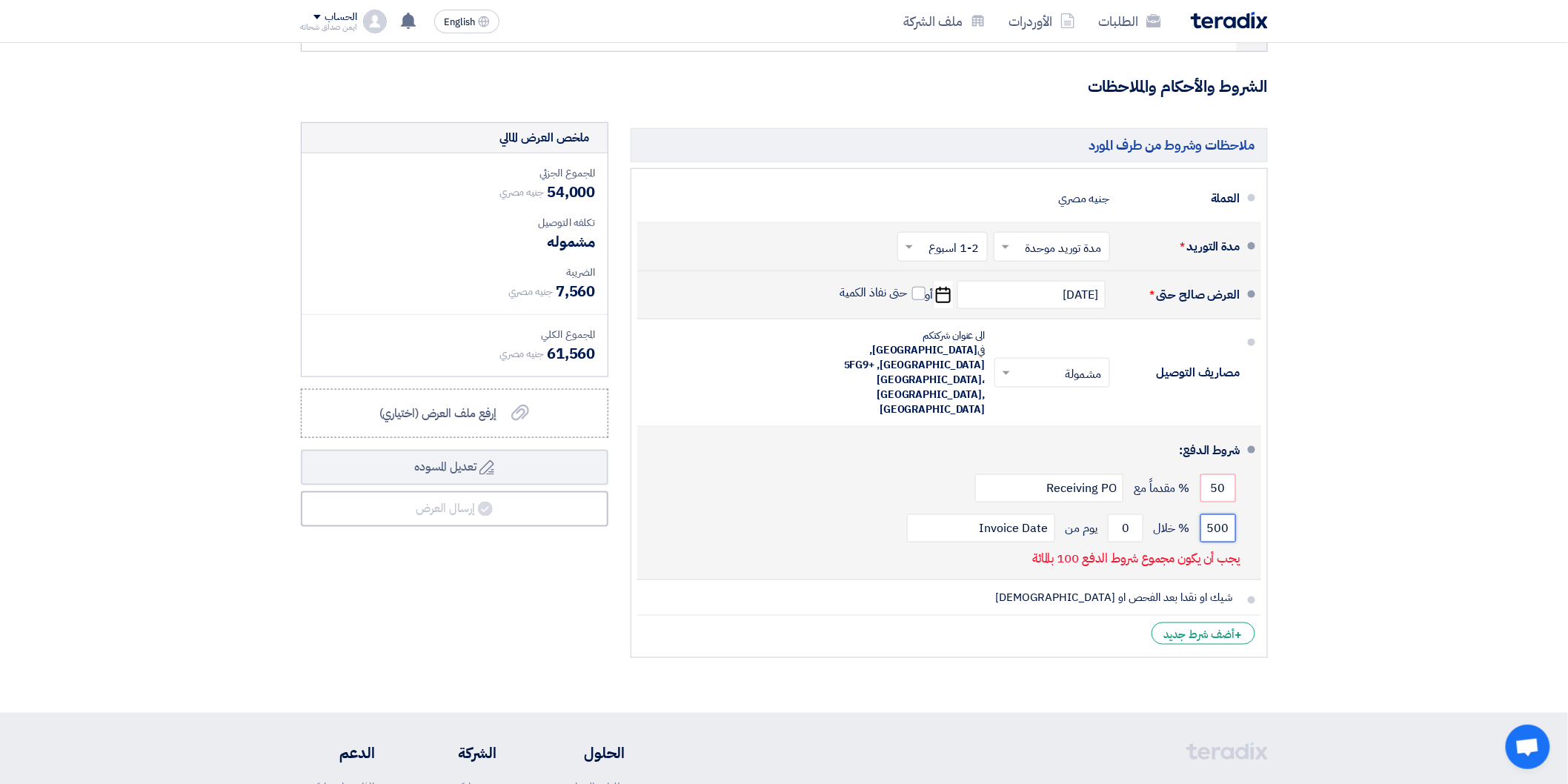
click at [1233, 514] on input "500" at bounding box center [1218, 528] width 35 height 28
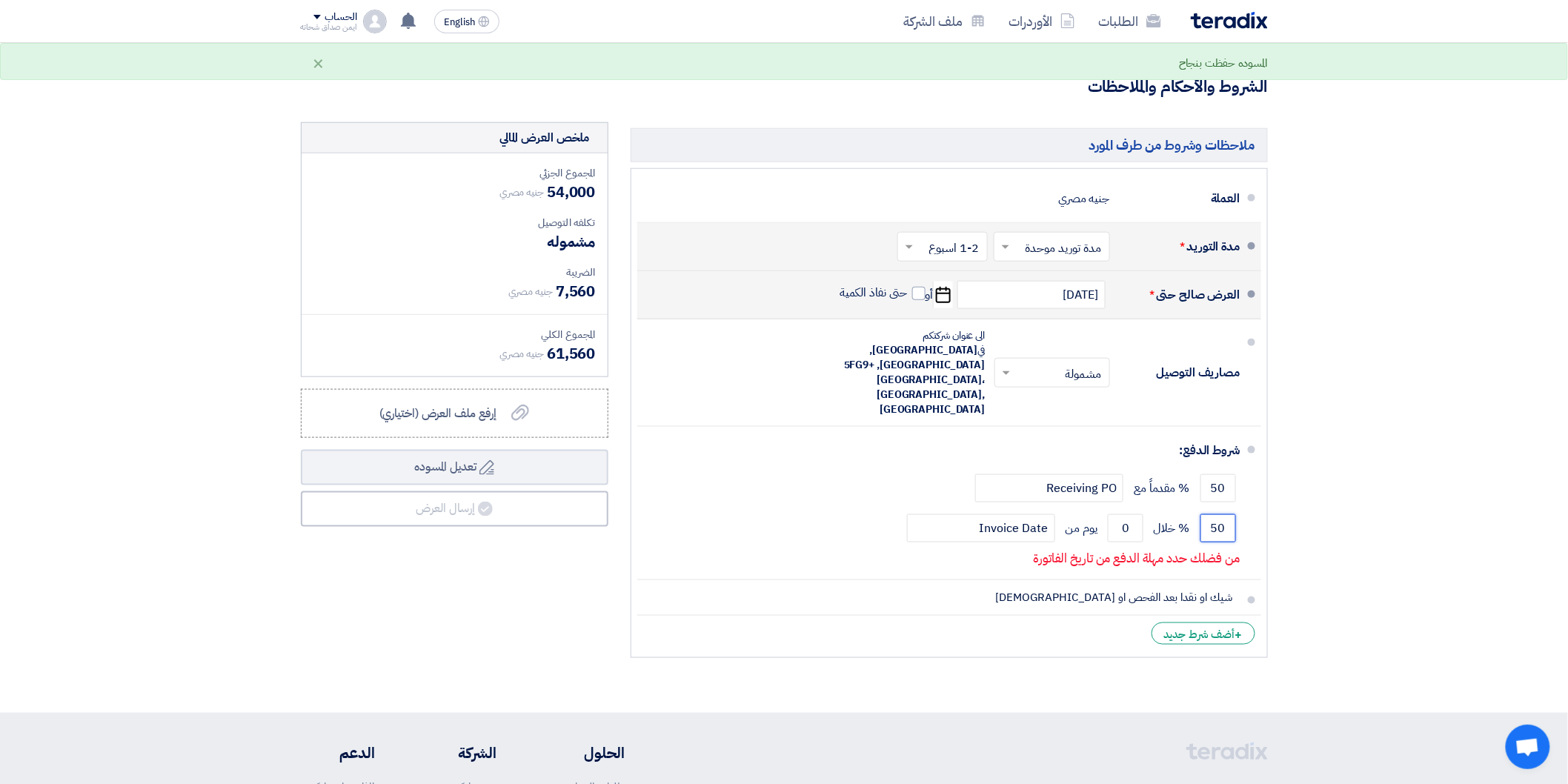
type input "50"
click at [1308, 496] on section "تفاصيل الطلب # الكود/الموديل البيان/الوصف الكمية/العدد سعر الوحدة (EGP) الضرائب…" at bounding box center [784, 178] width 1568 height 1068
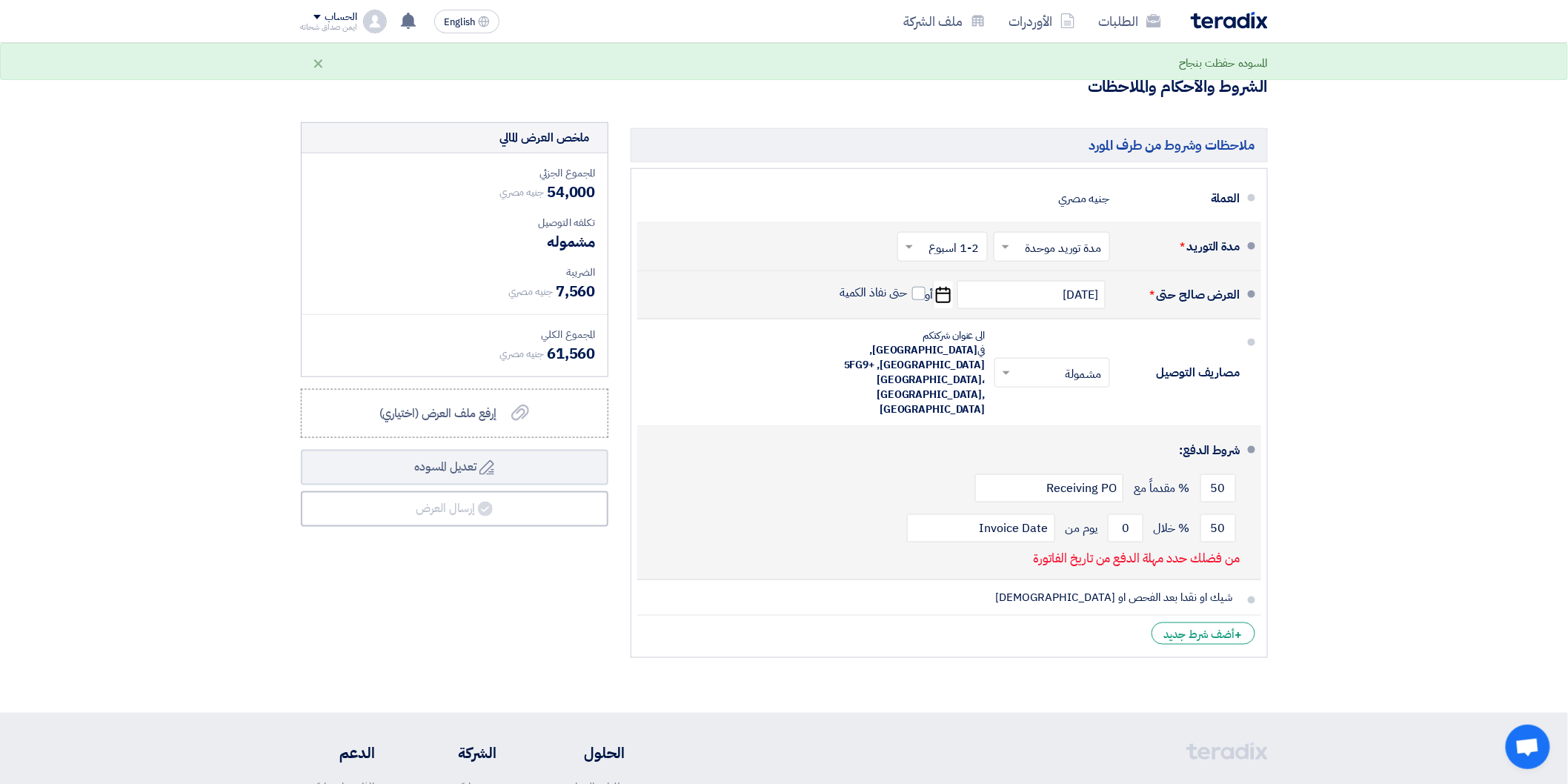
scroll to position [576, 0]
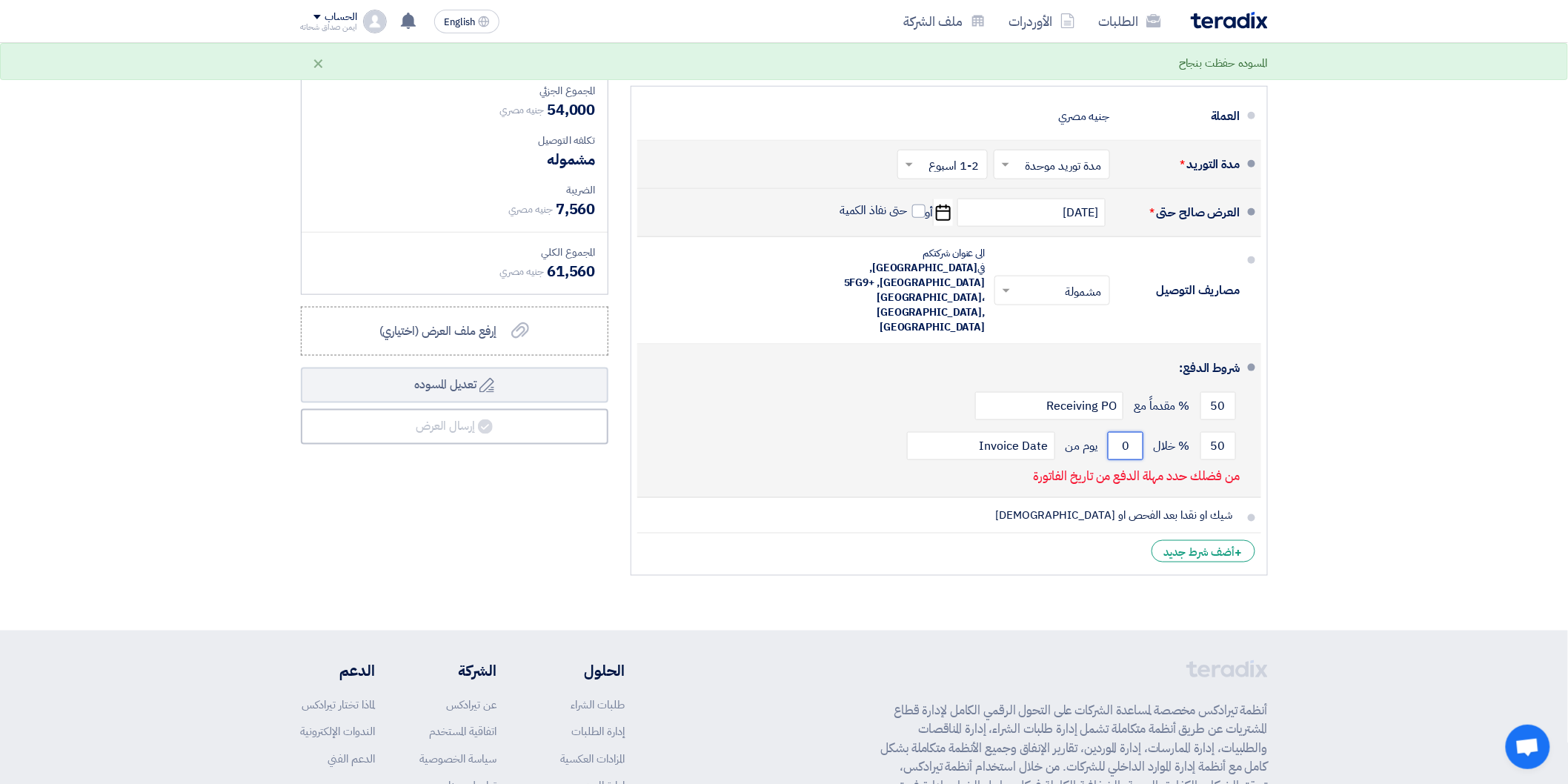
drag, startPoint x: 1124, startPoint y: 413, endPoint x: 1116, endPoint y: 415, distance: 8.2
click at [1116, 432] on input "0" at bounding box center [1126, 446] width 35 height 28
drag, startPoint x: 1129, startPoint y: 425, endPoint x: 1119, endPoint y: 423, distance: 10.2
click at [1119, 432] on input "0" at bounding box center [1126, 446] width 35 height 28
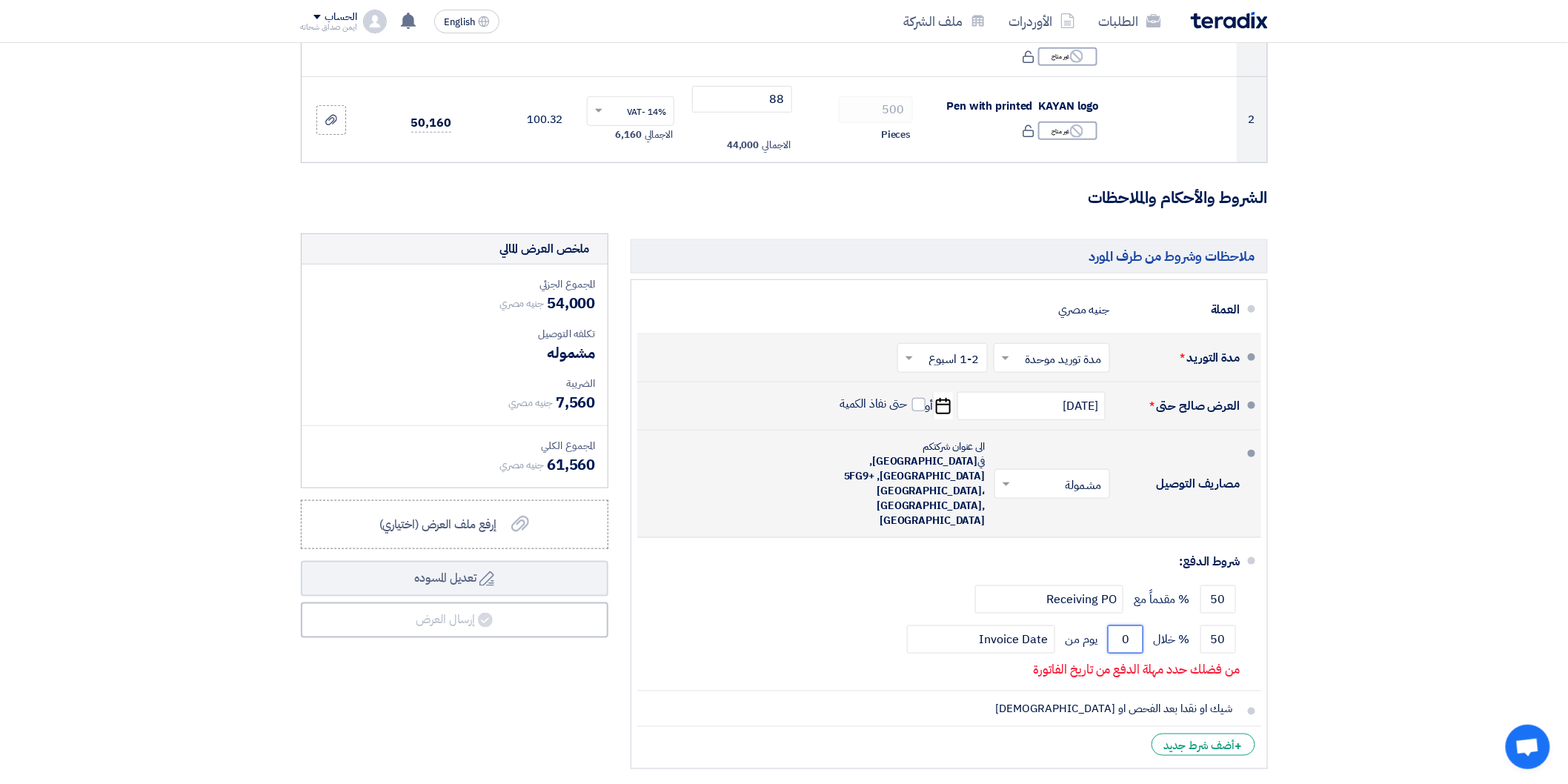
scroll to position [411, 0]
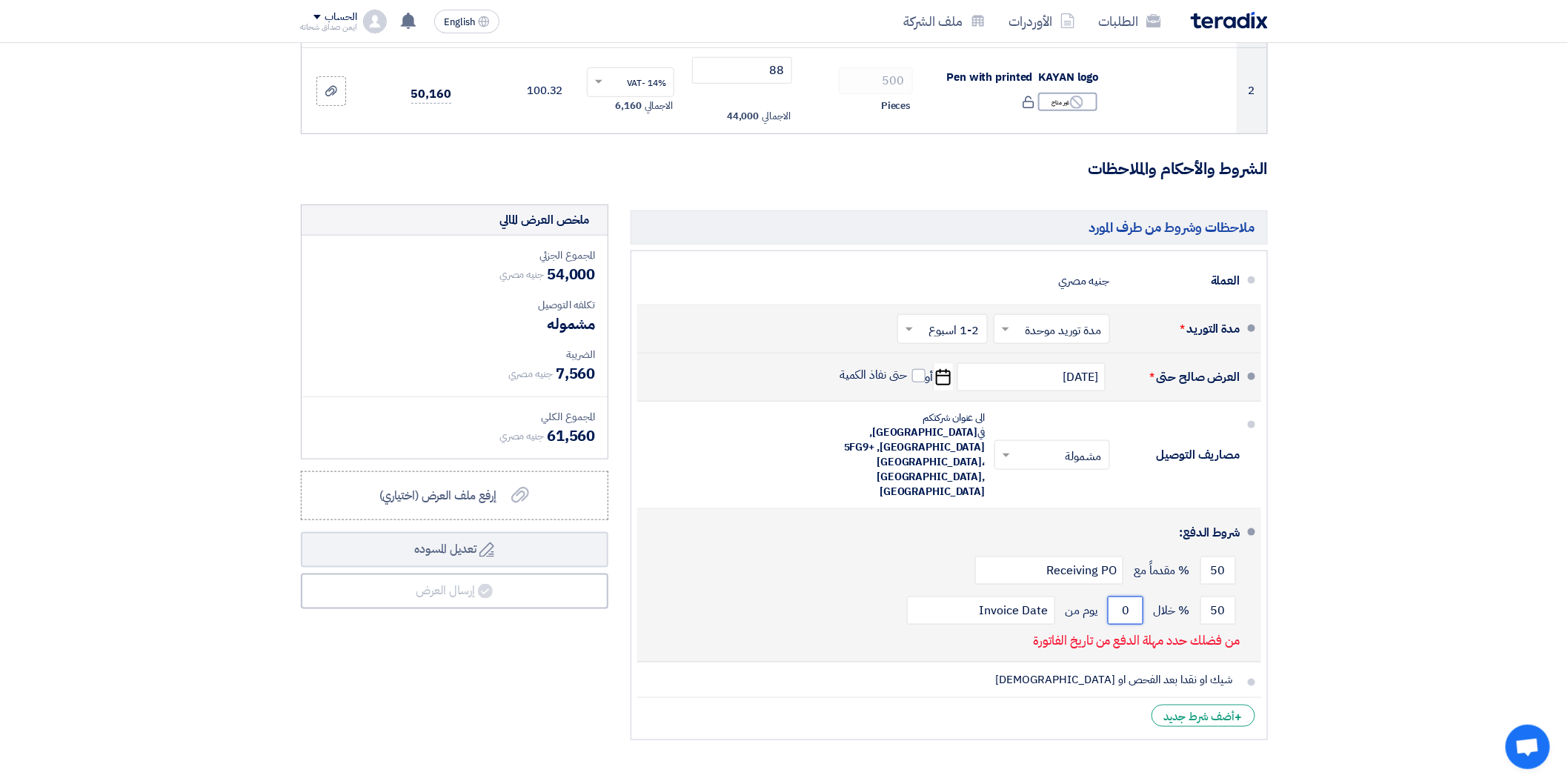
click at [1122, 596] on input "0" at bounding box center [1126, 611] width 35 height 28
click at [1127, 596] on input "0" at bounding box center [1126, 611] width 35 height 28
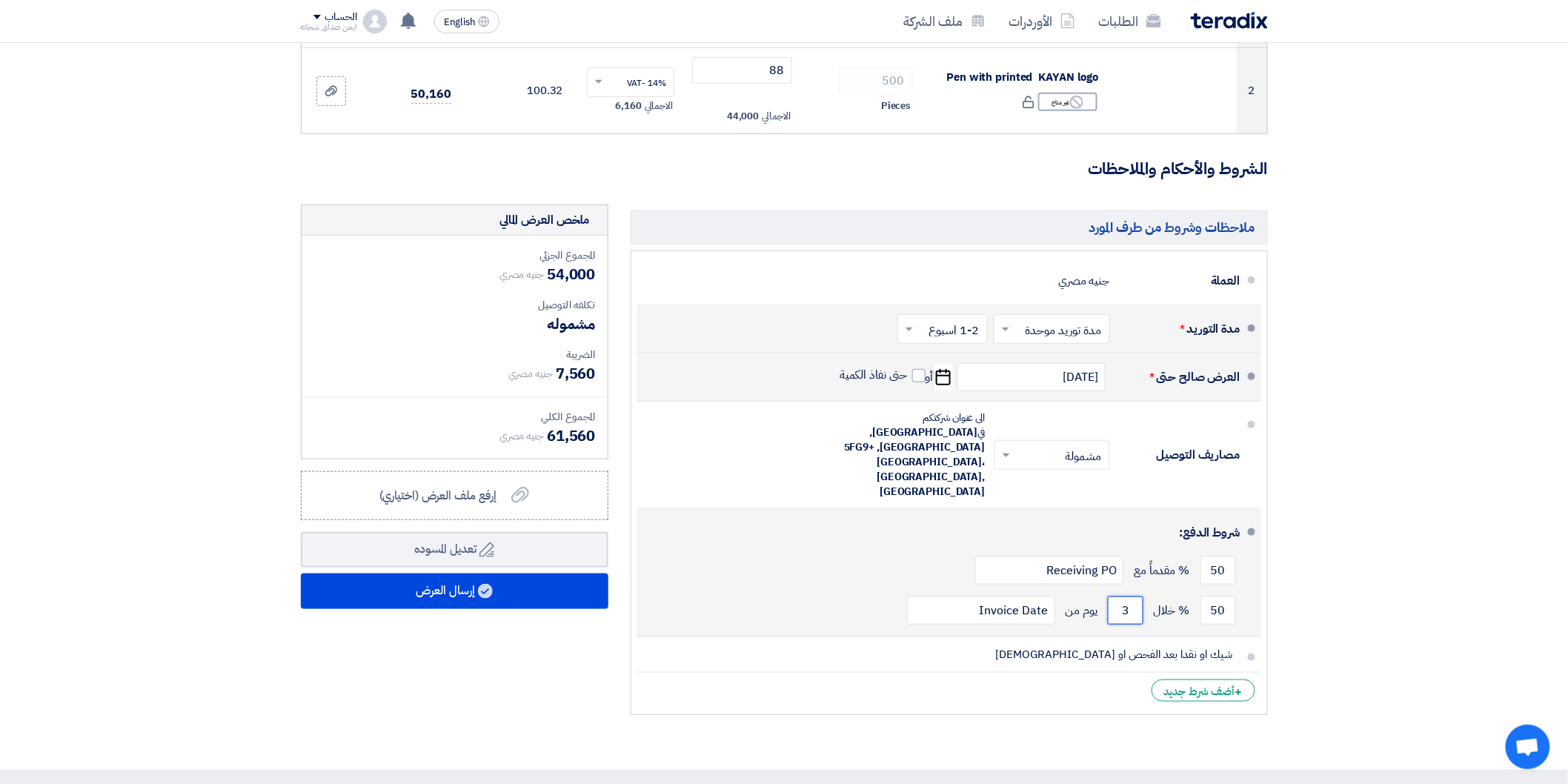
type input "3"
click at [935, 551] on div "50 % مقدماً مع Receiving PO" at bounding box center [945, 571] width 592 height 40
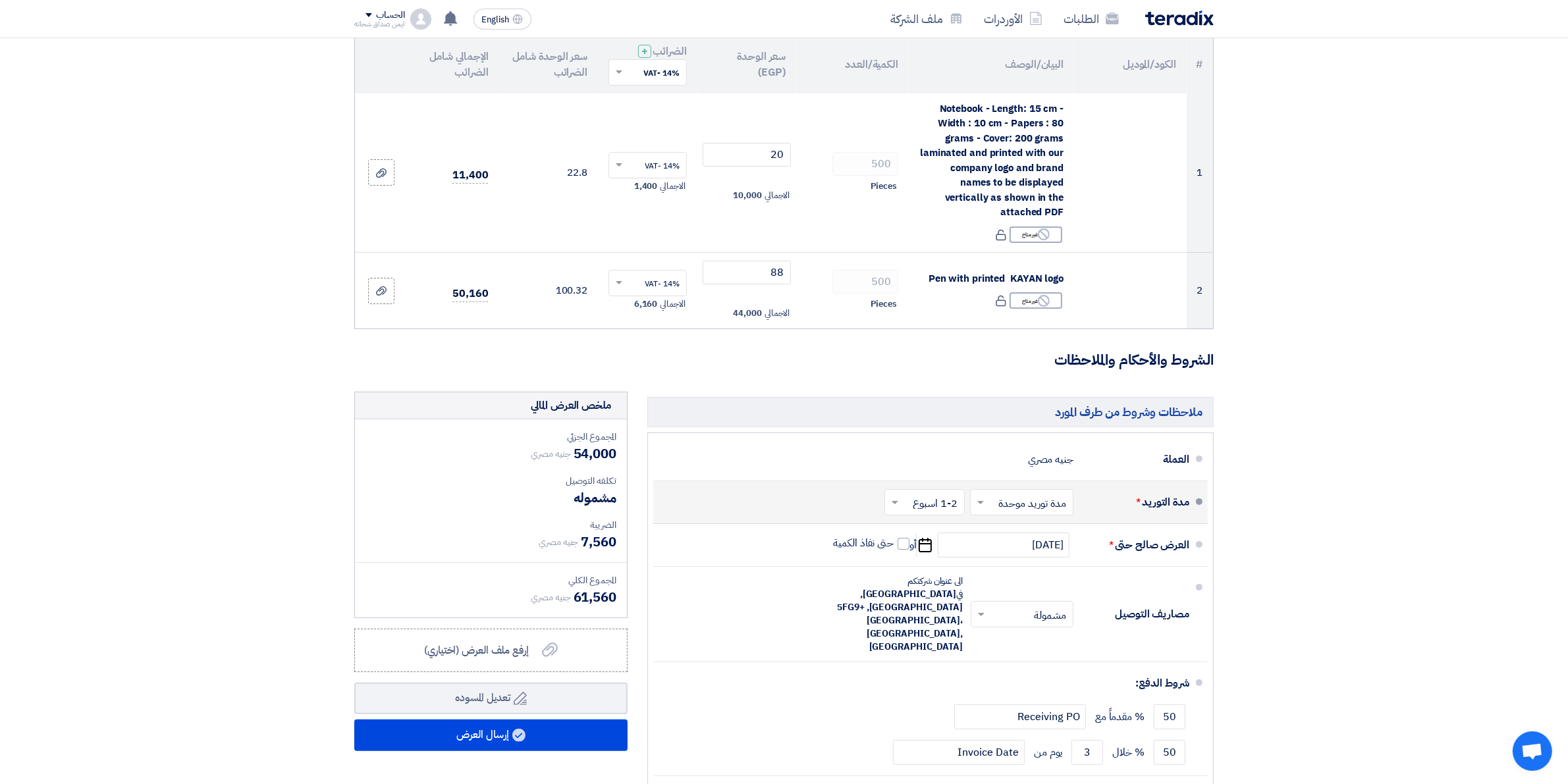
scroll to position [144, 0]
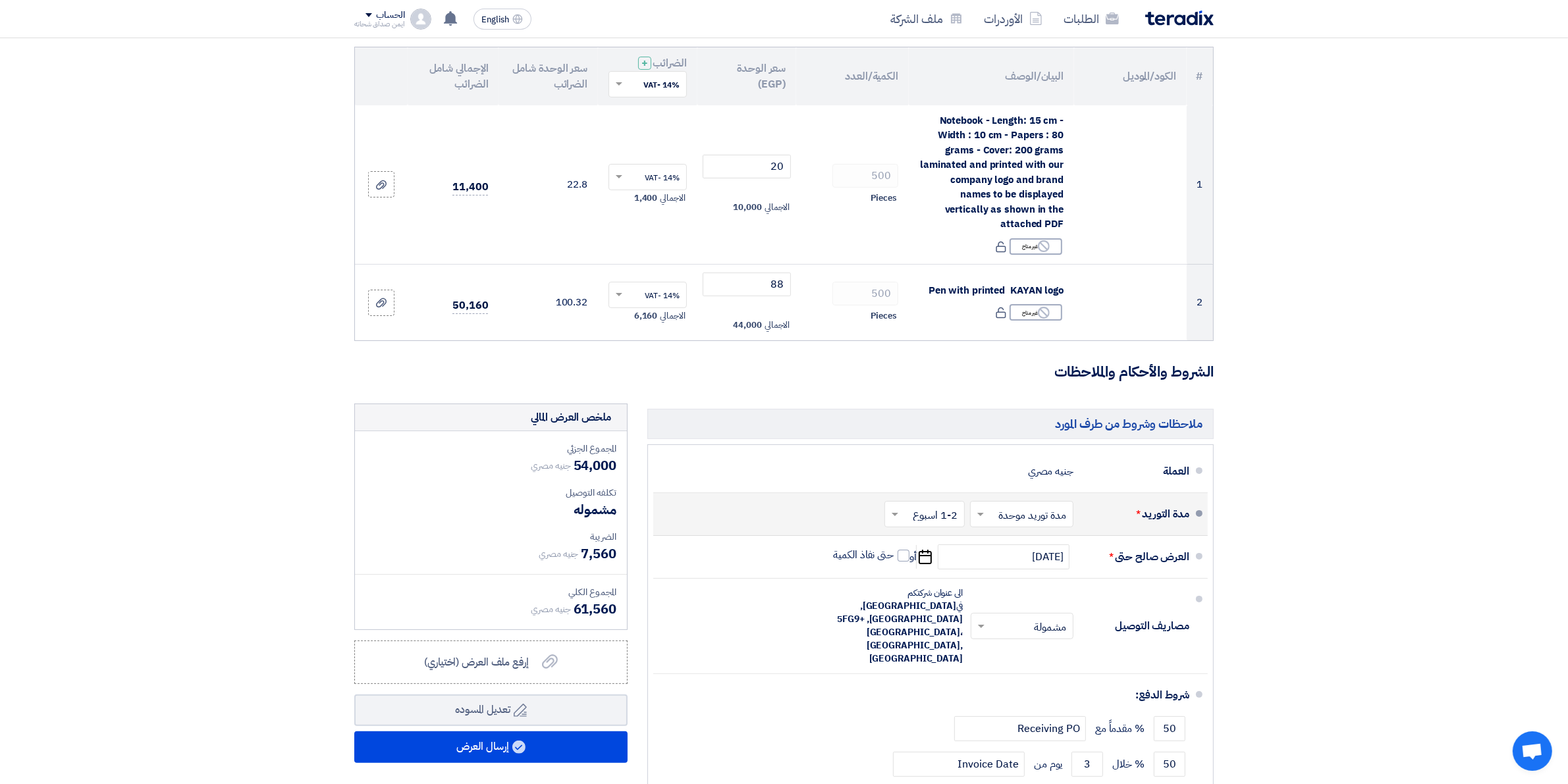
click at [1393, 359] on section "تفاصيل الطلب # الكود/الموديل البيان/الوصف الكمية/العدد سعر الوحدة (EGP) الضرائب…" at bounding box center [784, 441] width 1568 height 926
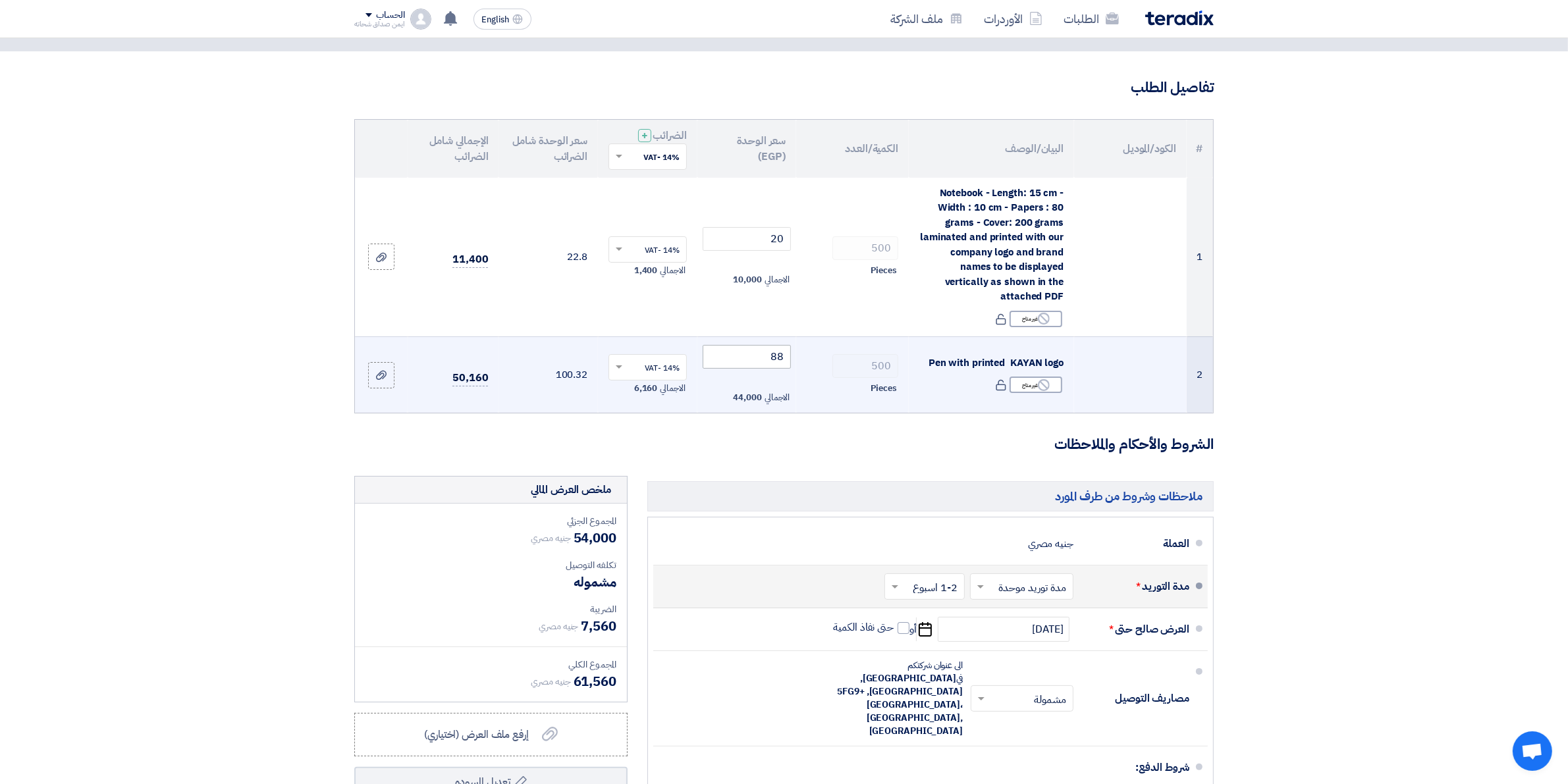
scroll to position [0, 0]
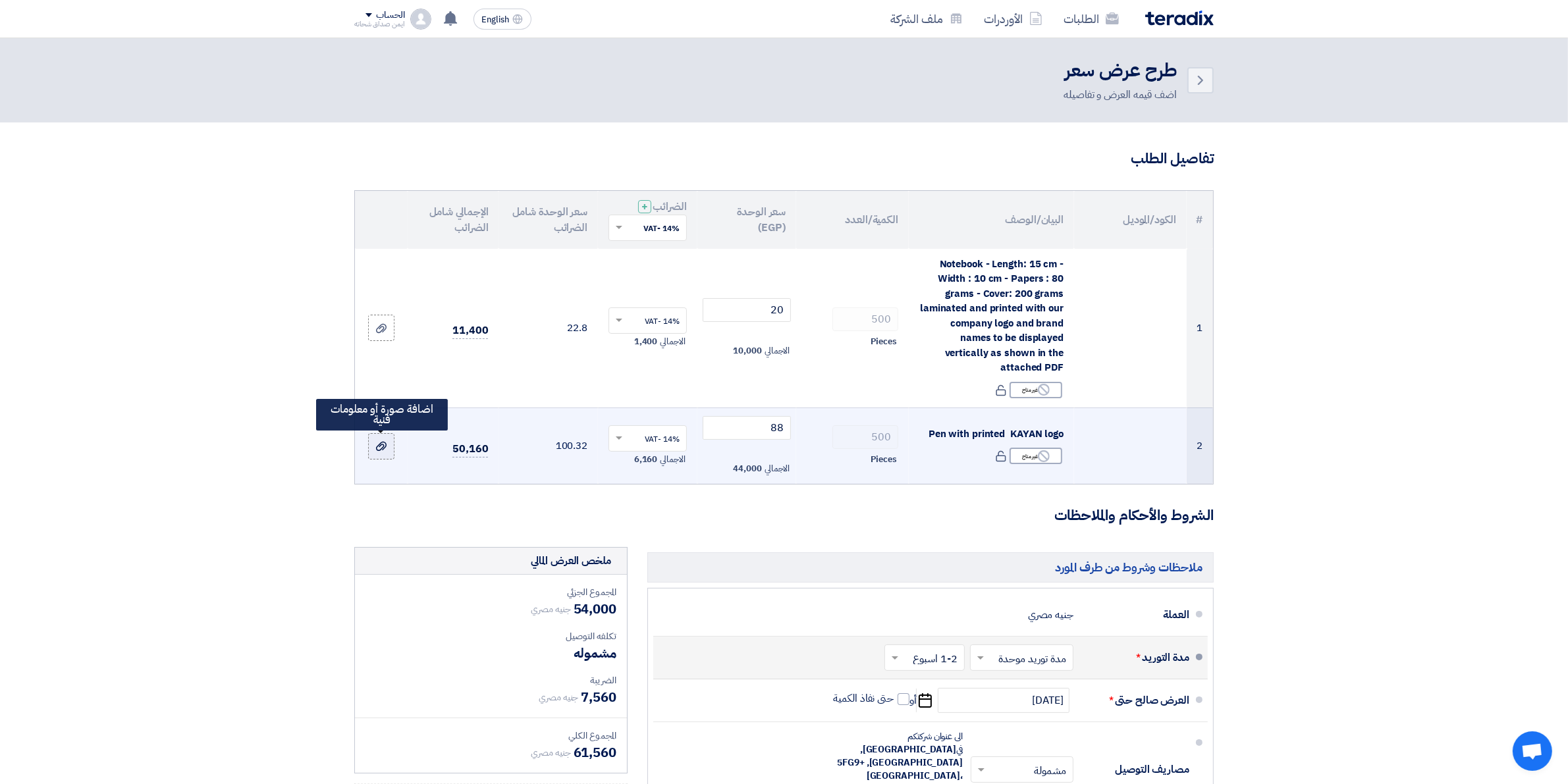
click at [384, 455] on label at bounding box center [381, 446] width 27 height 27
click at [0, 0] on input "file" at bounding box center [0, 0] width 0 height 0
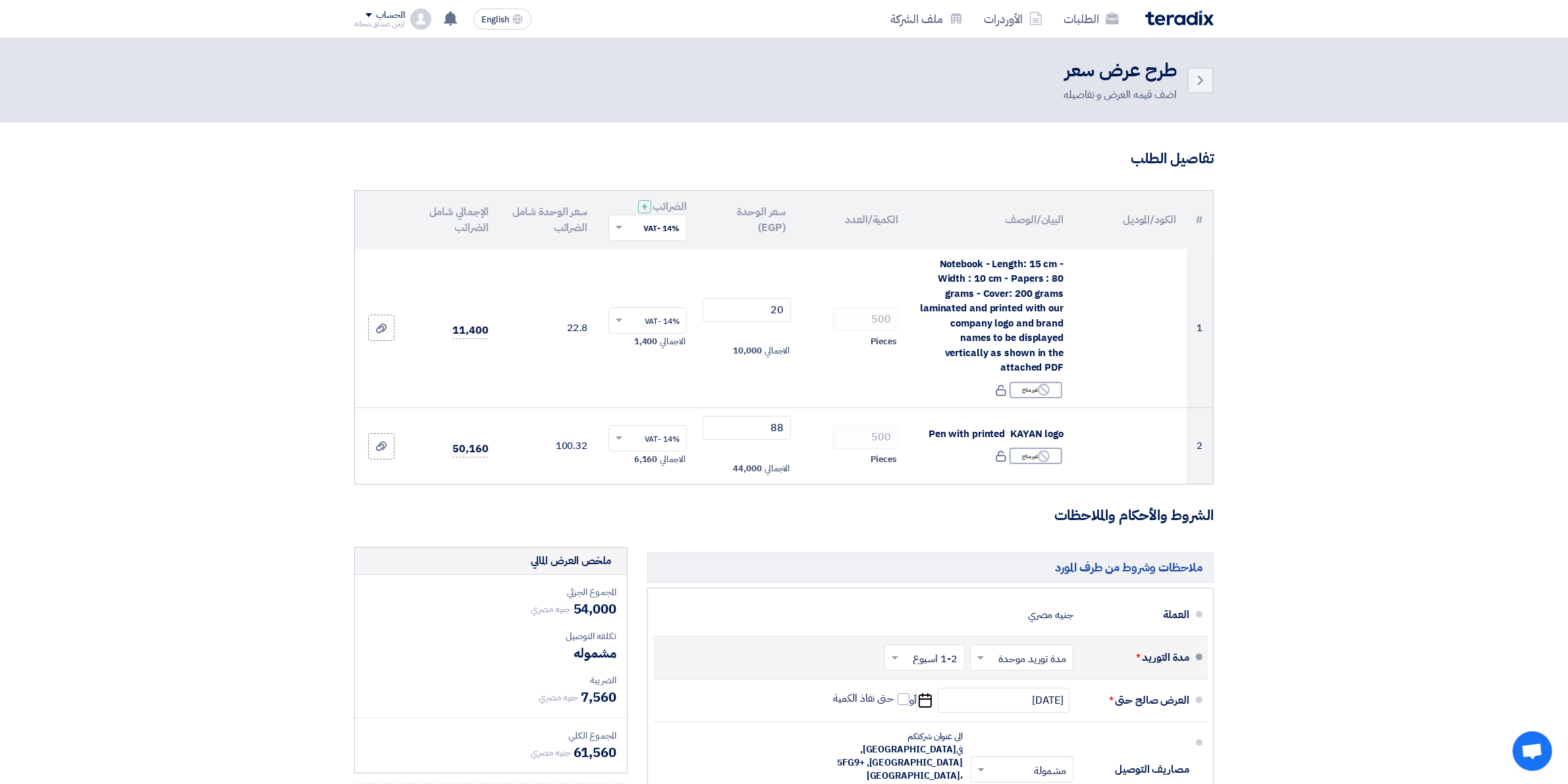
click at [70, 310] on section "تفاصيل الطلب # الكود/الموديل البيان/الوصف الكمية/العدد سعر الوحدة (EGP) الضرائب…" at bounding box center [784, 585] width 1568 height 926
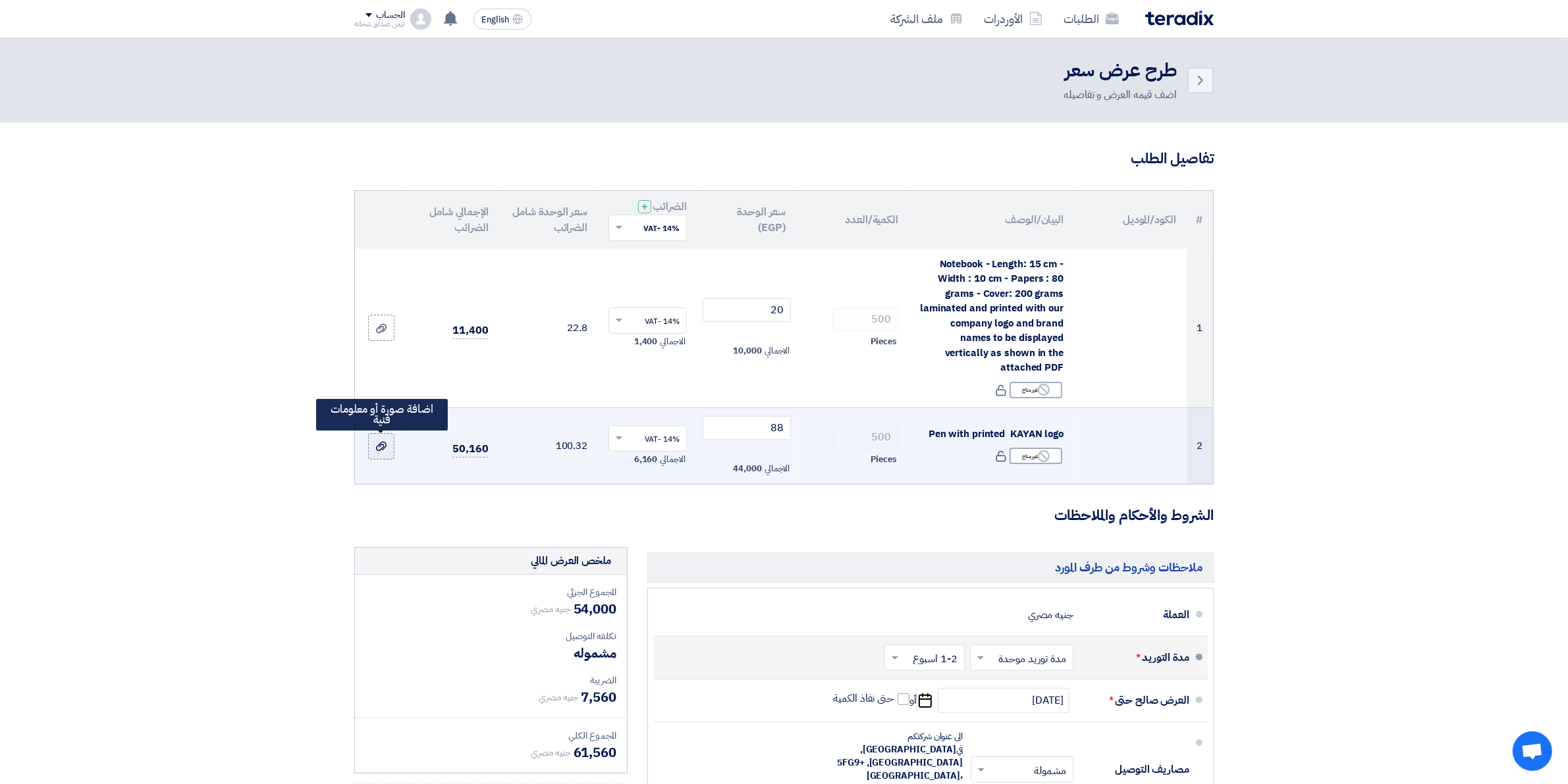
click at [369, 439] on label at bounding box center [381, 446] width 27 height 27
click at [0, 0] on input "file" at bounding box center [0, 0] width 0 height 0
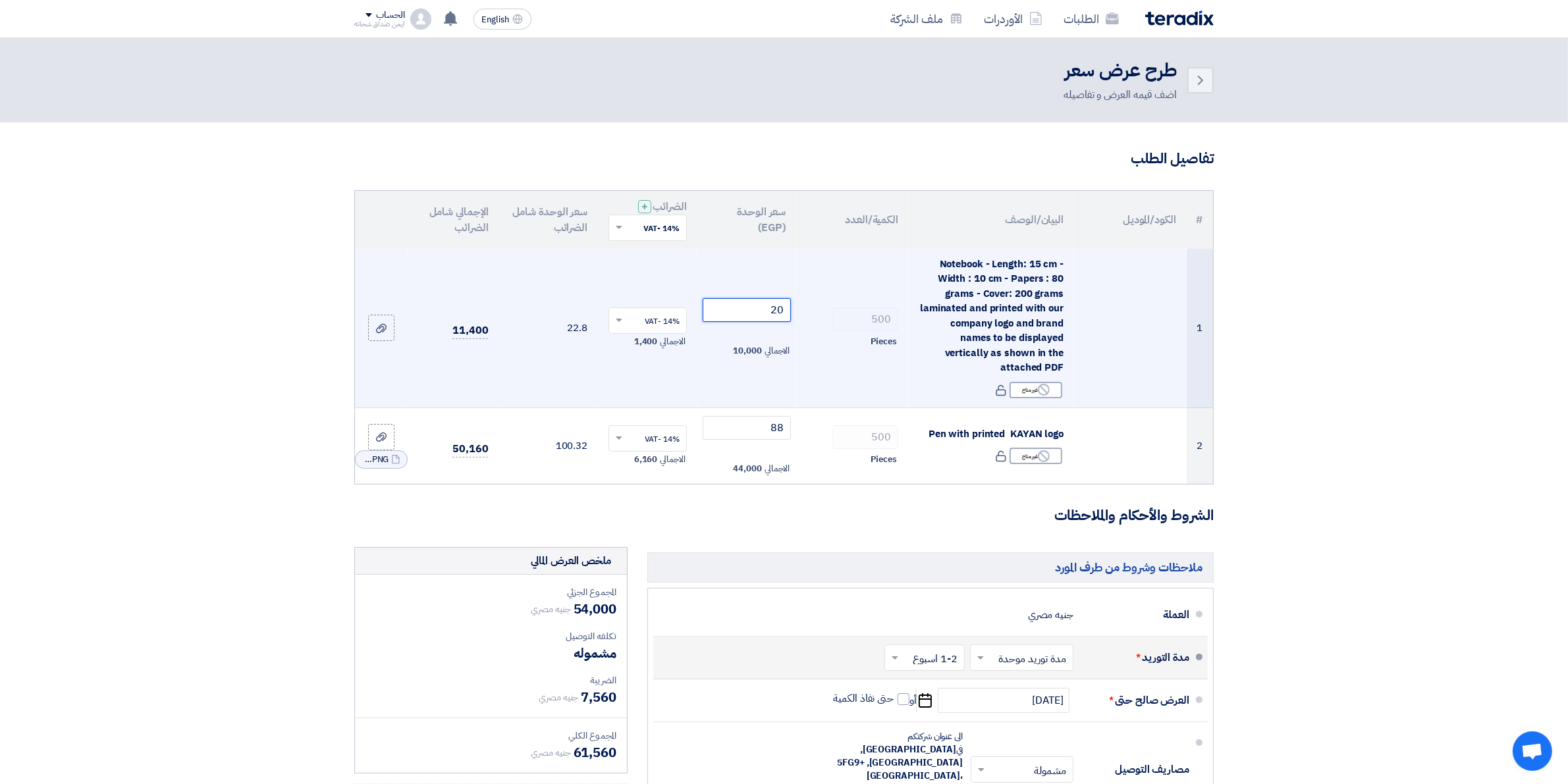
click at [782, 310] on input "20" at bounding box center [747, 310] width 89 height 24
type input "25"
click at [758, 385] on td "25 الاجمالي 12,500" at bounding box center [747, 328] width 100 height 159
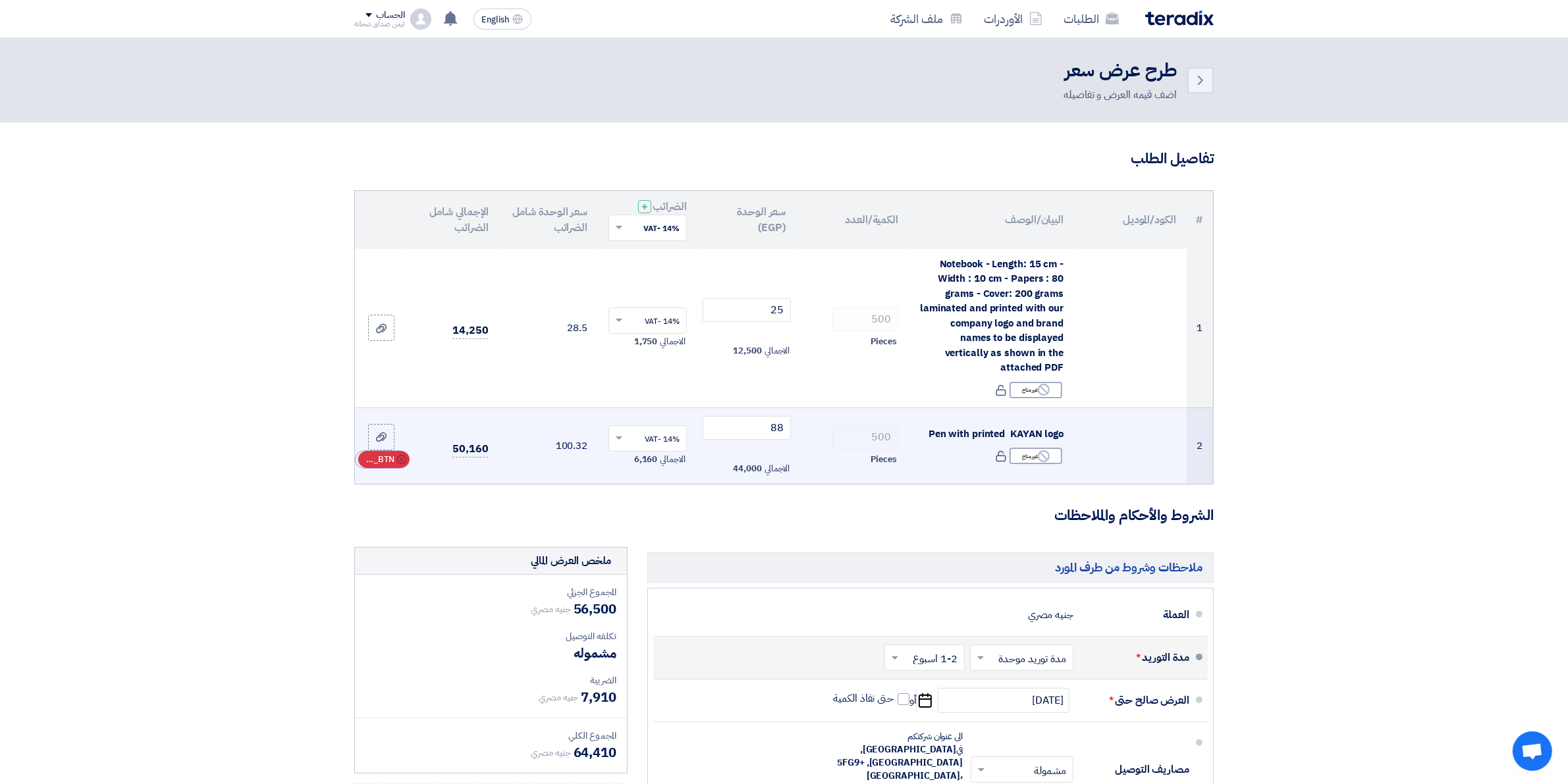
click at [400, 463] on use at bounding box center [402, 460] width 9 height 9
click at [388, 452] on label at bounding box center [381, 446] width 27 height 27
click at [0, 0] on input "file" at bounding box center [0, 0] width 0 height 0
click at [389, 456] on label at bounding box center [381, 446] width 27 height 27
click at [0, 0] on input "file" at bounding box center [0, 0] width 0 height 0
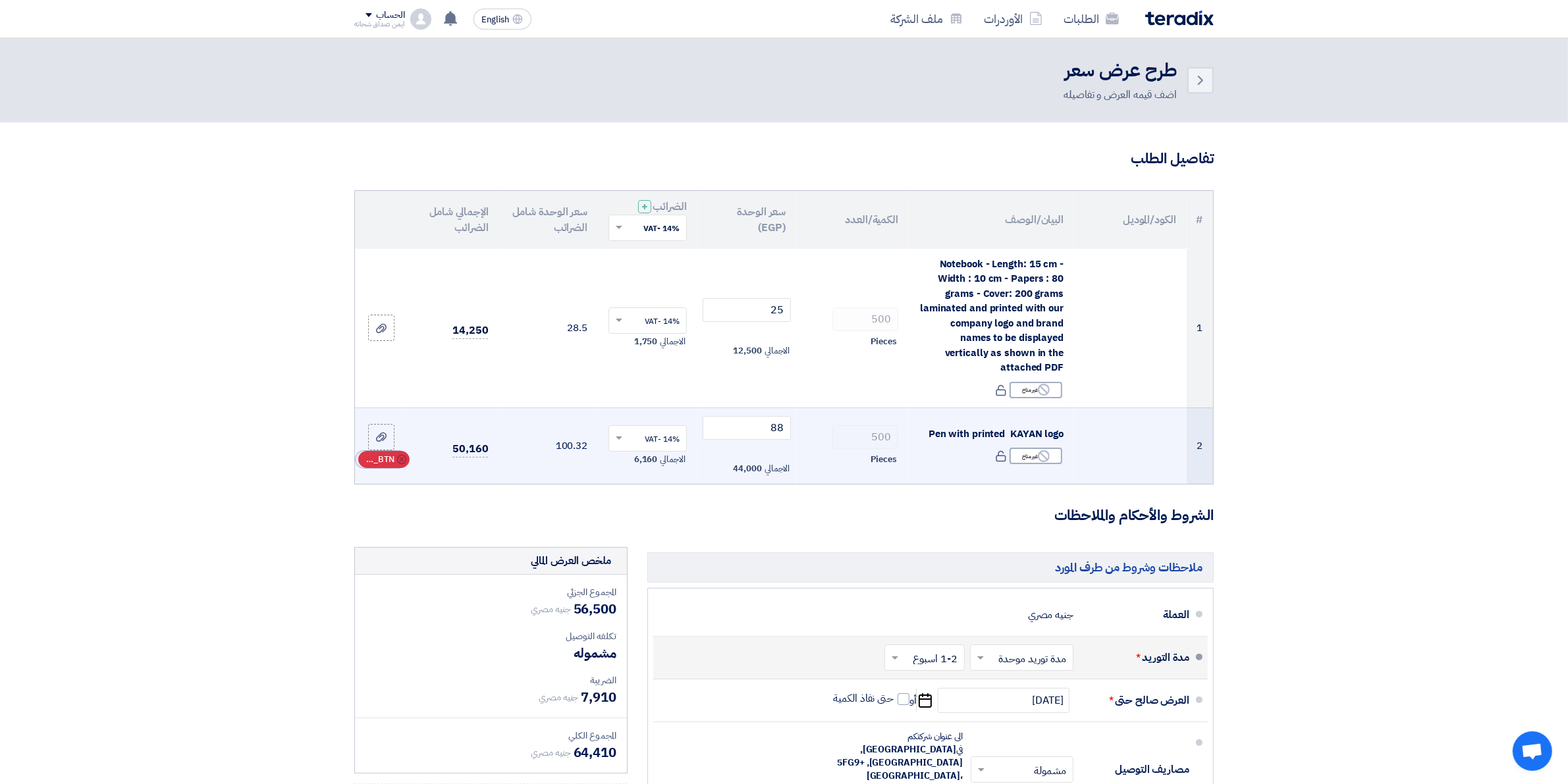
click at [382, 456] on span "RFQ_STEP1.ITEMS_DELETE_BTN" at bounding box center [379, 459] width 31 height 13
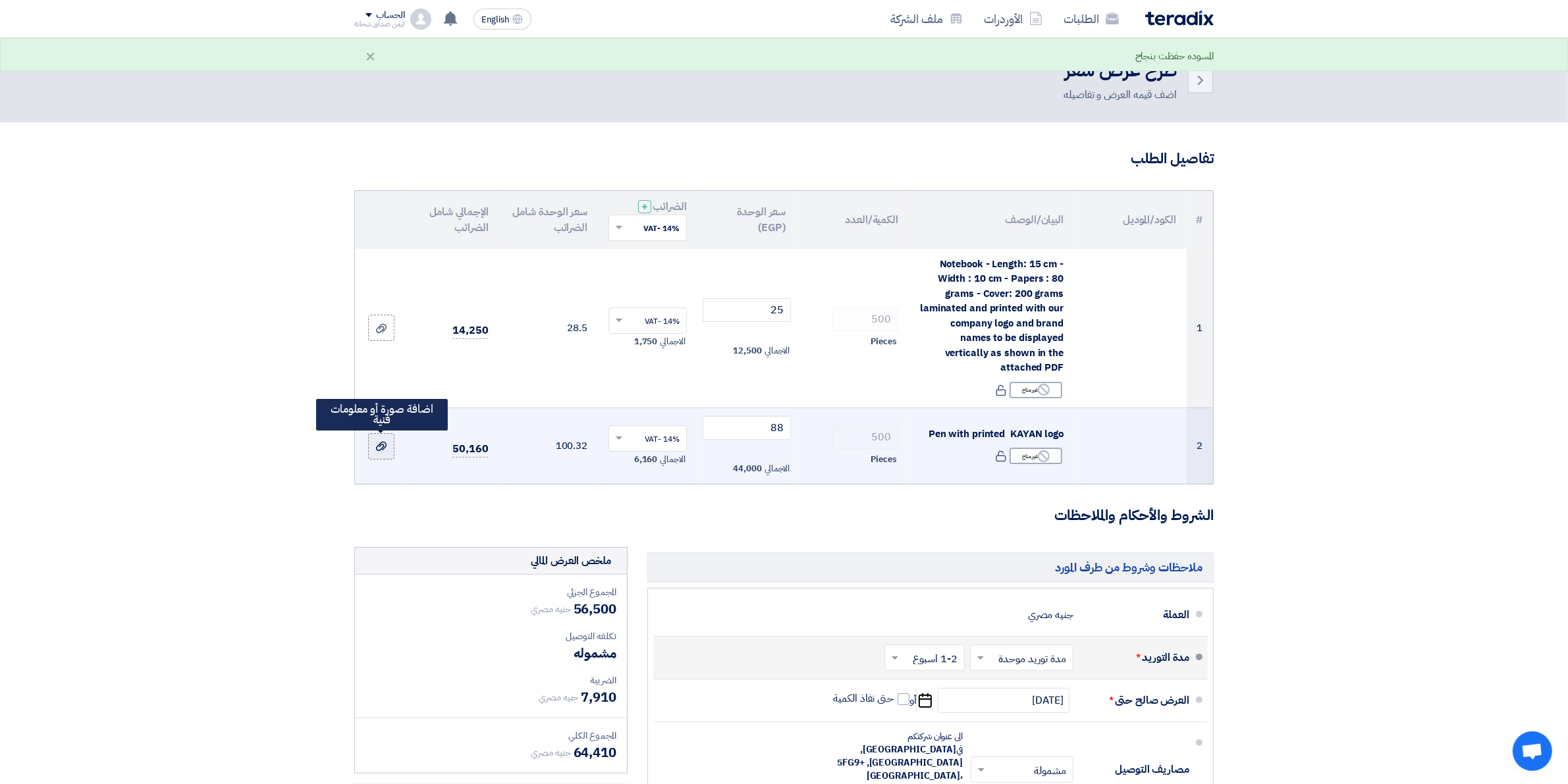
click at [382, 442] on use at bounding box center [380, 446] width 10 height 9
click at [0, 0] on input "file" at bounding box center [0, 0] width 0 height 0
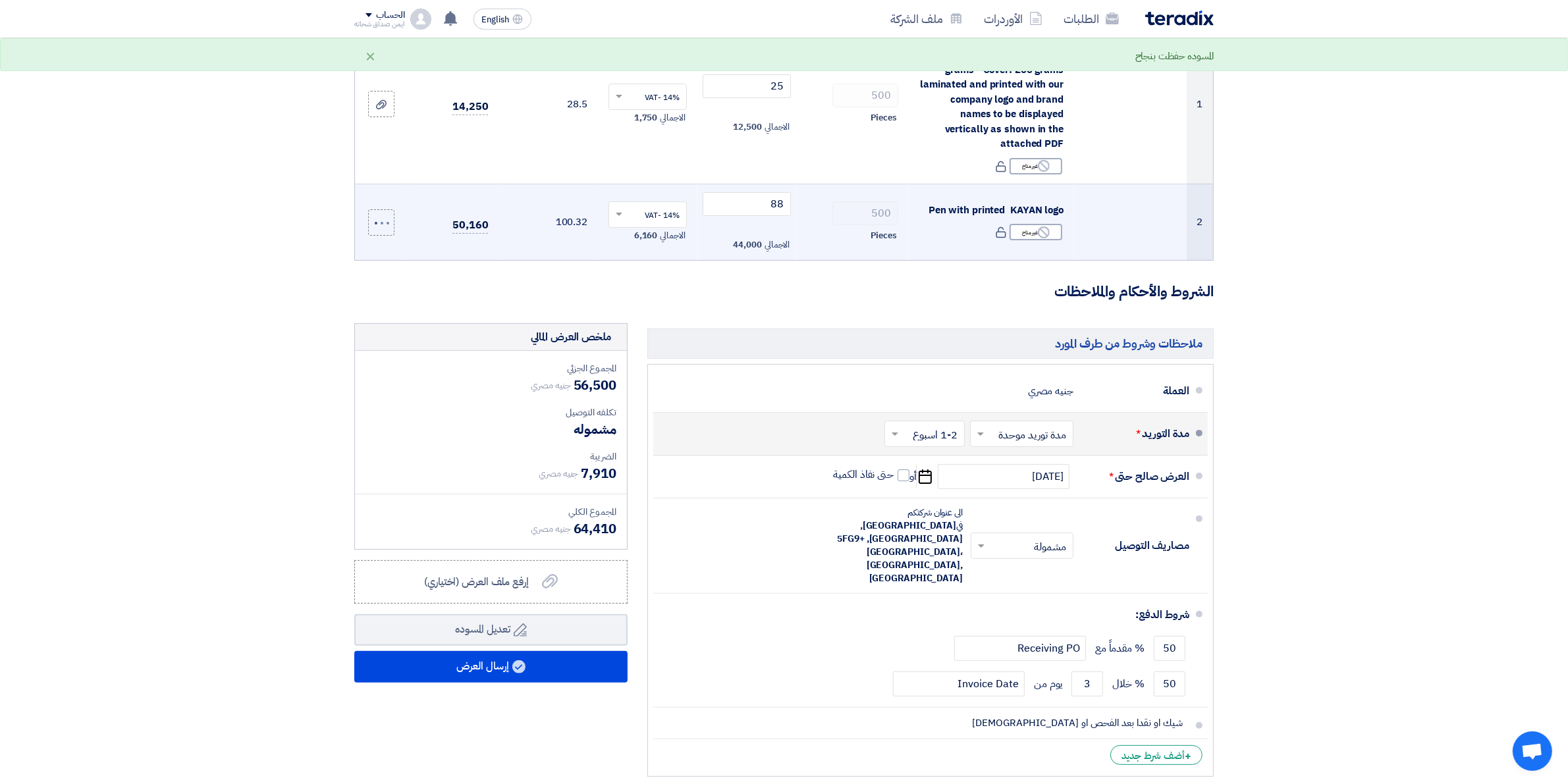
scroll to position [329, 0]
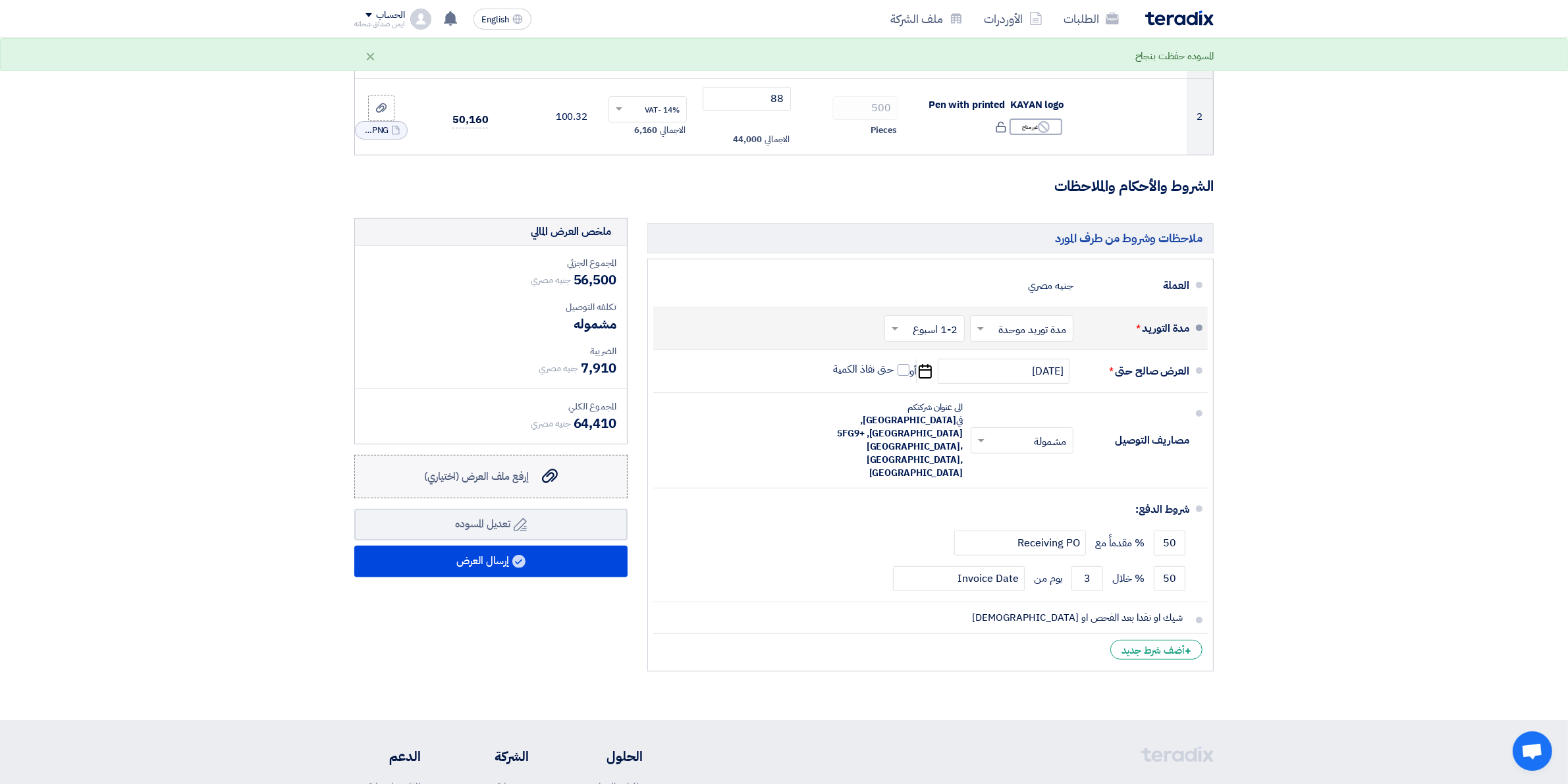
click at [488, 478] on span "إرفع ملف العرض (اختياري)" at bounding box center [476, 477] width 105 height 16
click at [0, 0] on input "إرفع ملف العرض (اختياري) إرفع ملف العرض (اختياري)" at bounding box center [0, 0] width 0 height 0
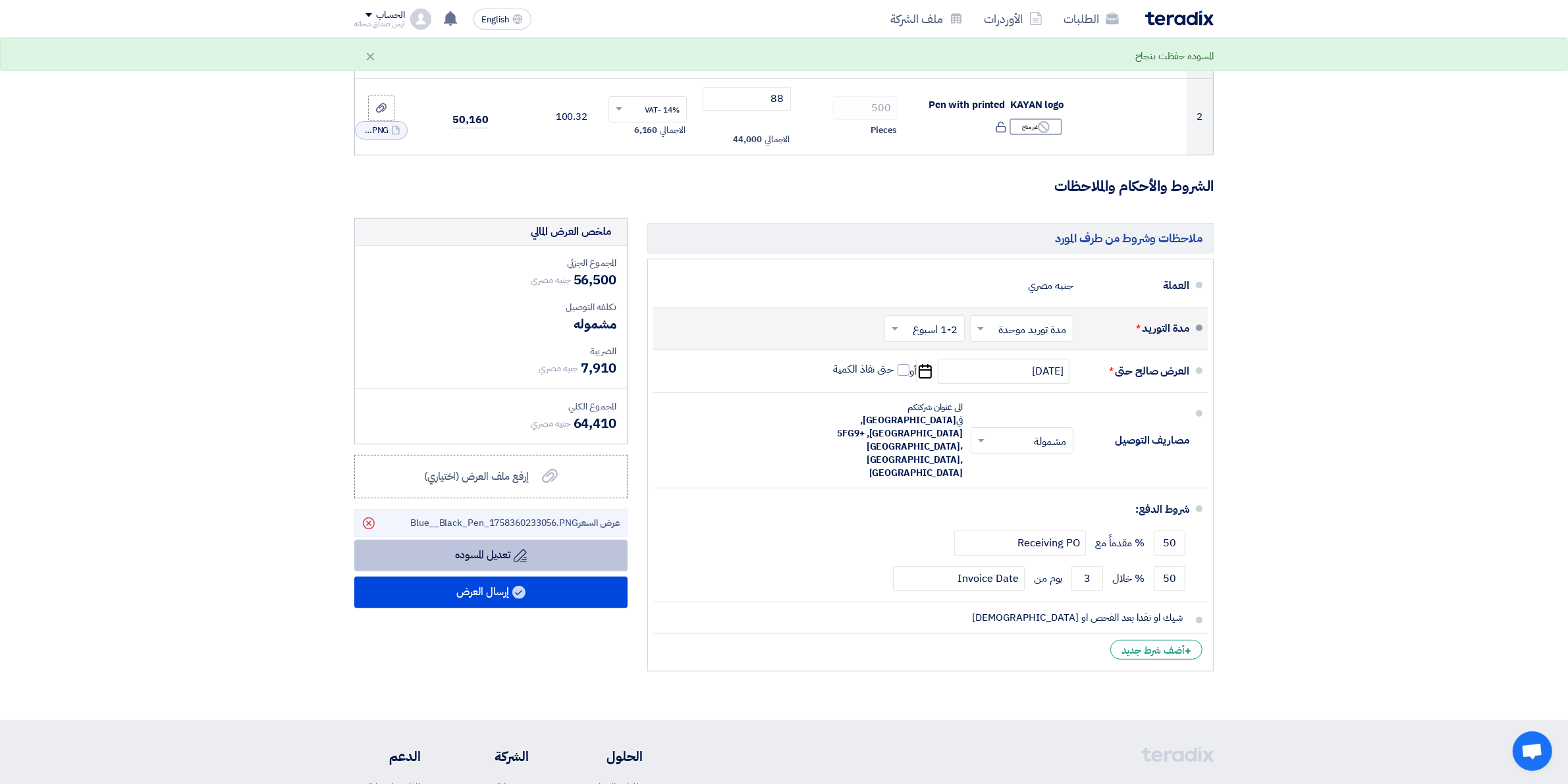
click at [512, 554] on button "Draft تعديل المسوده" at bounding box center [491, 555] width 274 height 31
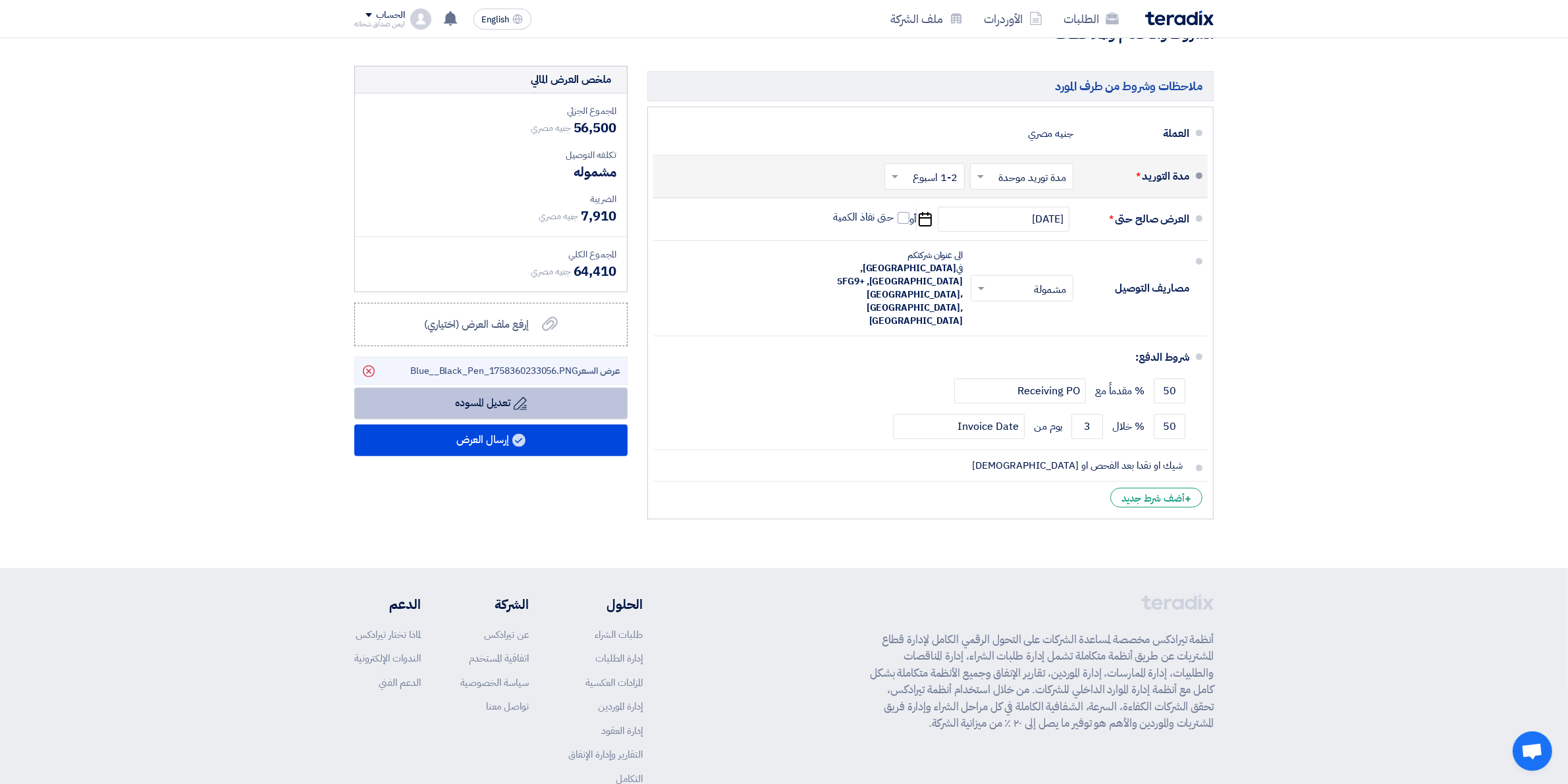
scroll to position [493, 0]
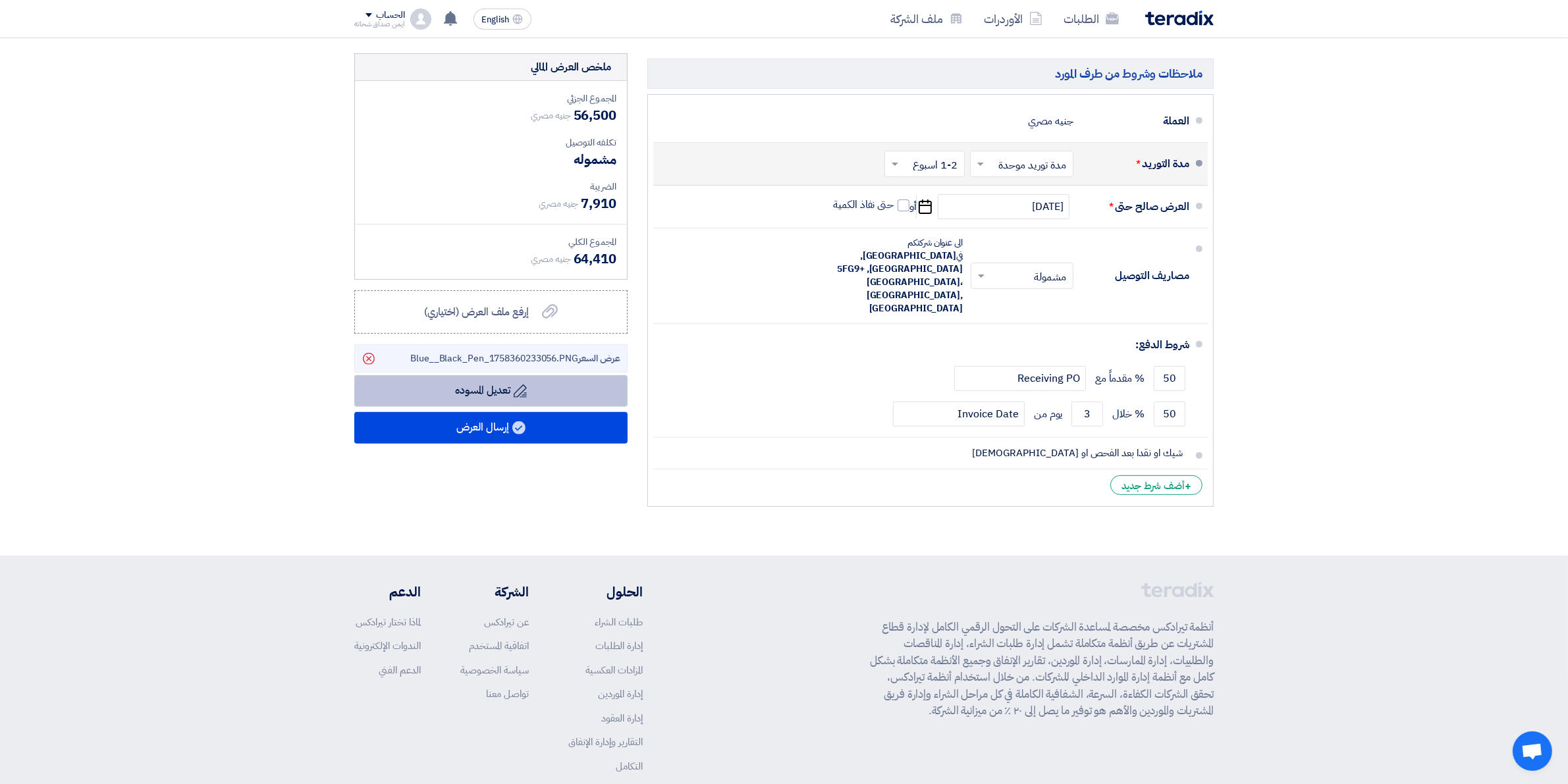
click at [518, 397] on icon "Draft" at bounding box center [520, 390] width 13 height 13
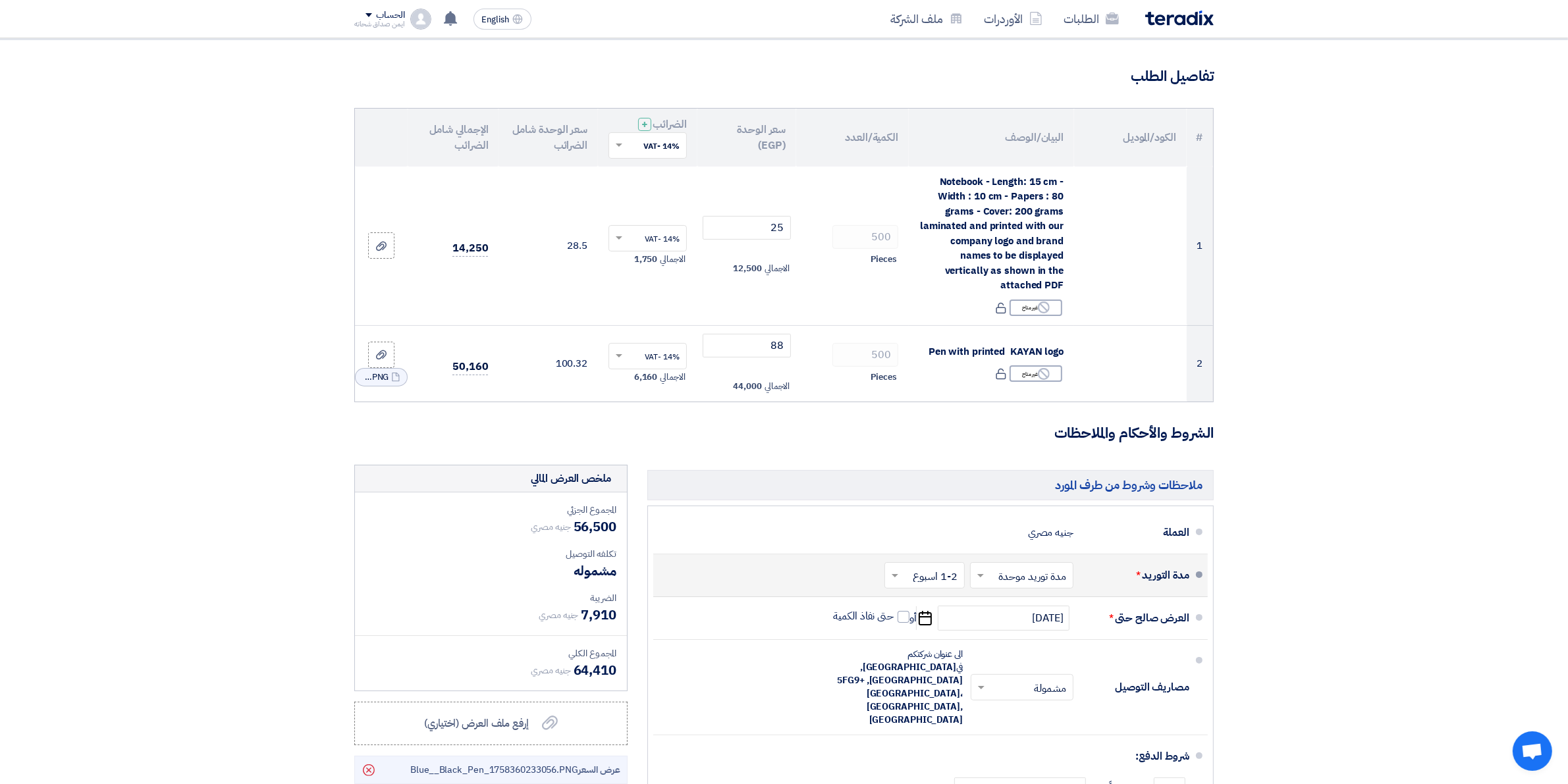
scroll to position [0, 0]
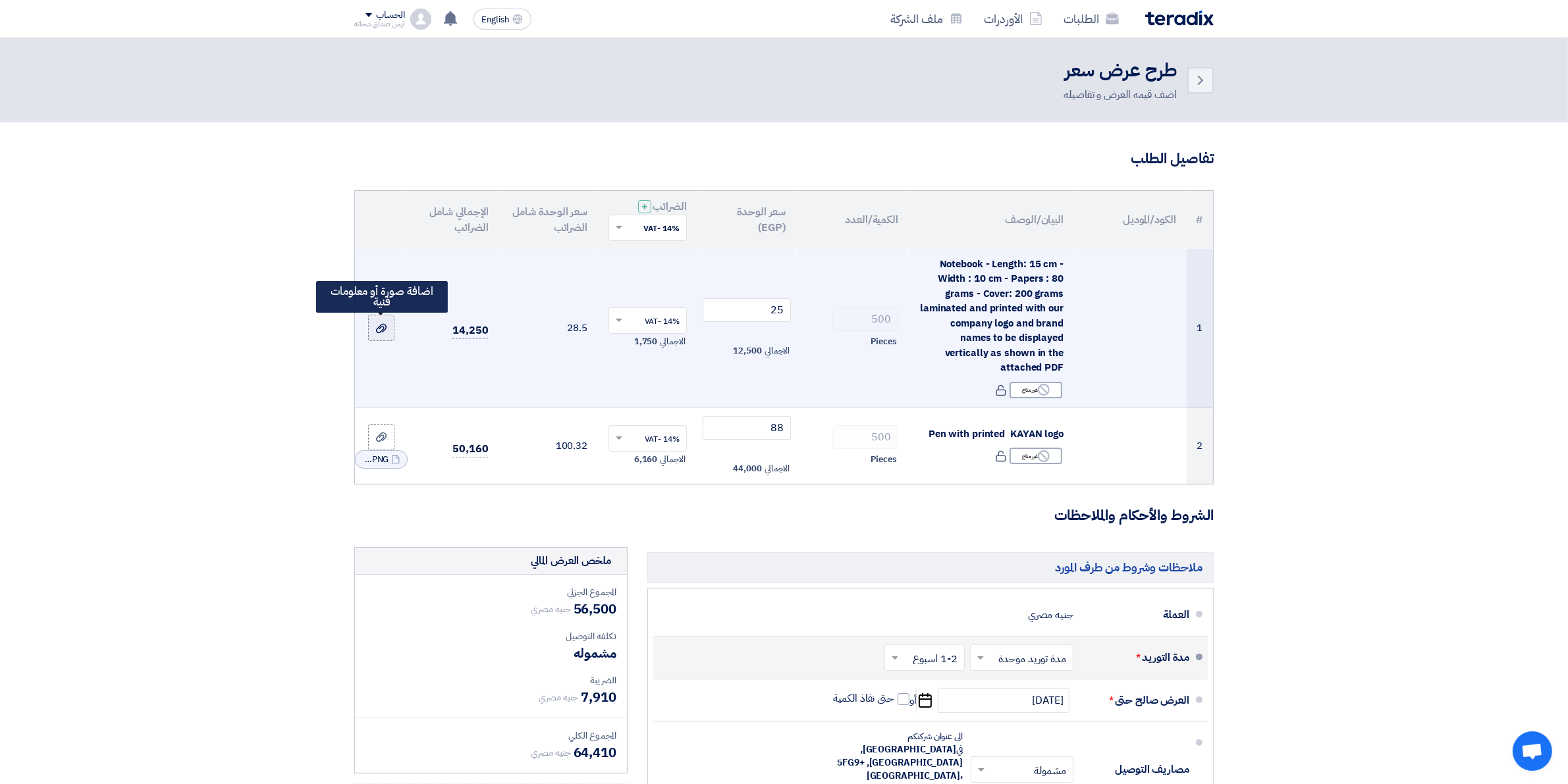
click at [380, 335] on label at bounding box center [381, 328] width 27 height 27
click at [0, 0] on input "file" at bounding box center [0, 0] width 0 height 0
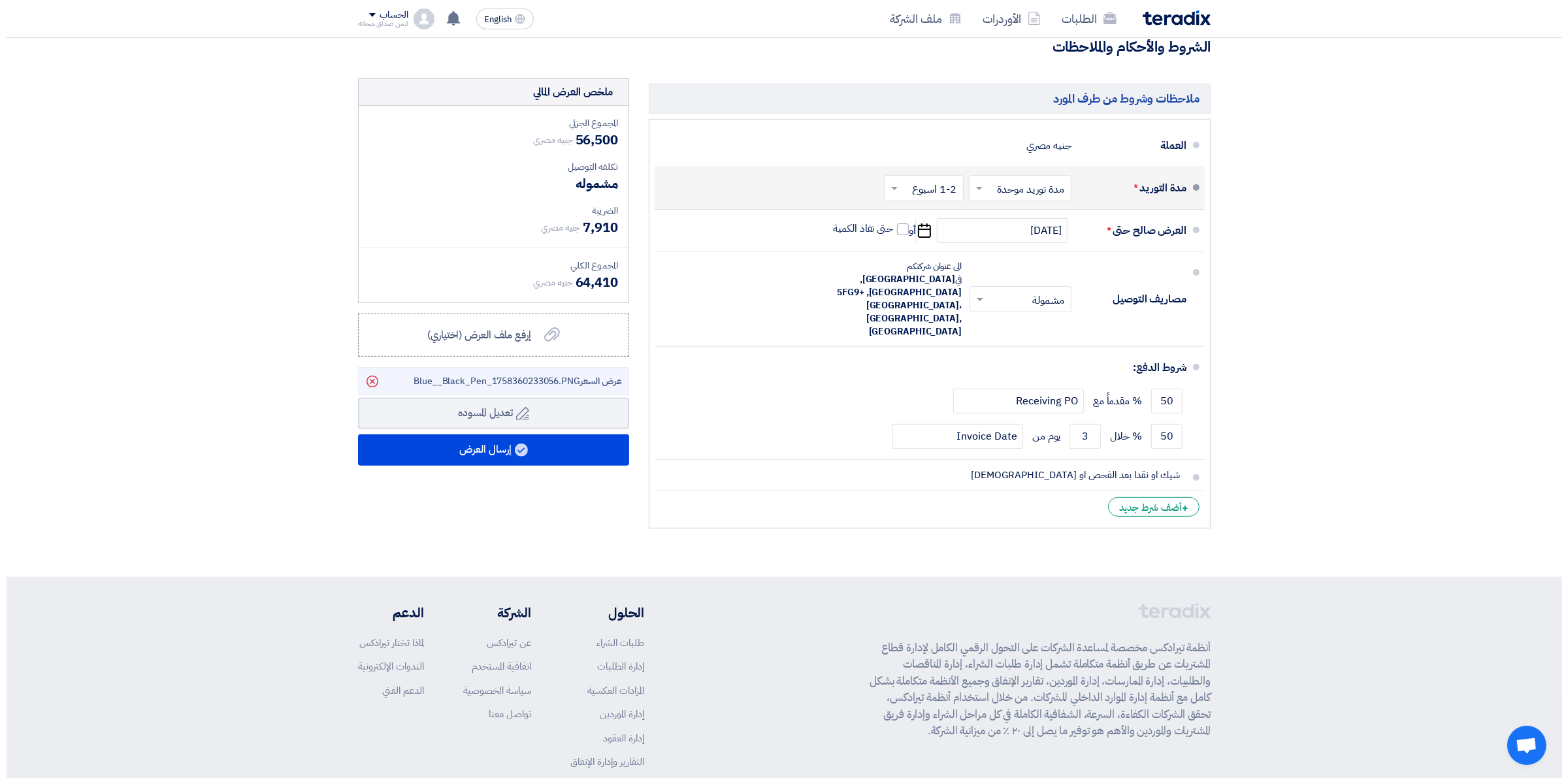
scroll to position [374, 0]
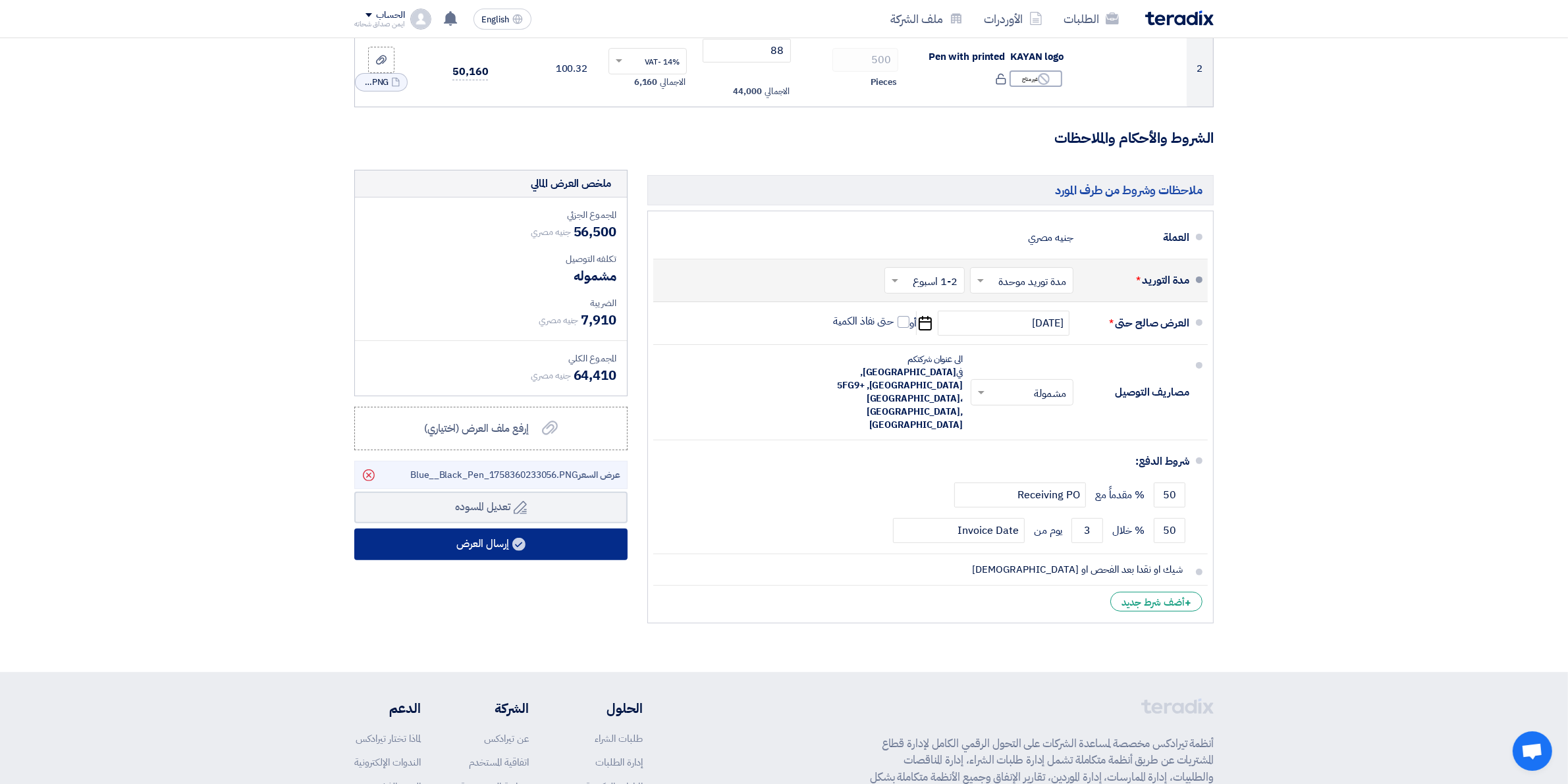
click at [522, 541] on use at bounding box center [519, 544] width 13 height 13
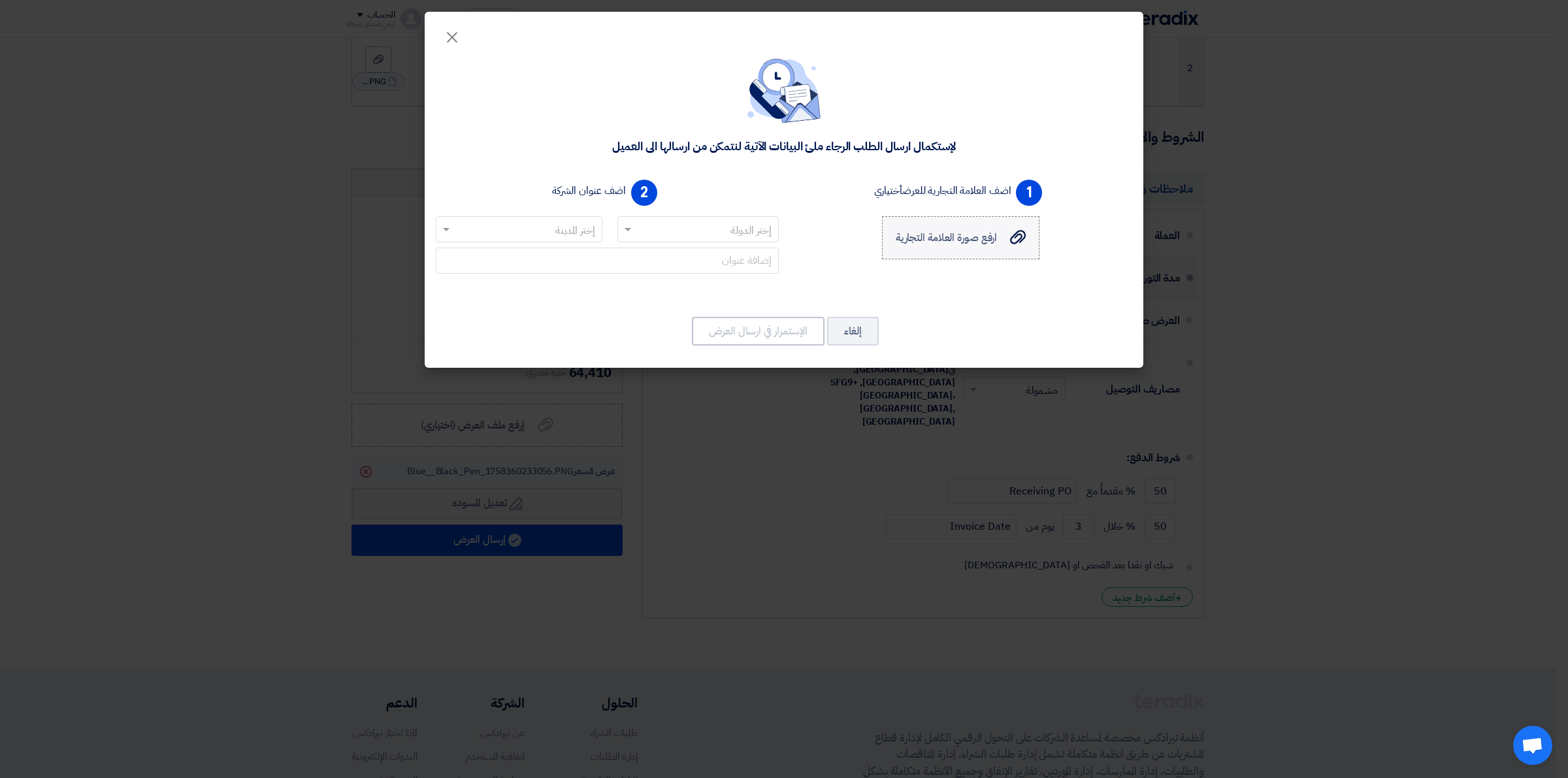
click at [962, 250] on label "ارفع صورة العلامة التجارية ارفع صورة العلامة التجارية" at bounding box center [961, 237] width 158 height 43
click at [0, 0] on input "ارفع صورة العلامة التجارية ارفع صورة العلامة التجارية" at bounding box center [0, 0] width 0 height 0
click at [628, 230] on span at bounding box center [628, 230] width 6 height 5
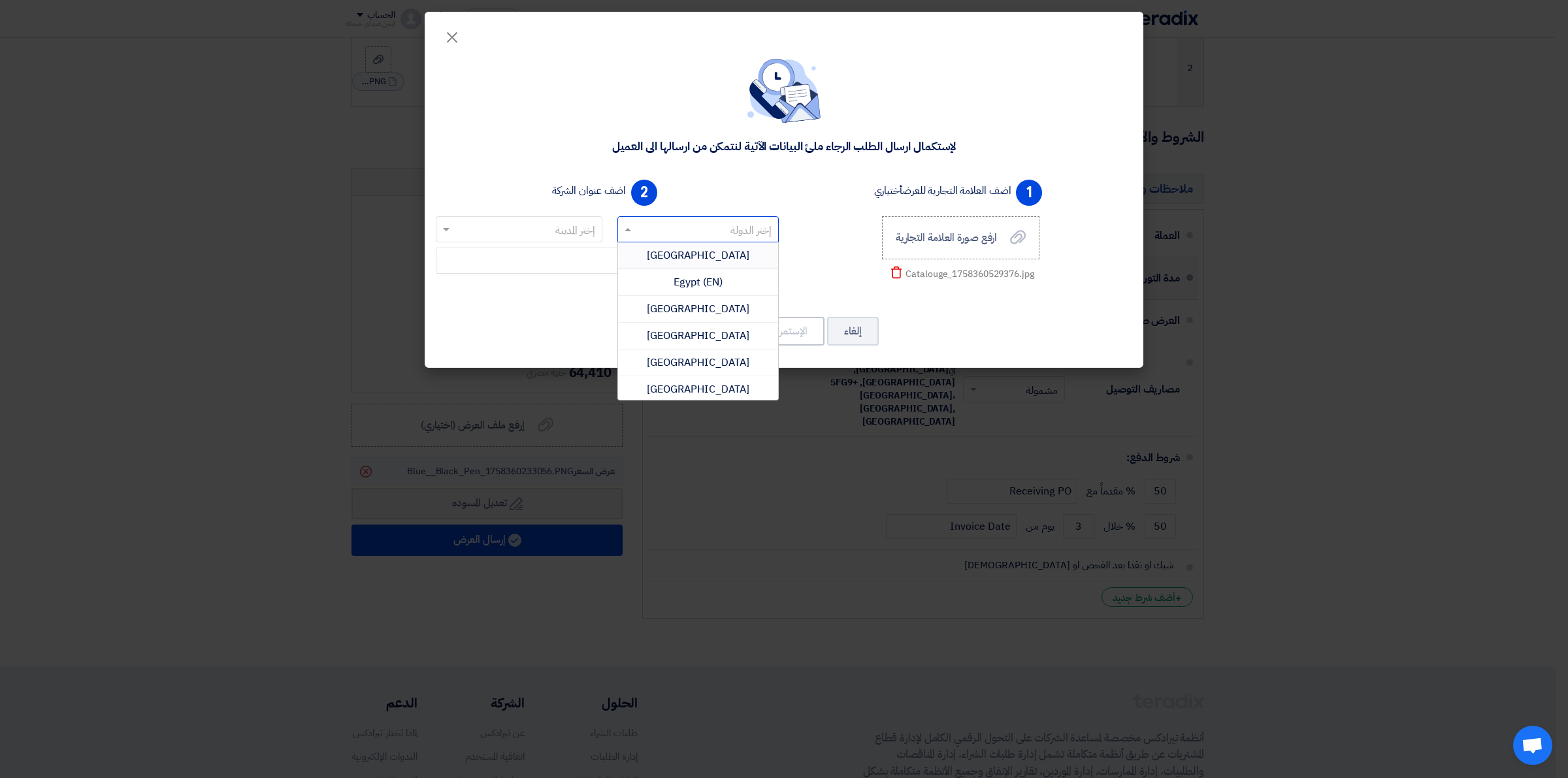
click at [674, 262] on div "Egypt" at bounding box center [699, 256] width 161 height 27
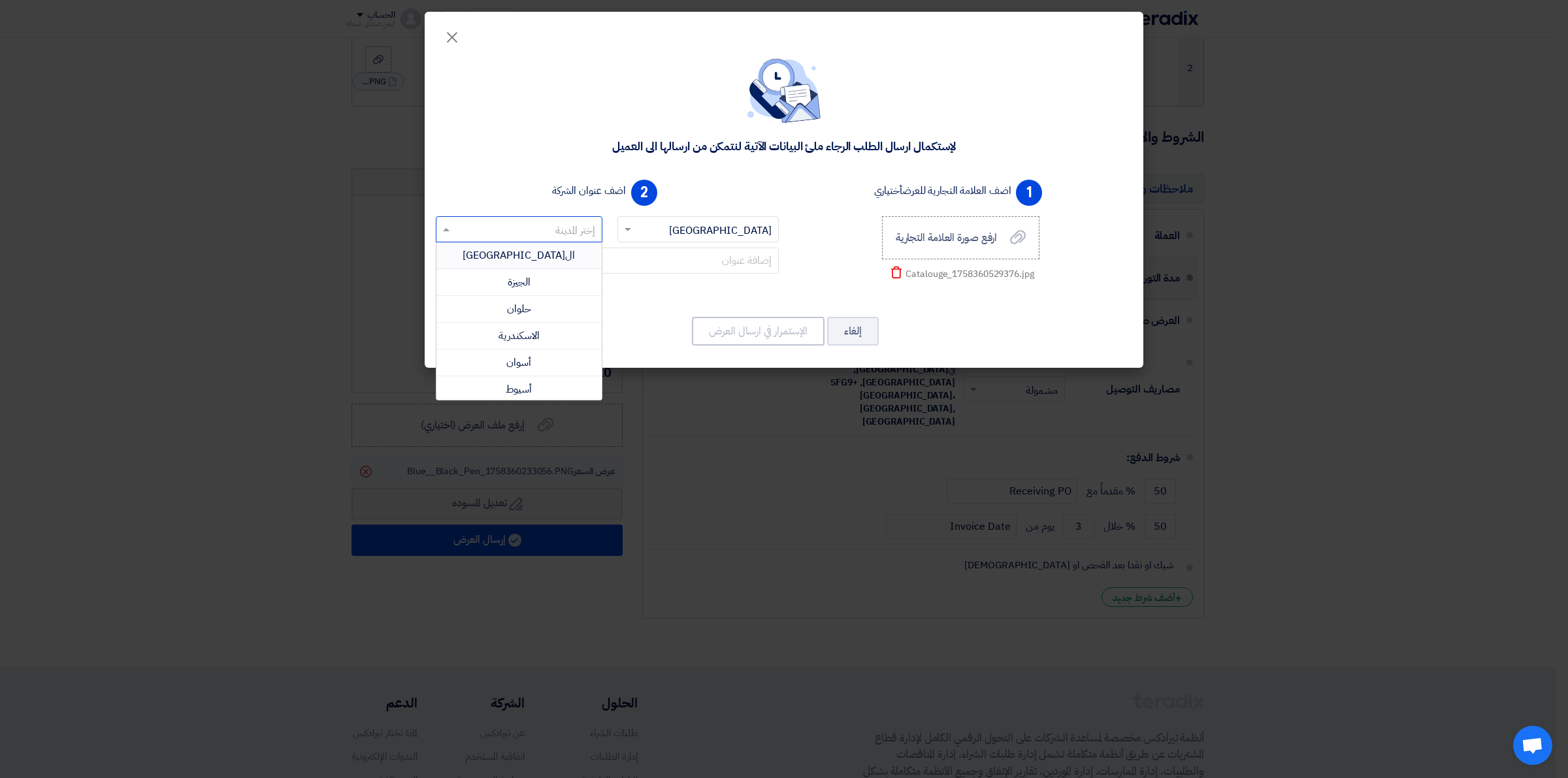
click at [555, 226] on input "text" at bounding box center [526, 231] width 140 height 22
click at [552, 249] on div "القاهرة" at bounding box center [519, 256] width 165 height 27
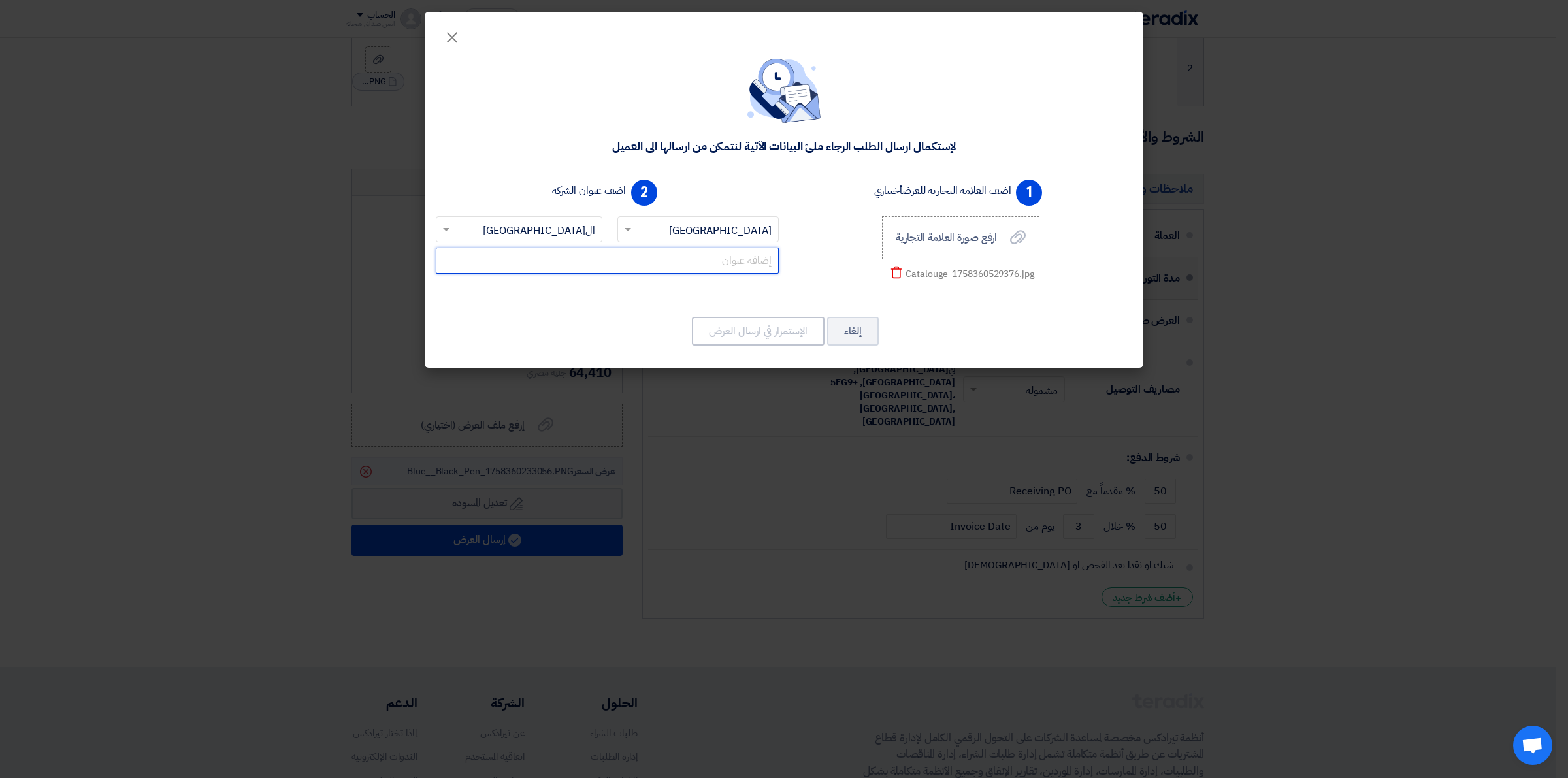
click at [683, 268] on input "text" at bounding box center [607, 261] width 343 height 27
click at [690, 262] on input "text" at bounding box center [607, 261] width 343 height 27
paste input "21 شارع رمزي يوسف - متفرع من شارع ترعة الجندي، الأميرية"
type input "21 شارع رمزي يوسف - متفرع من شارع ترعة الجندي، الأميرية"
click at [766, 327] on button "الإستمرار في ارسال العرض" at bounding box center [758, 331] width 133 height 29
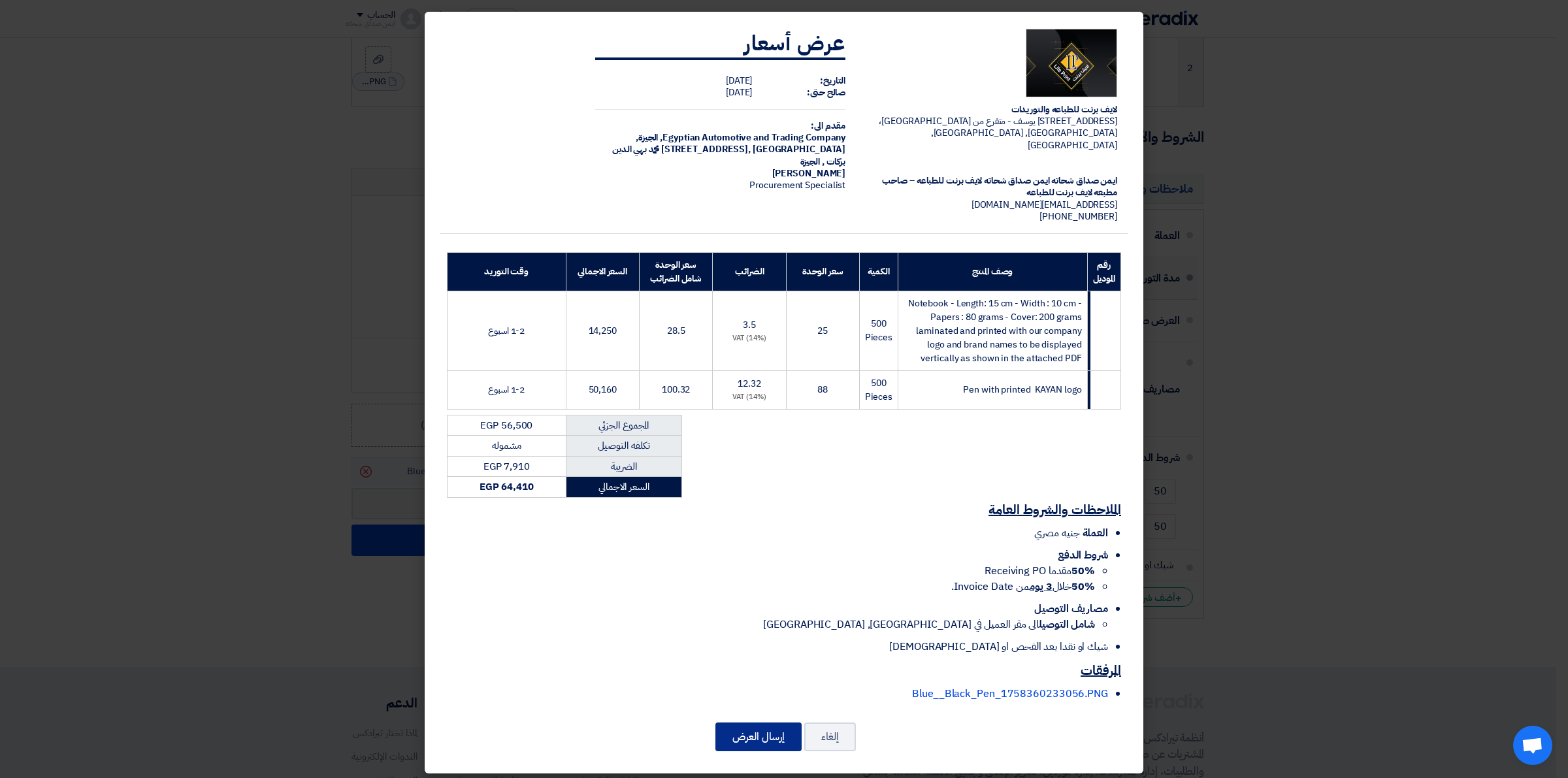
click at [725, 691] on button "إرسال العرض" at bounding box center [758, 737] width 87 height 29
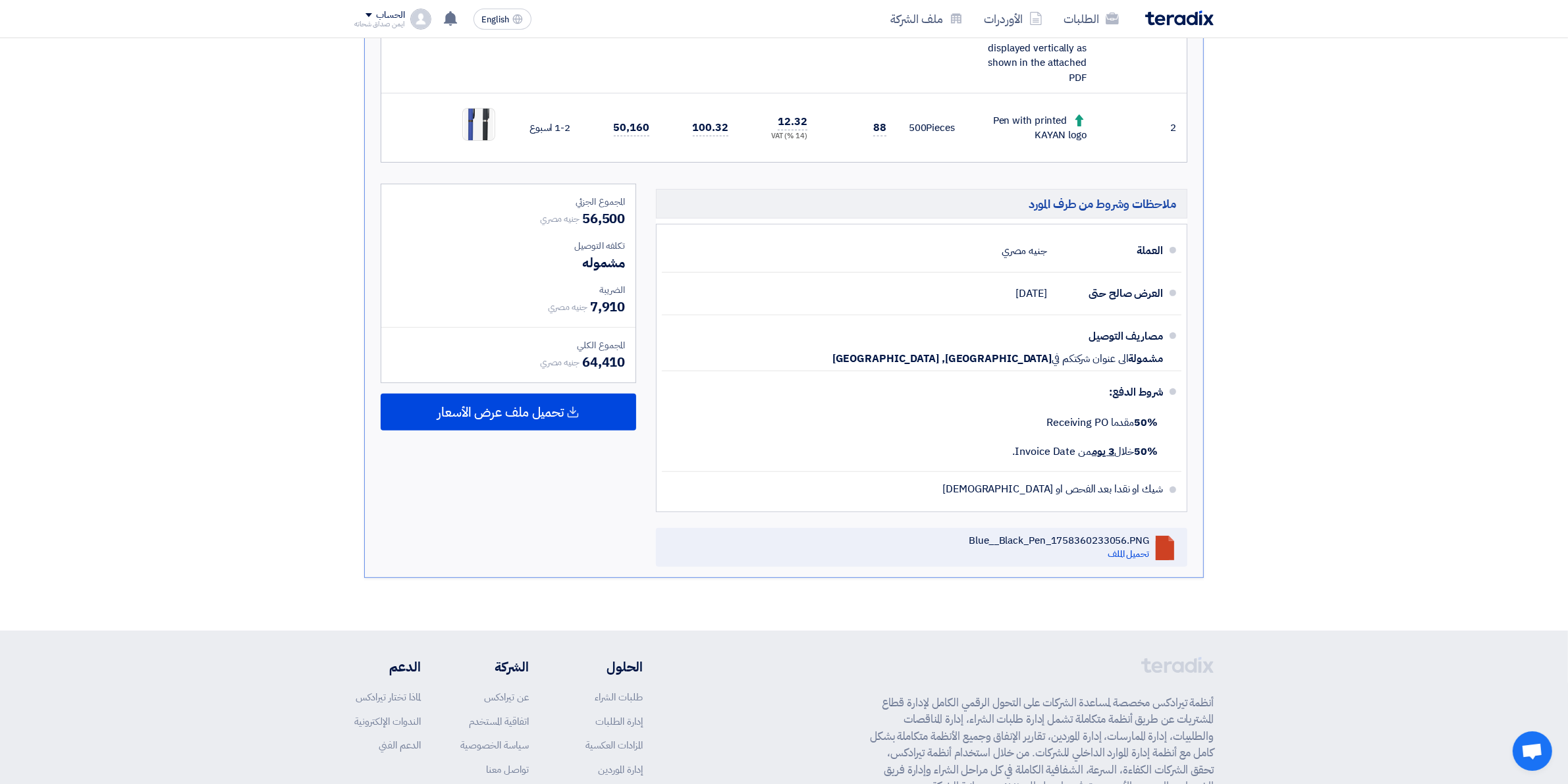
scroll to position [554, 0]
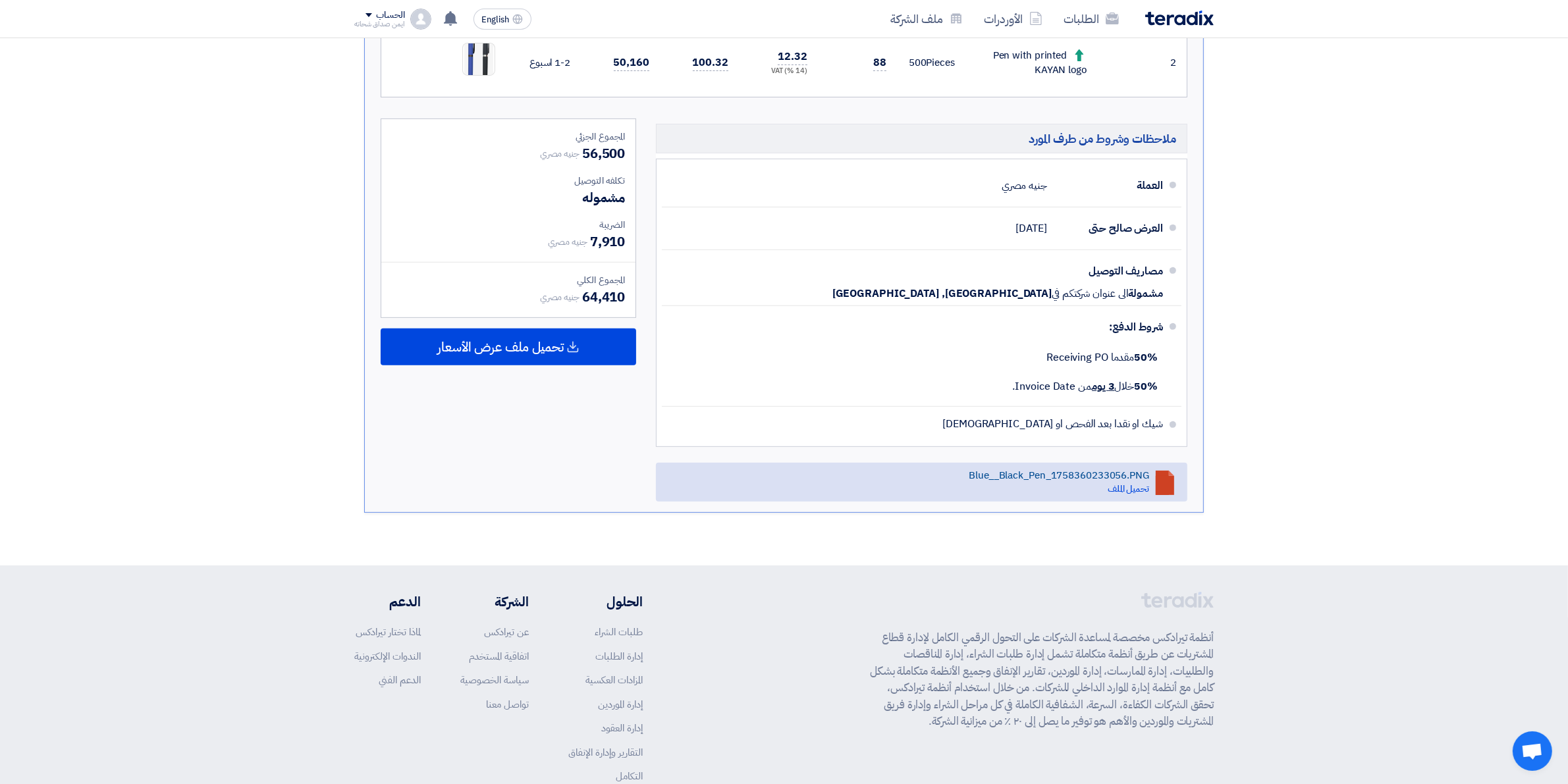
click at [1065, 474] on div "Blue__Black_Pen_1758360233056.PNG" at bounding box center [1059, 474] width 181 height 12
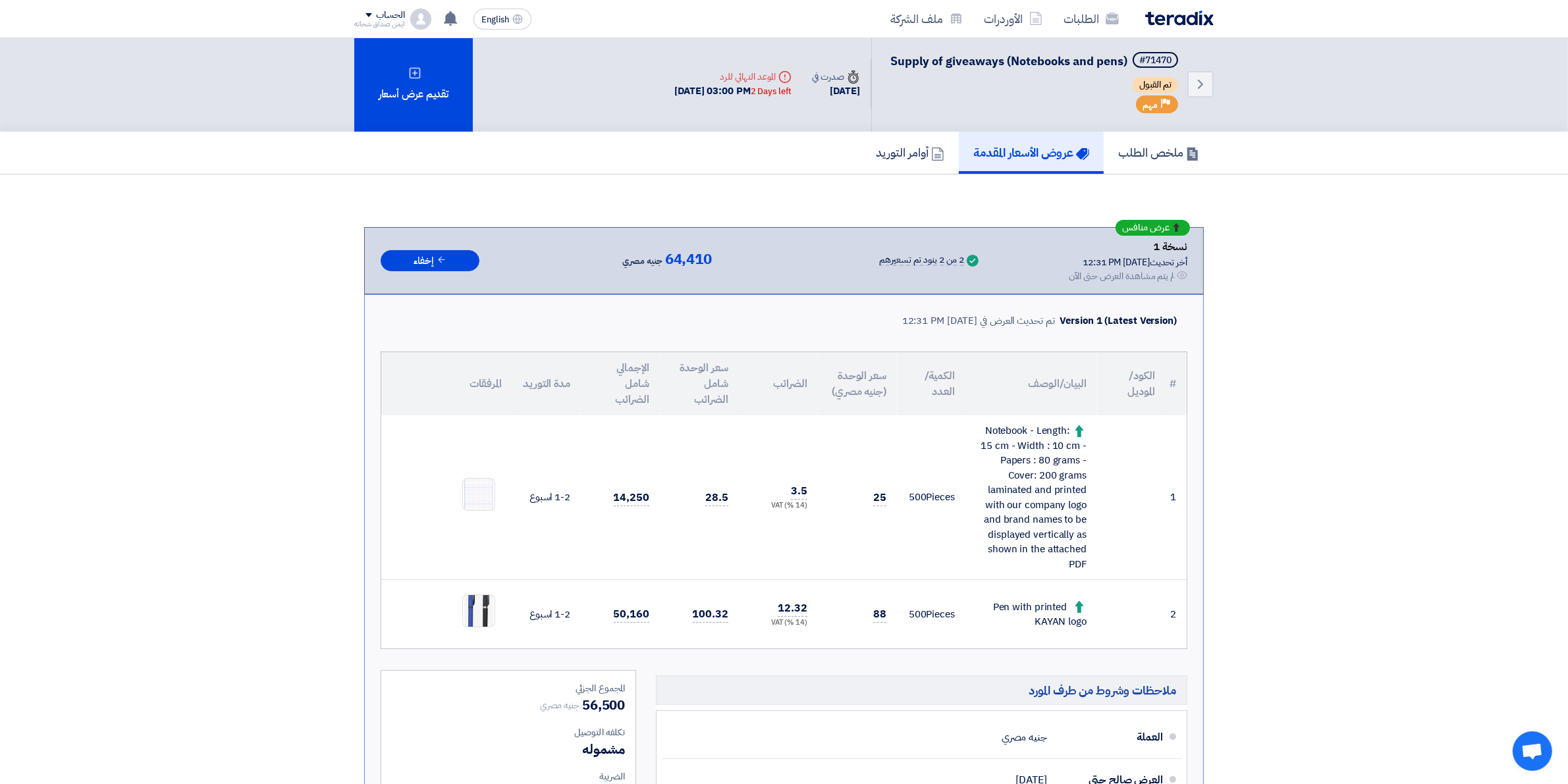
scroll to position [0, 0]
click at [1177, 156] on h5 "ملخص الطلب" at bounding box center [1159, 154] width 81 height 15
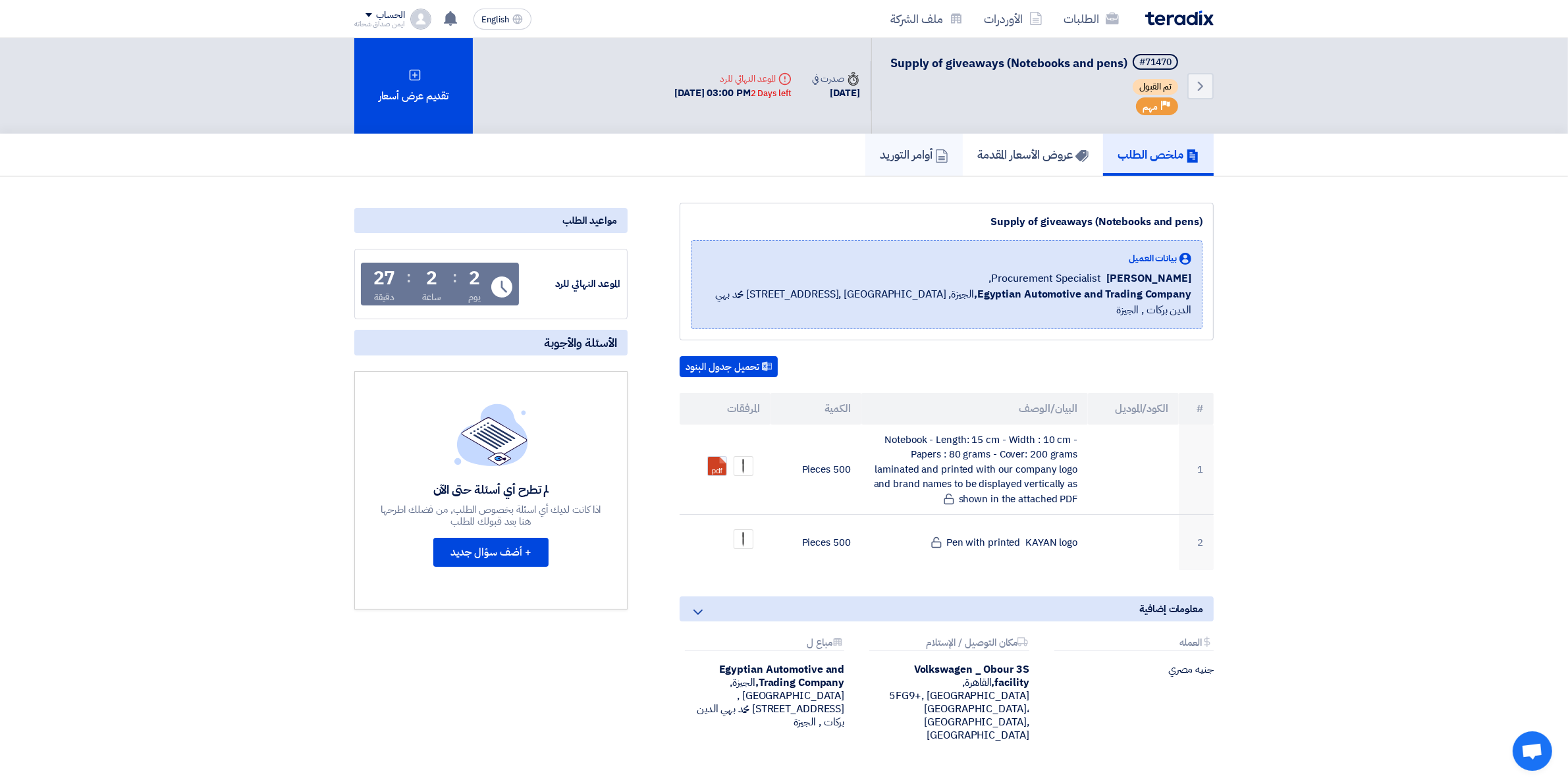
click at [912, 159] on h5 "أوامر التوريد" at bounding box center [913, 154] width 68 height 15
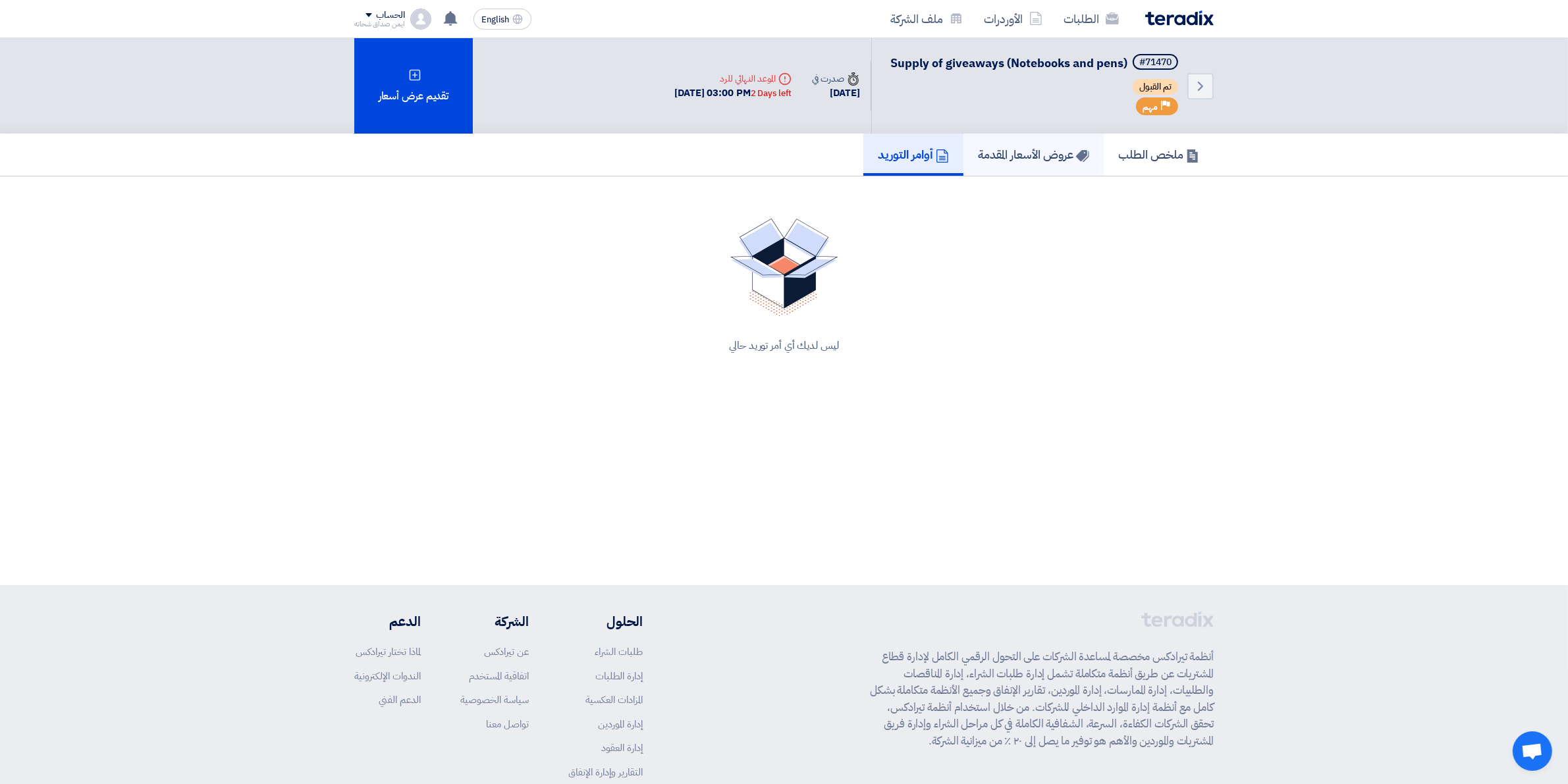
click at [995, 159] on h5 "عروض الأسعار المقدمة" at bounding box center [1034, 154] width 112 height 15
